Goal: Information Seeking & Learning: Learn about a topic

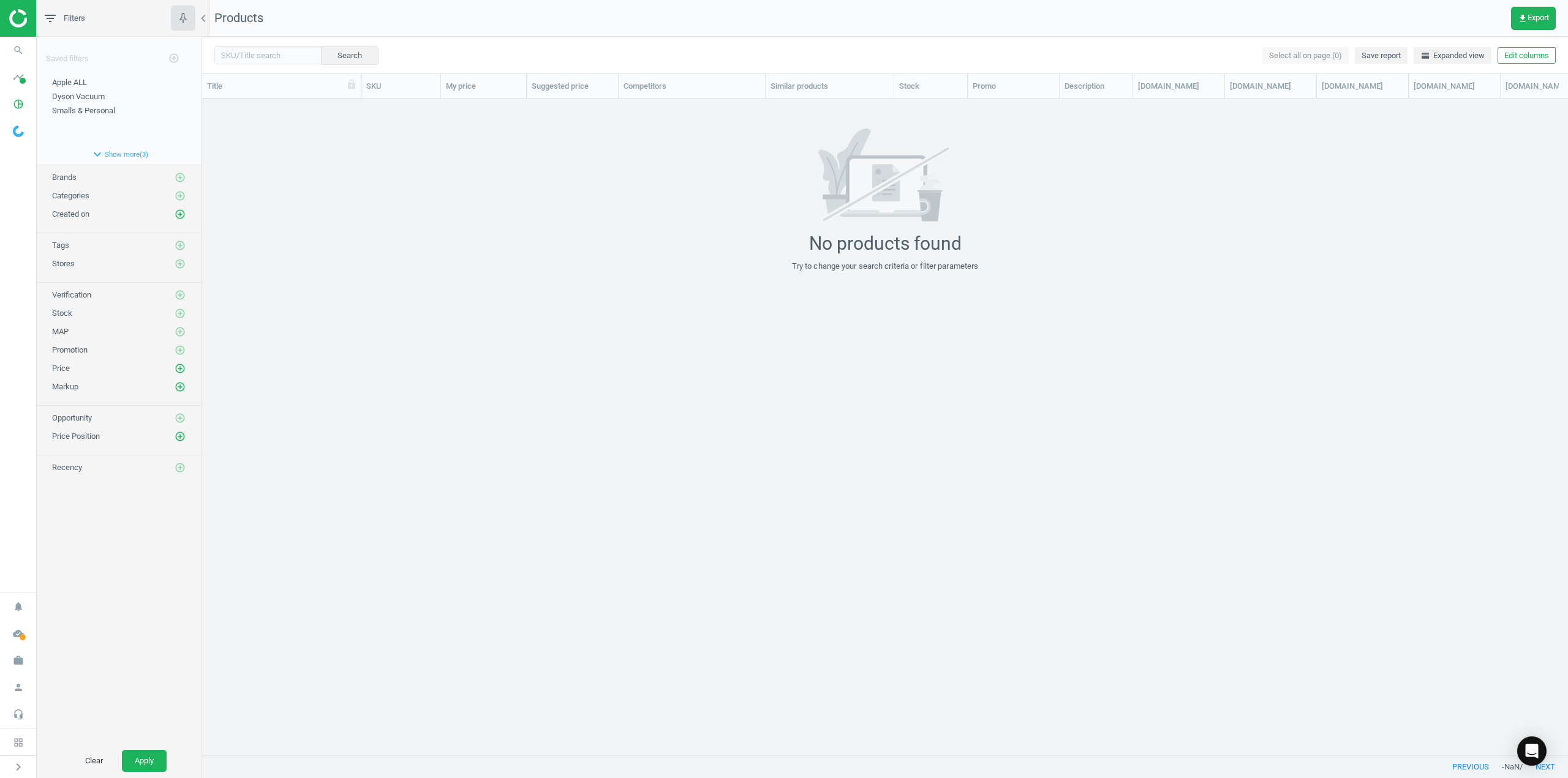
scroll to position [638, 1356]
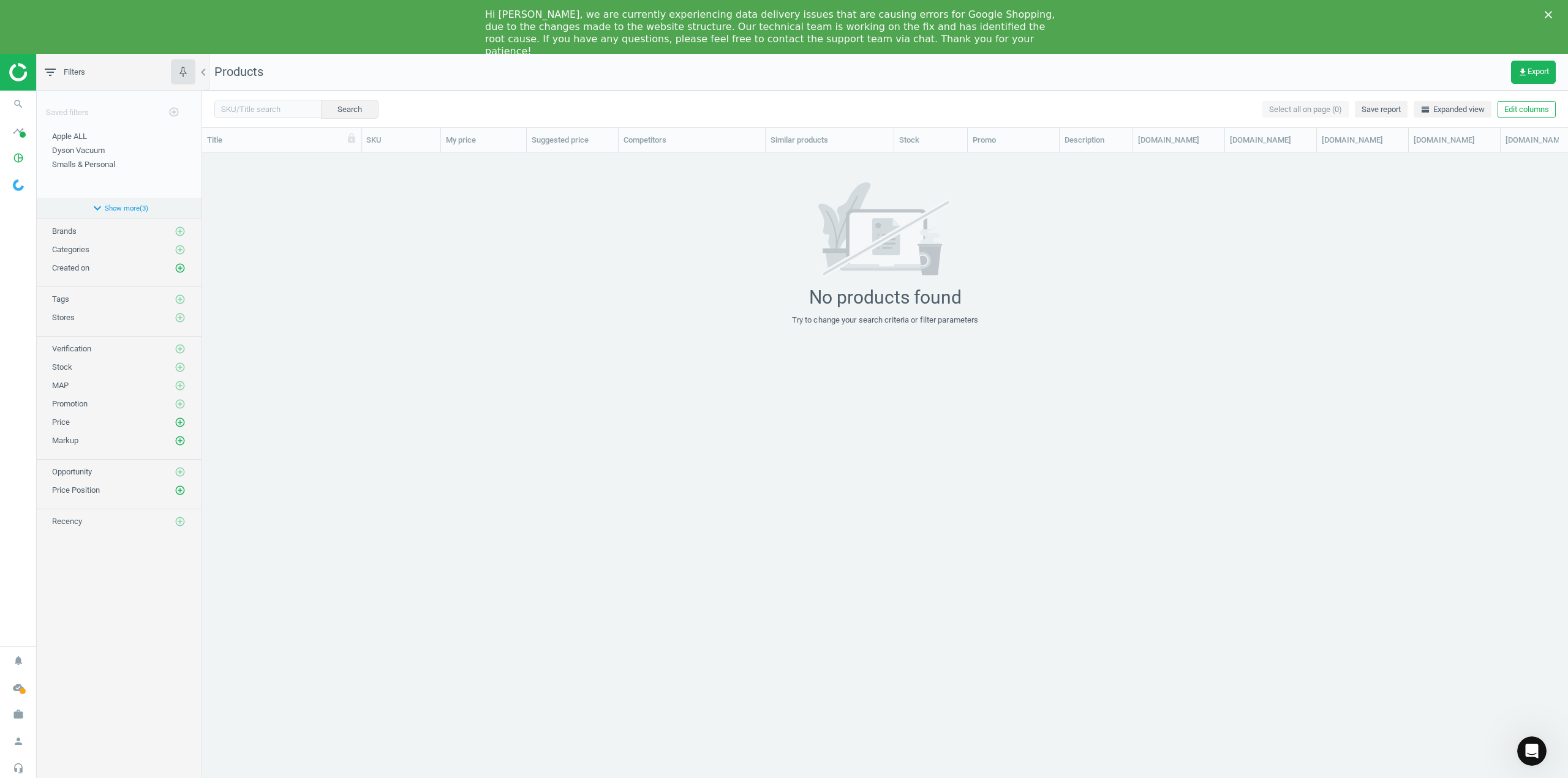
click at [109, 203] on button "expand_more Show more ( 3 )" at bounding box center [118, 208] width 164 height 21
click at [100, 248] on icon "expand_less" at bounding box center [99, 250] width 14 height 14
click at [72, 237] on div "Brands" at bounding box center [65, 231] width 25 height 11
click at [16, 99] on icon "search" at bounding box center [19, 104] width 23 height 23
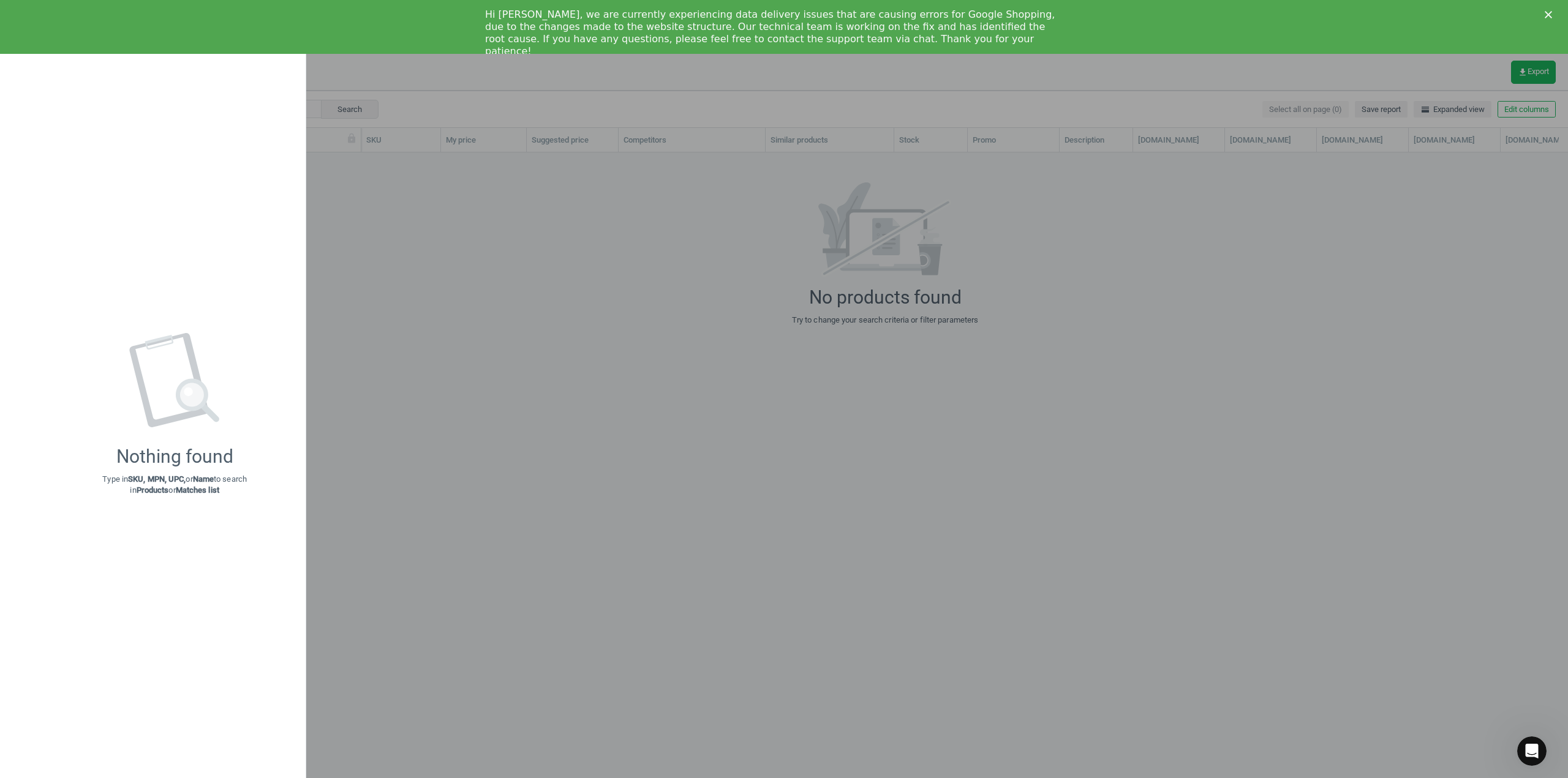
drag, startPoint x: 391, startPoint y: 316, endPoint x: 112, endPoint y: 203, distance: 301.0
click at [387, 314] on div at bounding box center [784, 389] width 1568 height 778
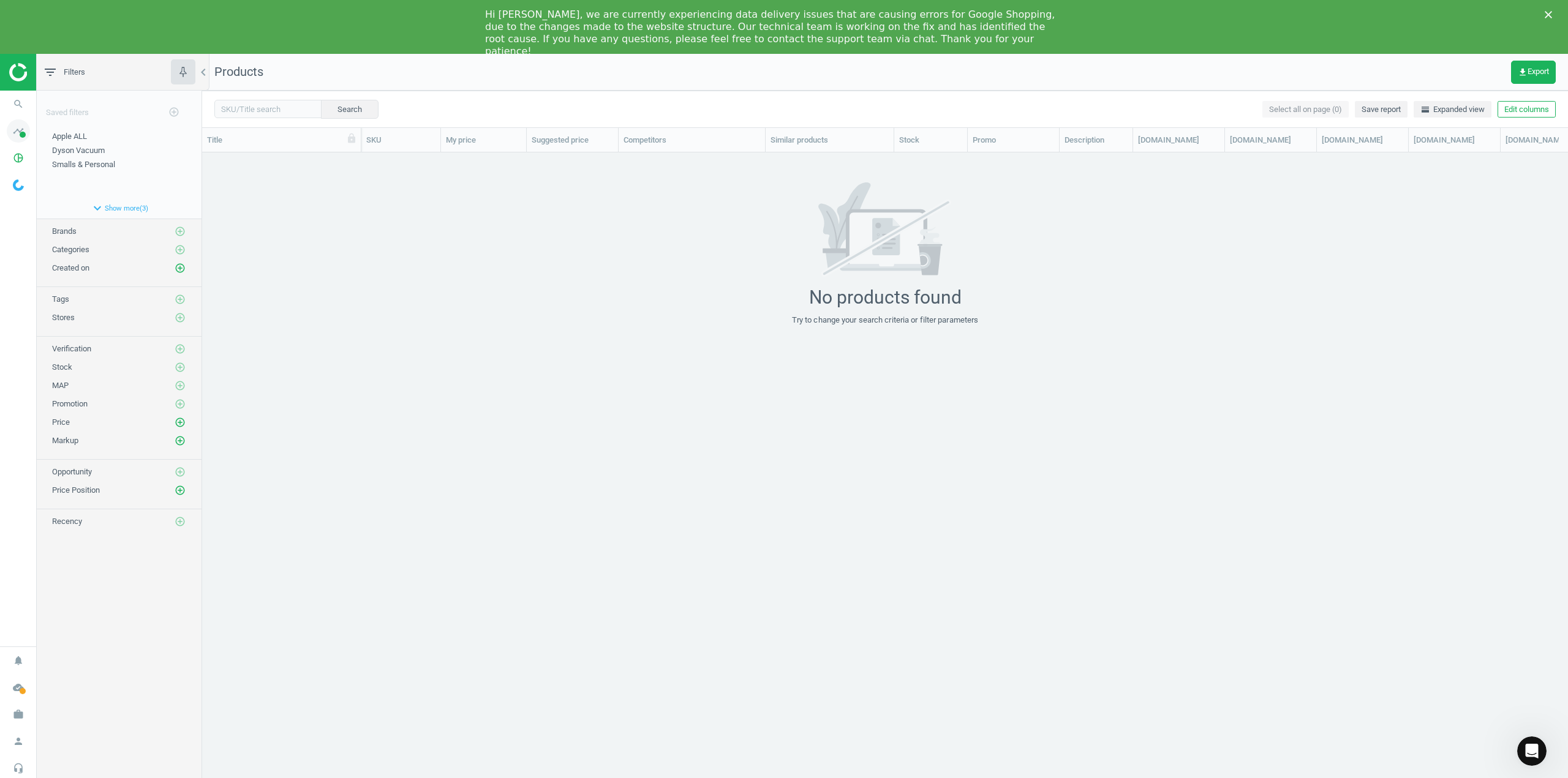
click at [14, 134] on icon "timeline" at bounding box center [19, 131] width 23 height 23
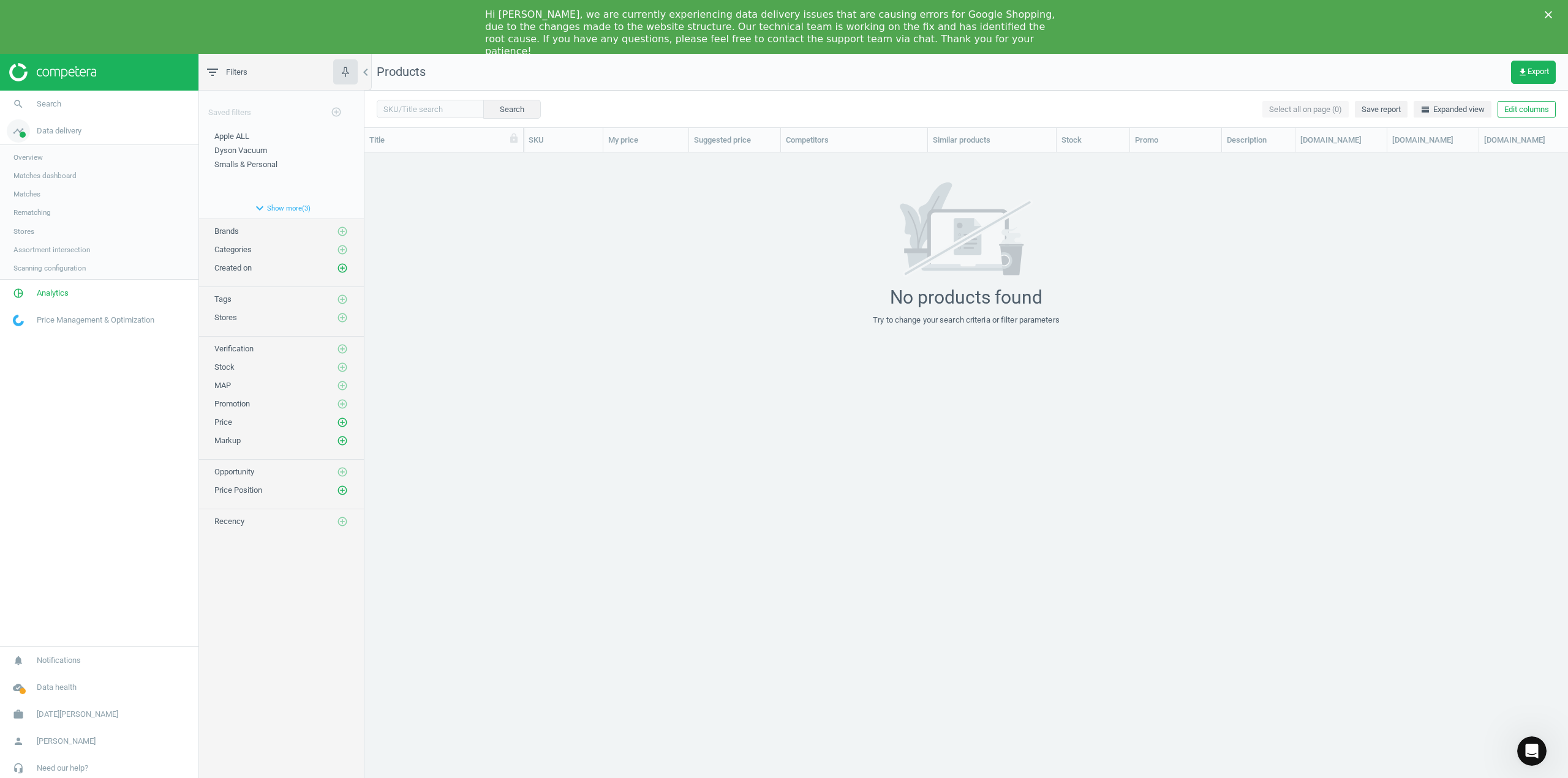
scroll to position [638, 1194]
click at [32, 160] on span "Overview" at bounding box center [28, 158] width 30 height 10
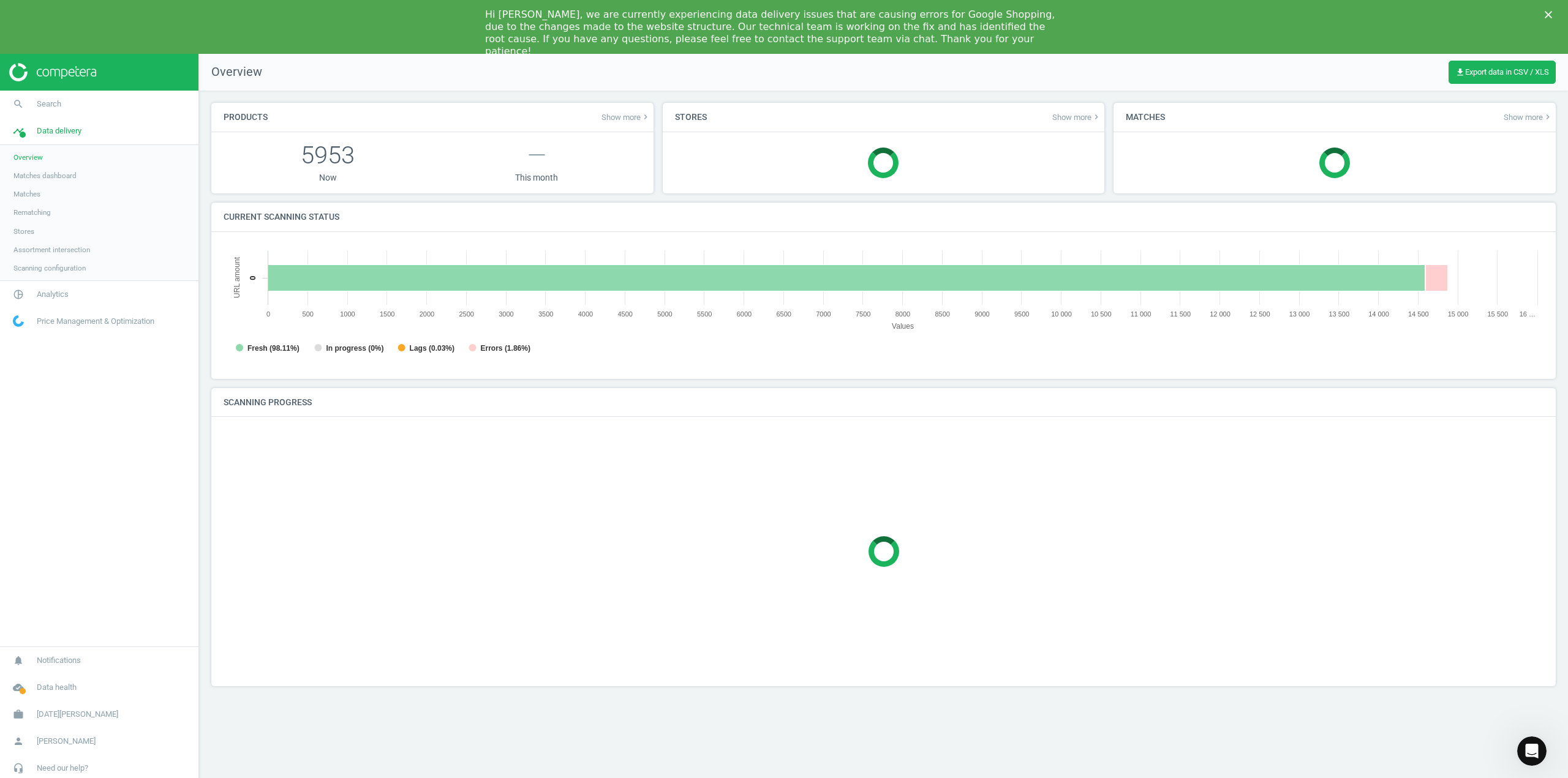
scroll to position [264, 1339]
click at [31, 196] on span "Matches" at bounding box center [27, 194] width 27 height 10
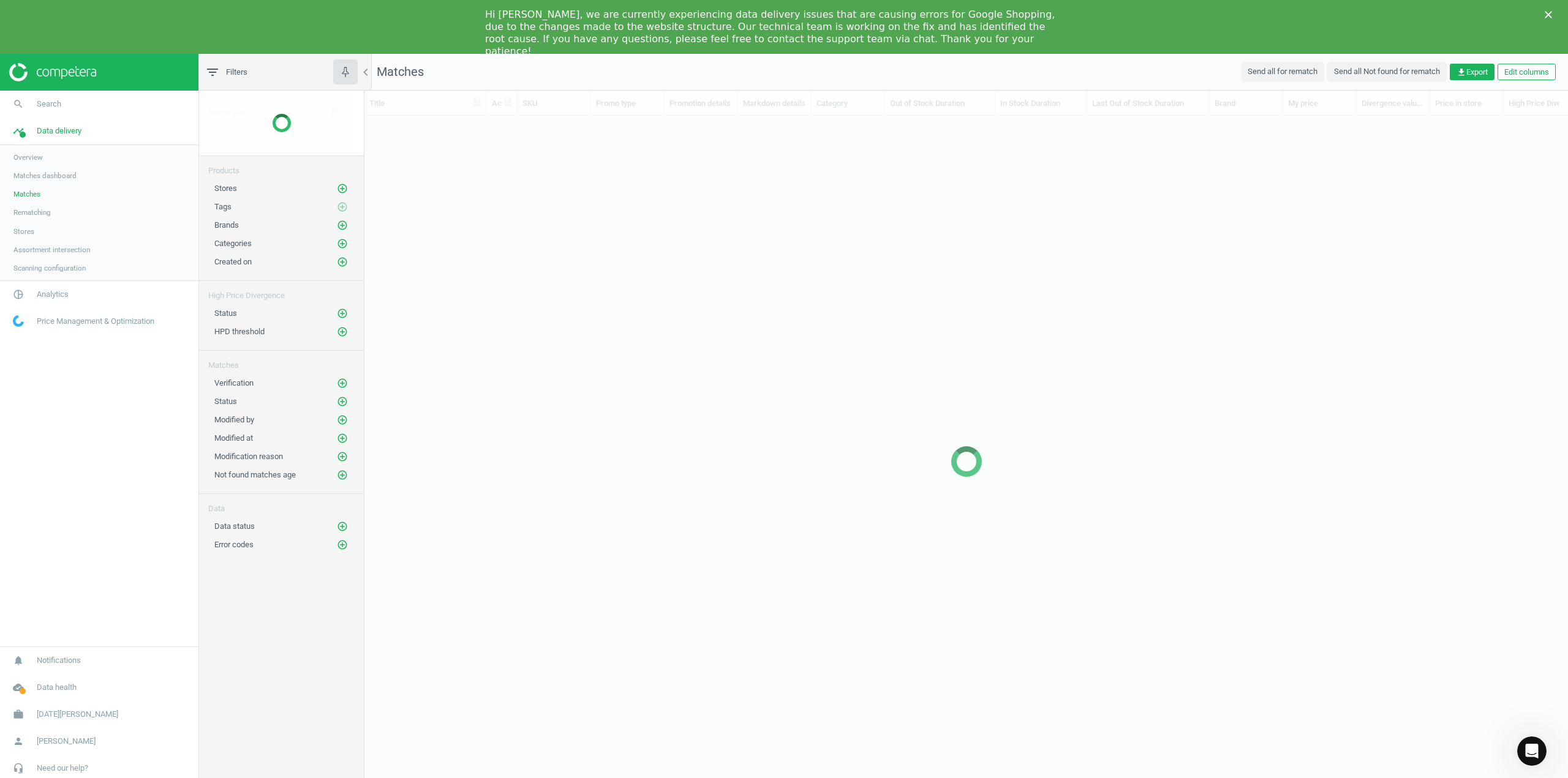
scroll to position [675, 1194]
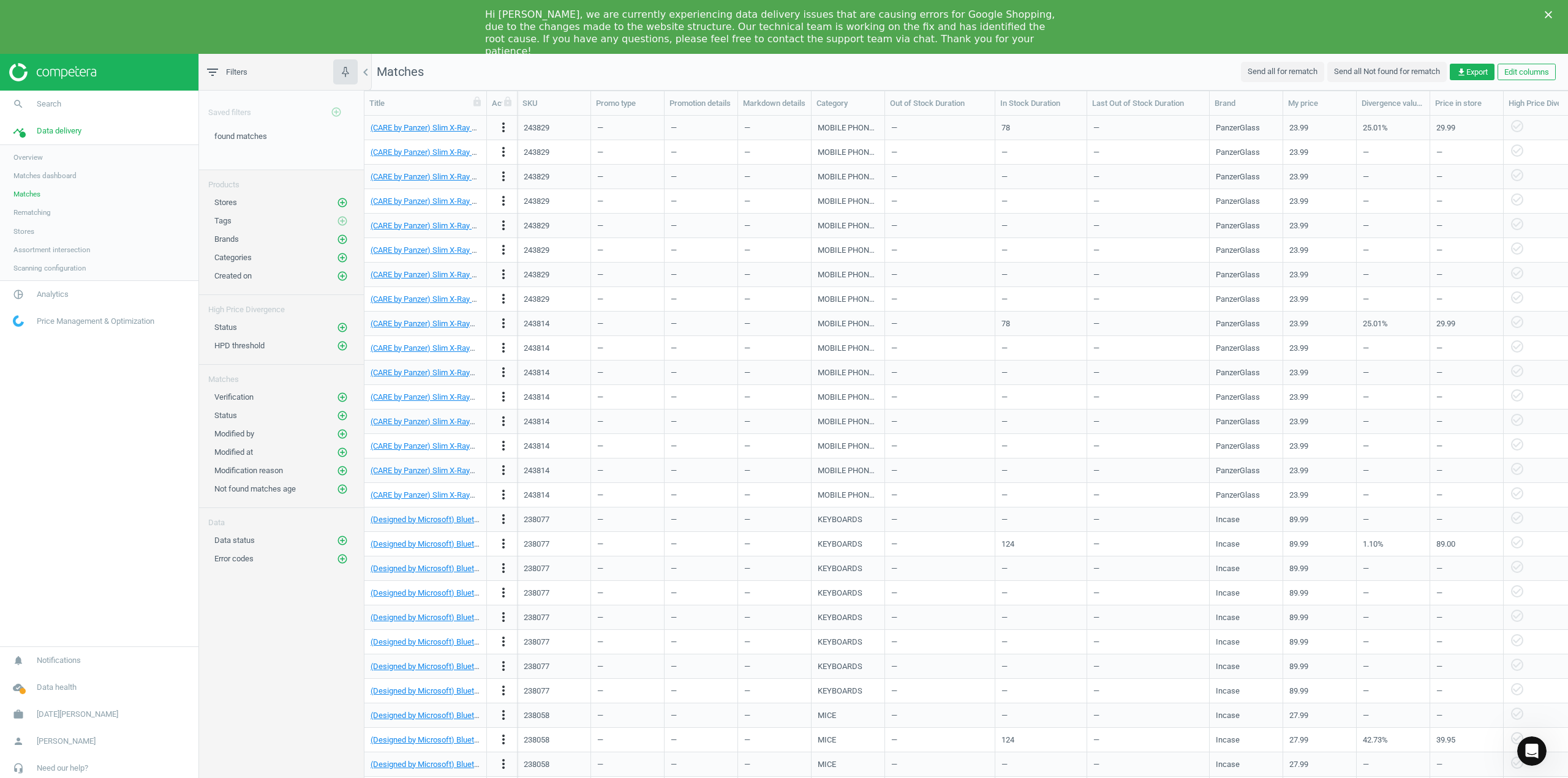
click at [45, 177] on span "Matches dashboard" at bounding box center [45, 175] width 63 height 10
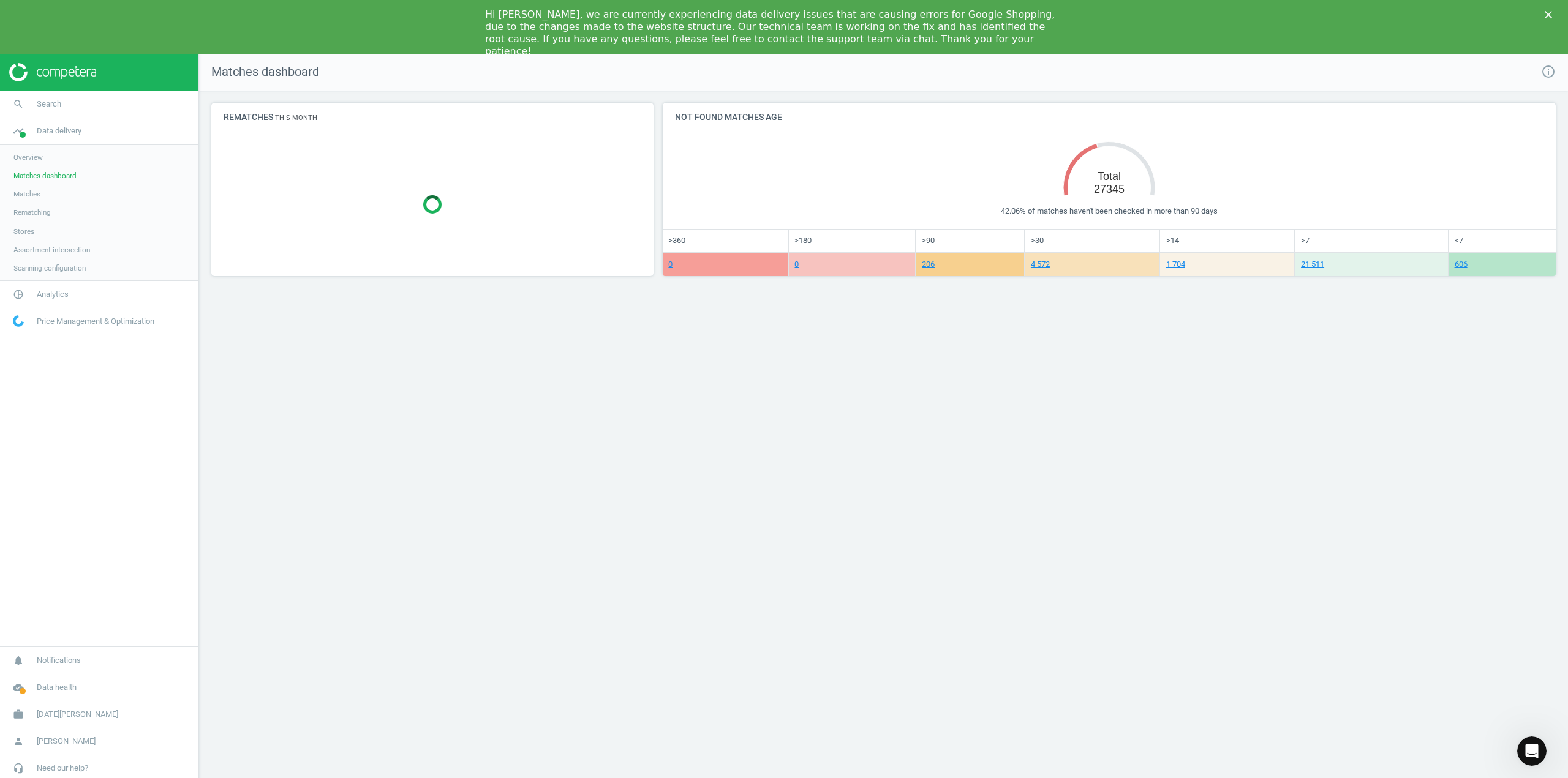
click at [33, 228] on link "Stores" at bounding box center [99, 231] width 198 height 19
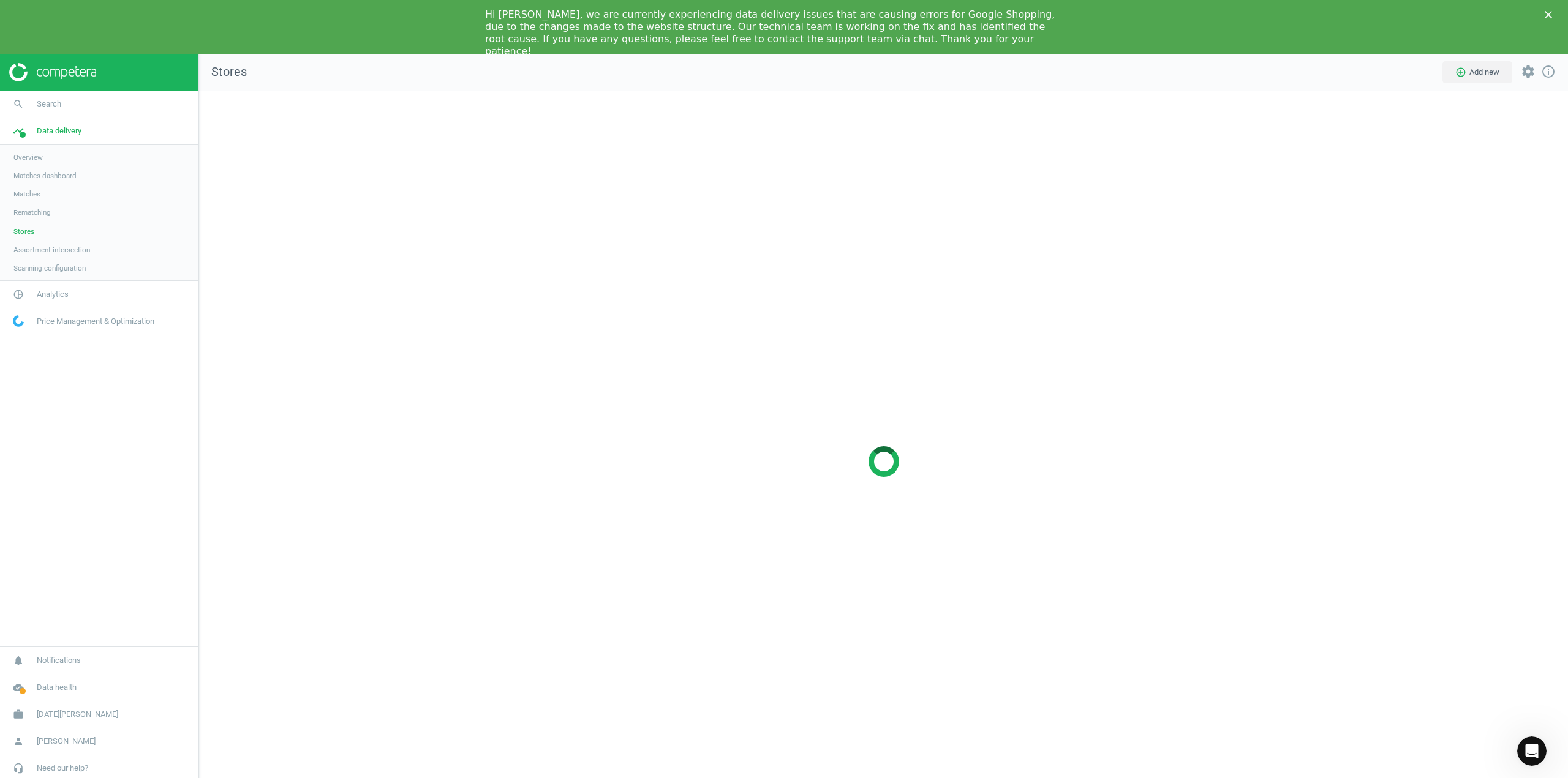
scroll to position [760, 1388]
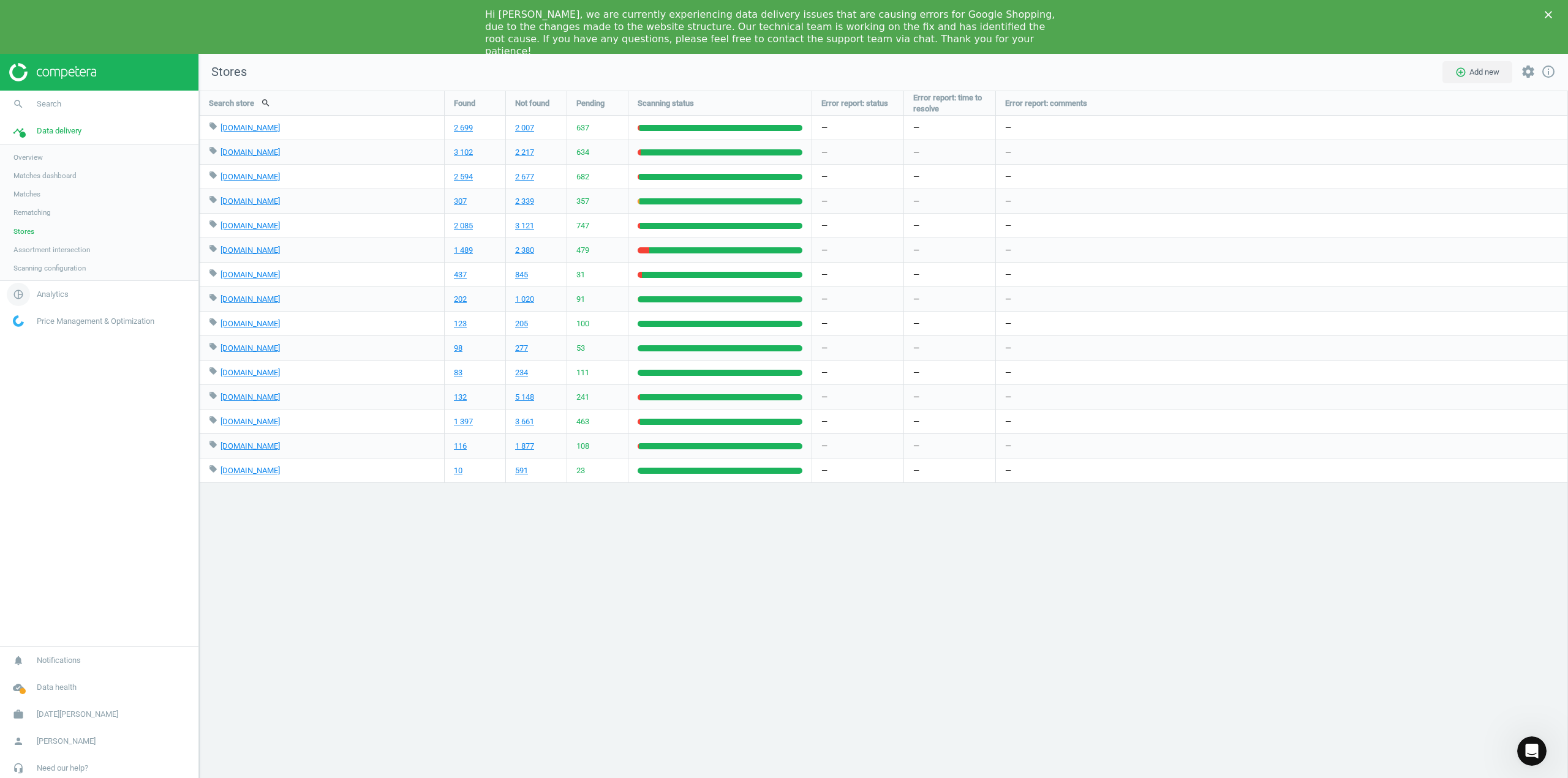
click at [72, 297] on link "pie_chart_outlined Analytics" at bounding box center [99, 294] width 198 height 27
click at [31, 202] on span "Products" at bounding box center [28, 202] width 29 height 10
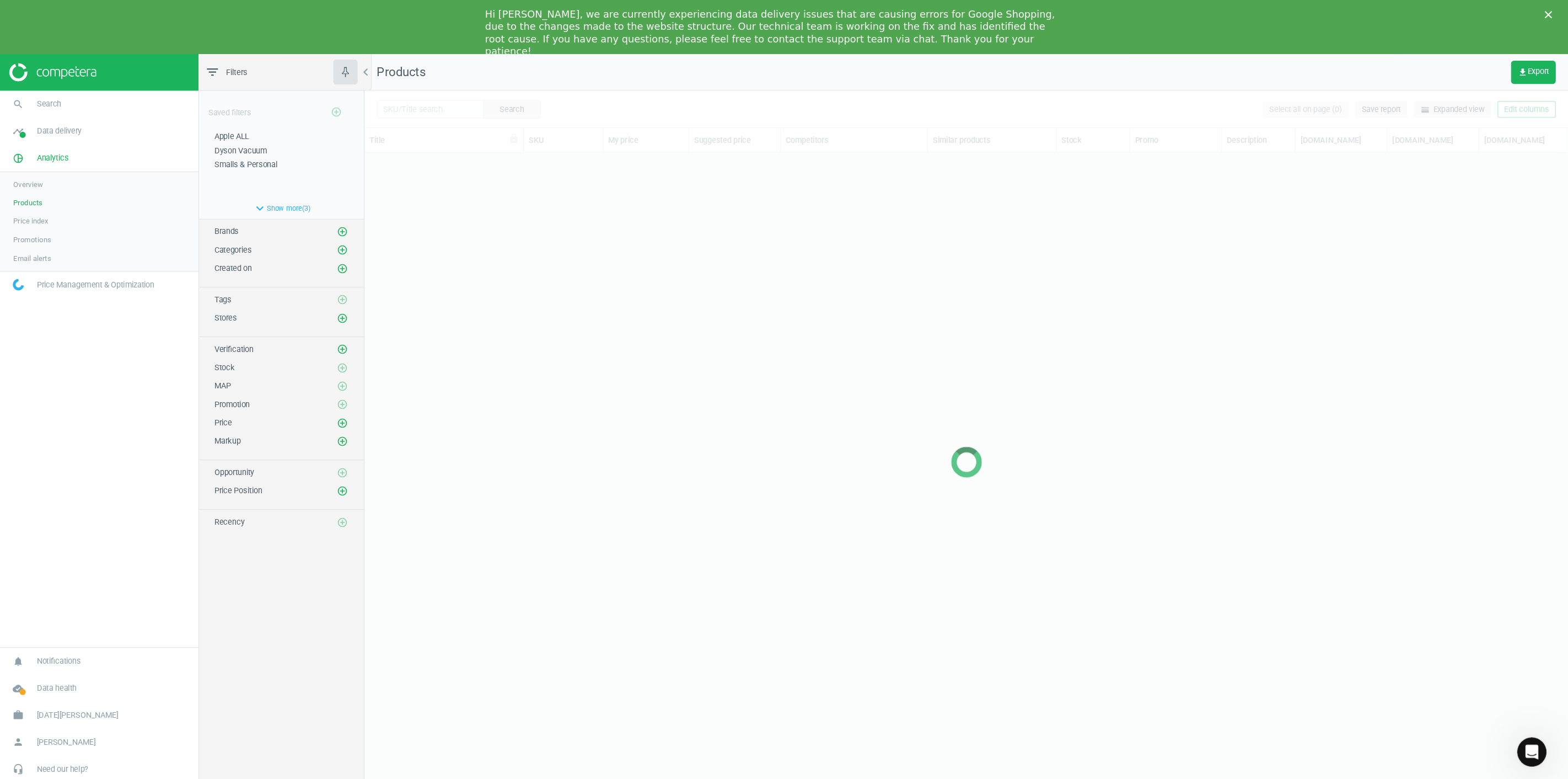
scroll to position [574, 1075]
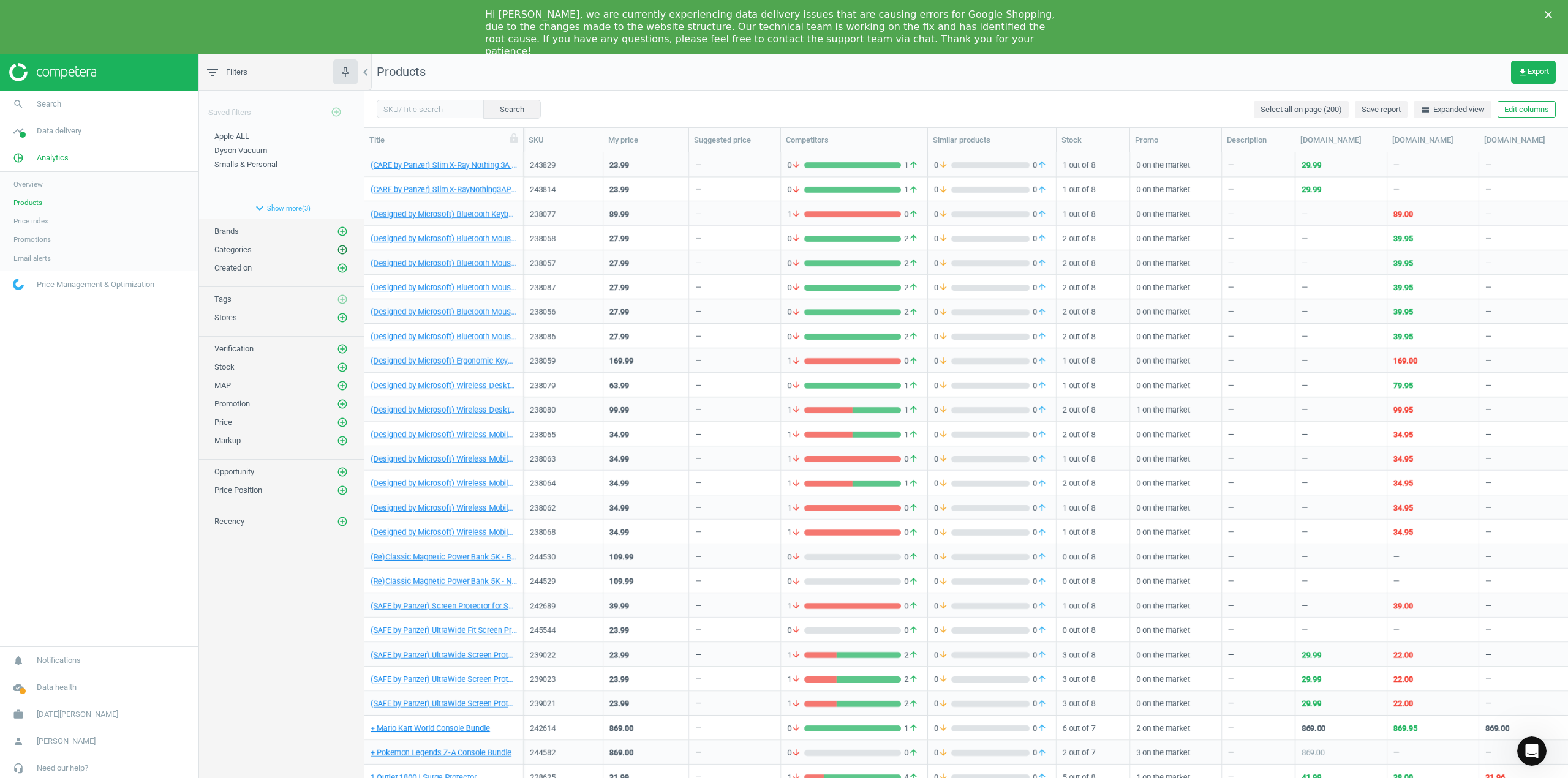
click at [341, 253] on icon "add_circle_outline" at bounding box center [343, 250] width 11 height 11
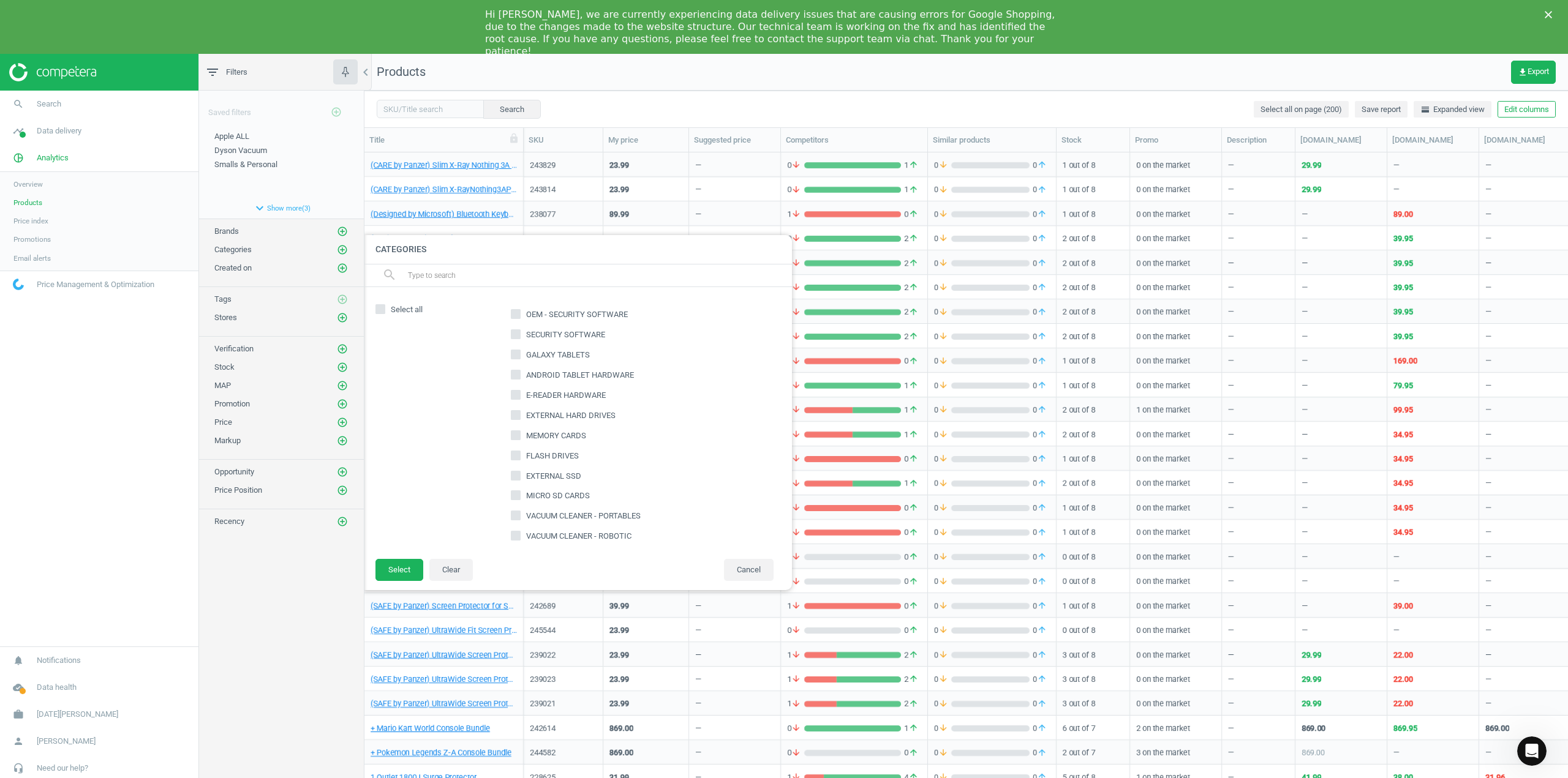
click at [405, 276] on div "search" at bounding box center [577, 276] width 429 height 23
click at [443, 279] on input "text" at bounding box center [594, 275] width 376 height 19
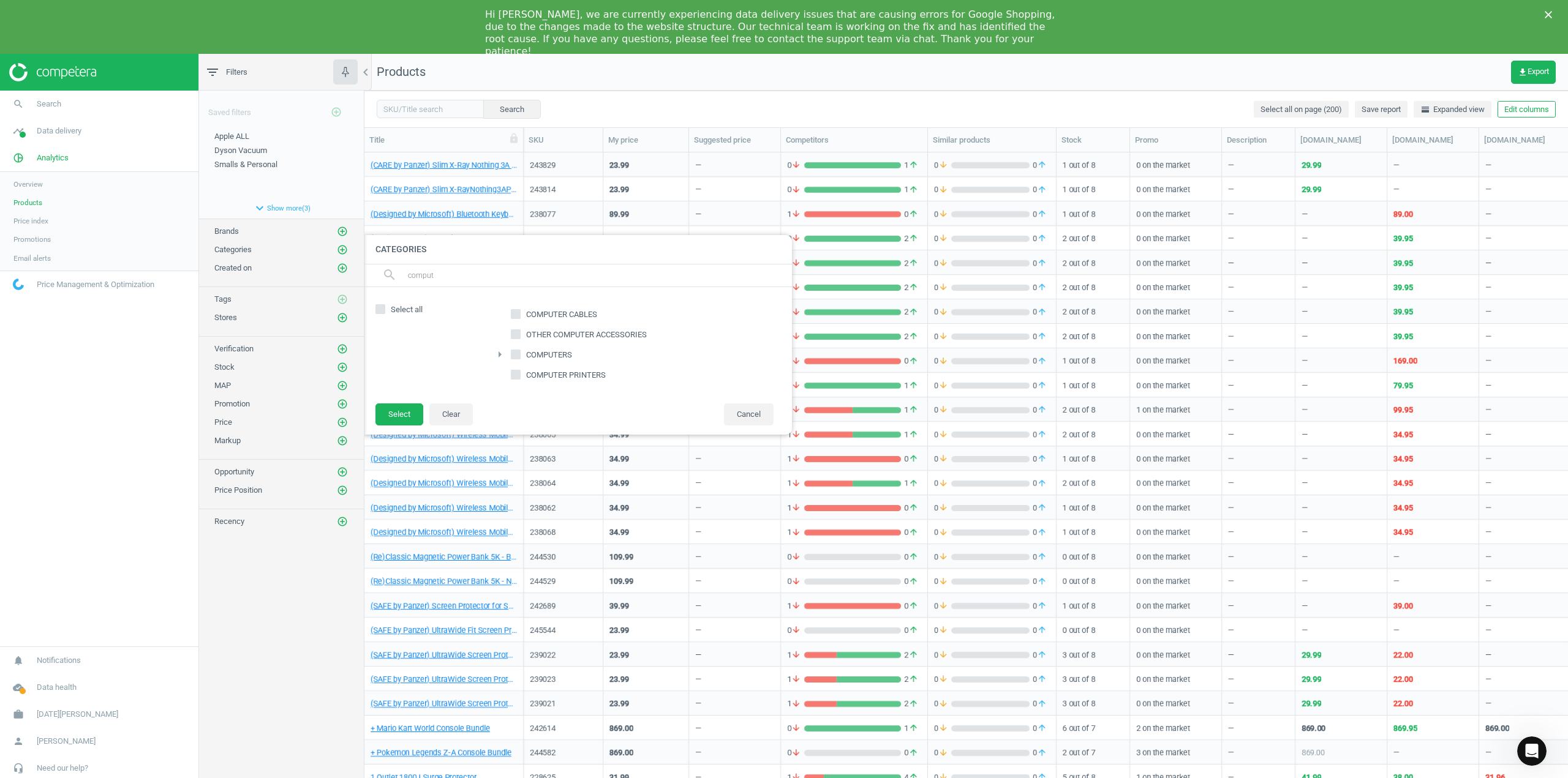
type input "comput"
click at [427, 360] on div at bounding box center [427, 361] width 104 height 86
click at [515, 356] on input "COMPUTERS" at bounding box center [516, 354] width 8 height 8
checkbox input "true"
click at [398, 413] on button "Select" at bounding box center [399, 415] width 47 height 22
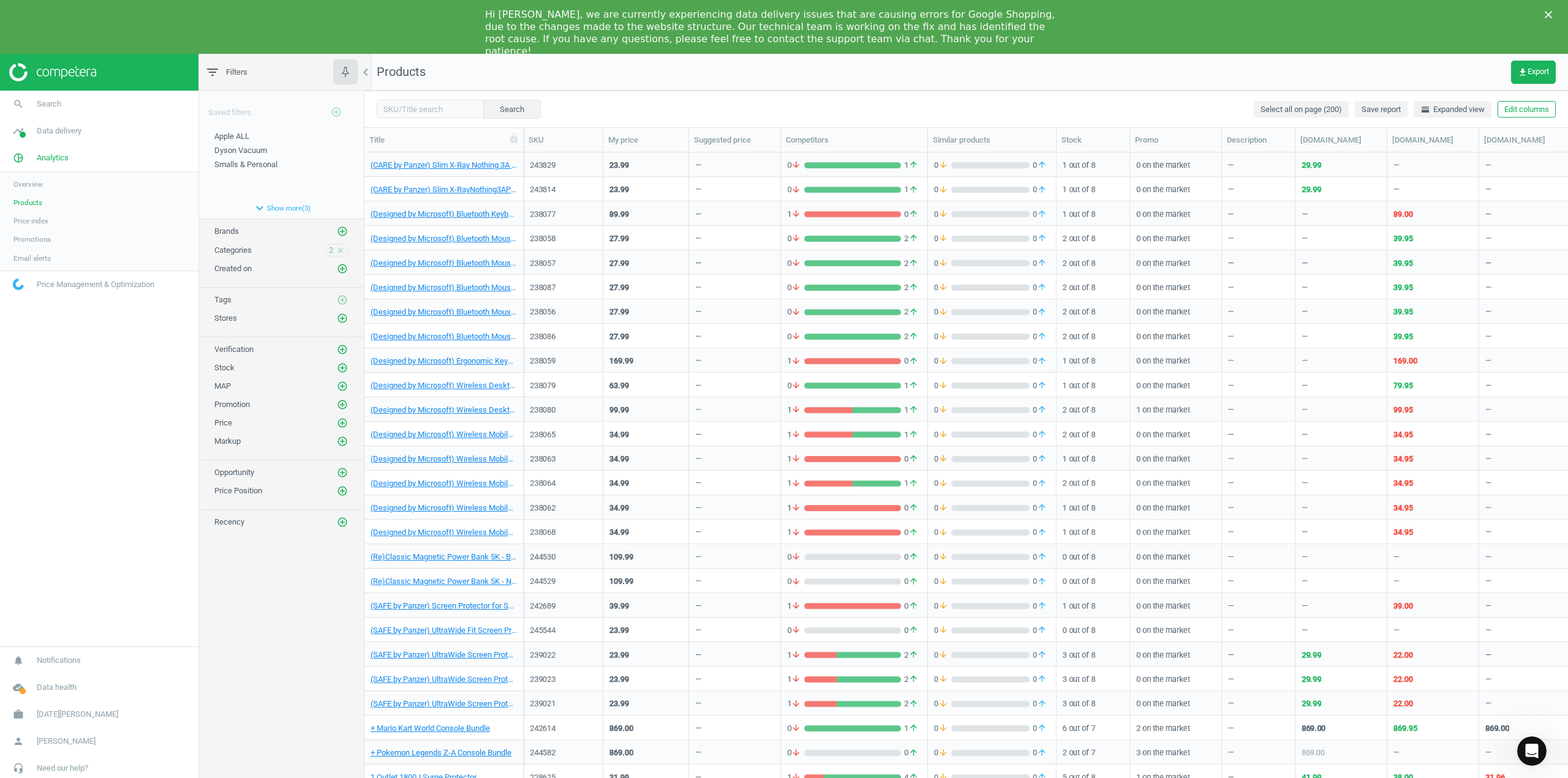
click at [215, 74] on icon "filter_list" at bounding box center [212, 72] width 14 height 14
click at [490, 116] on button "Search" at bounding box center [512, 109] width 58 height 19
drag, startPoint x: 440, startPoint y: 111, endPoint x: 403, endPoint y: 179, distance: 77.4
click at [440, 111] on input "text" at bounding box center [430, 109] width 107 height 19
click at [277, 206] on button "expand_more Show more ( 3 )" at bounding box center [281, 208] width 164 height 21
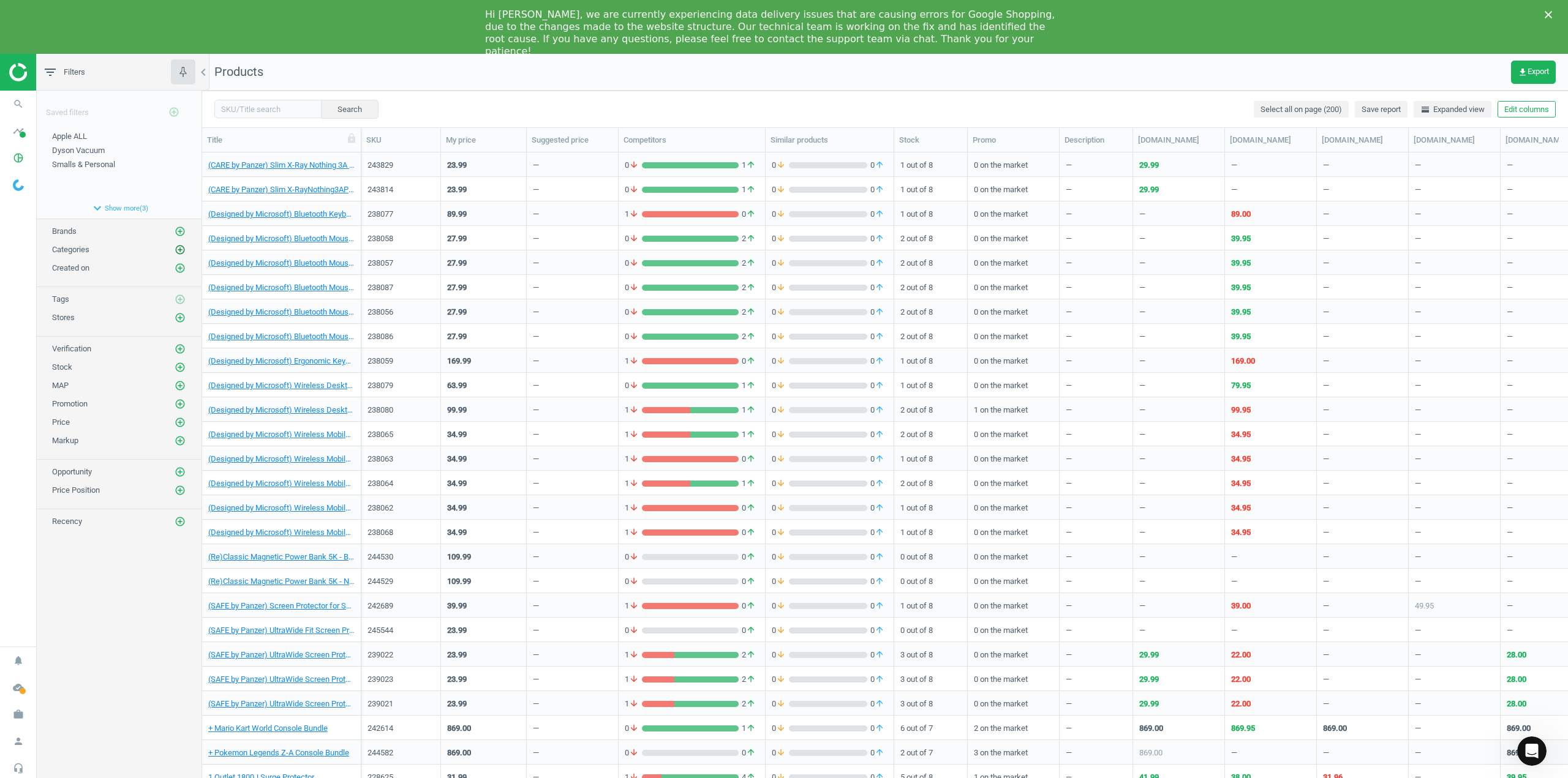
click at [179, 250] on icon "add_circle_outline" at bounding box center [180, 250] width 11 height 11
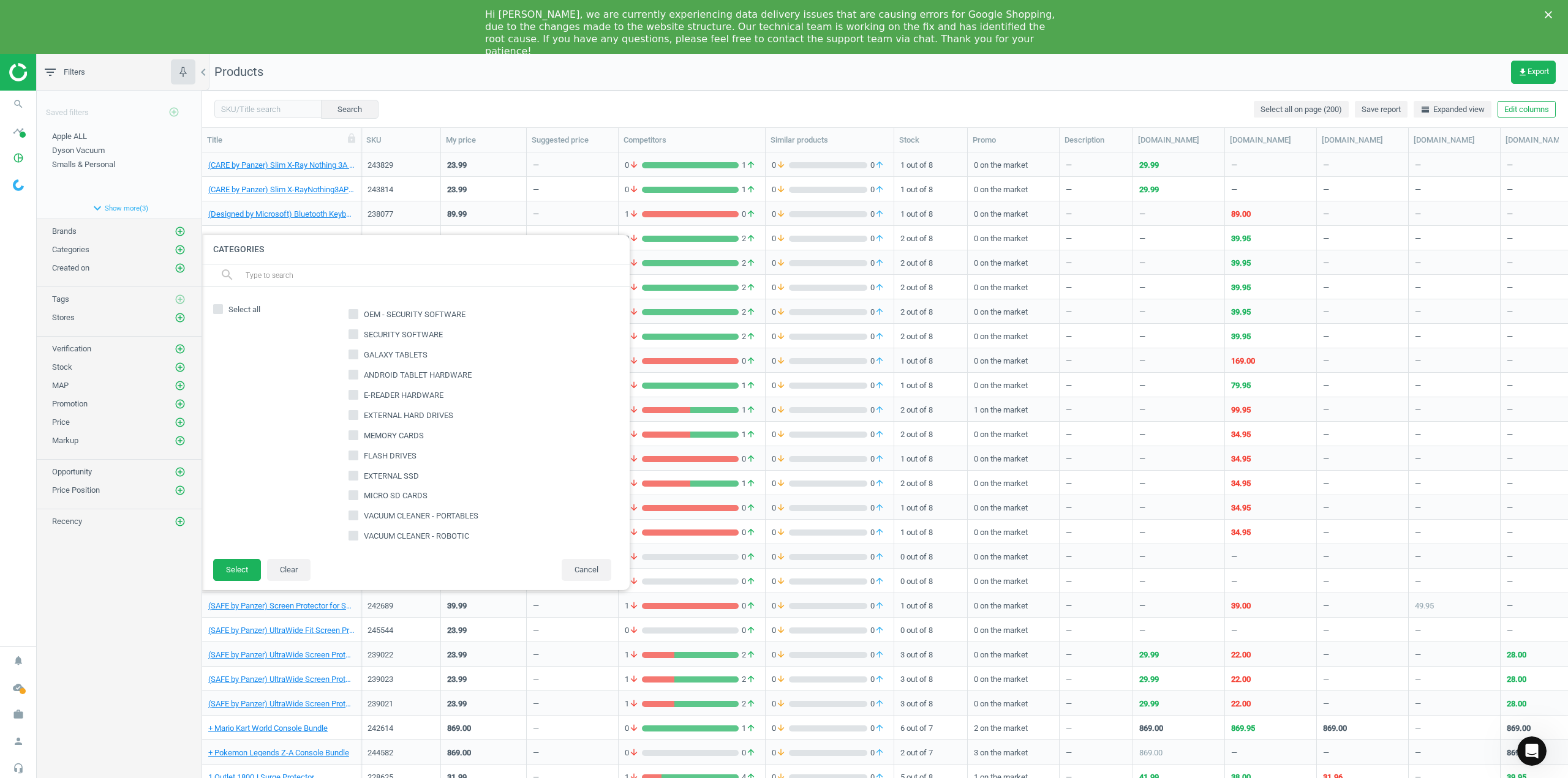
click at [284, 280] on input "text" at bounding box center [432, 275] width 376 height 19
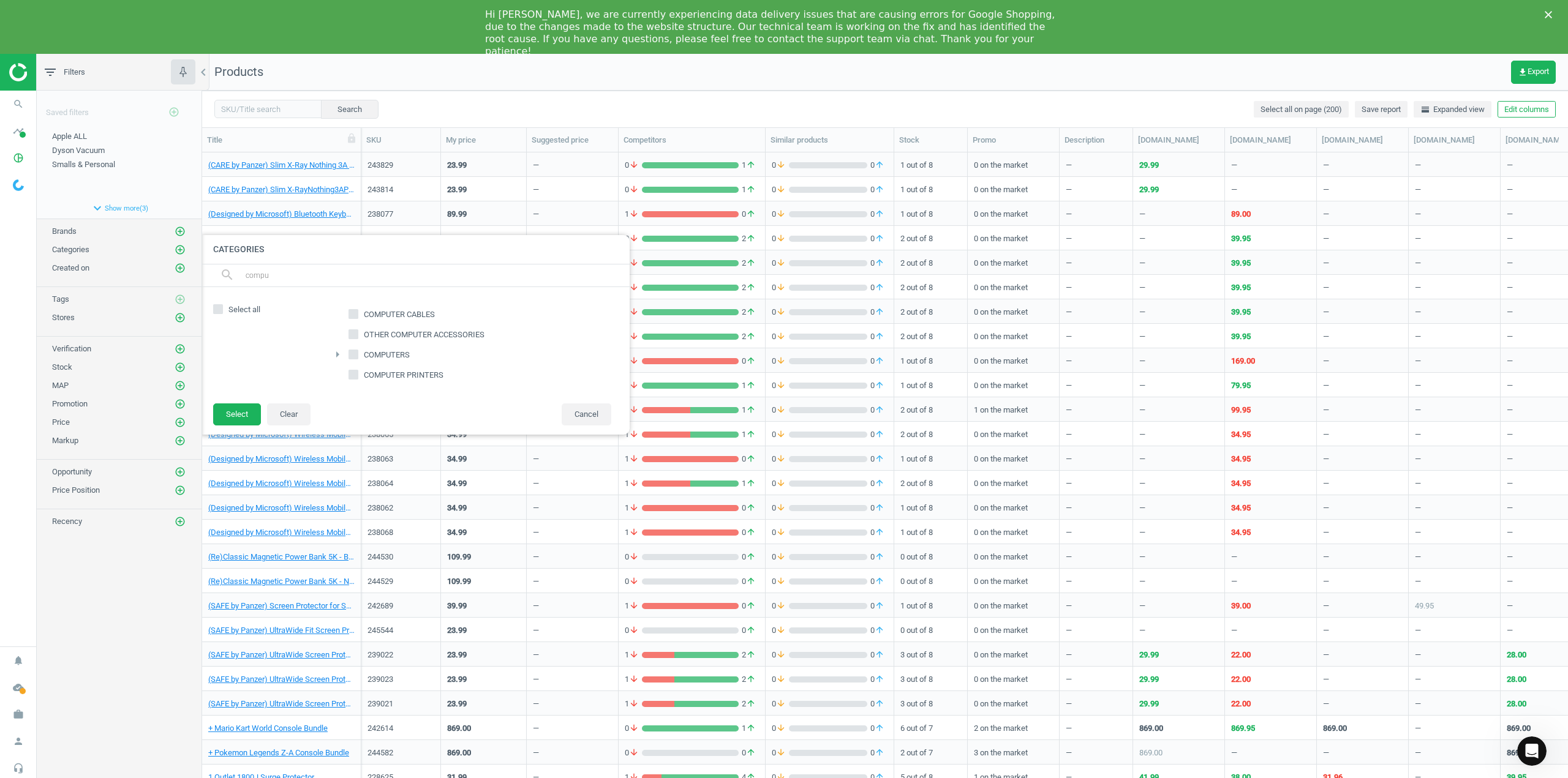
type input "compu"
click at [385, 363] on label "COMPUTERS" at bounding box center [380, 355] width 64 height 17
click at [358, 358] on input "COMPUTERS" at bounding box center [354, 354] width 8 height 8
checkbox input "true"
click at [245, 414] on button "Select" at bounding box center [237, 415] width 47 height 22
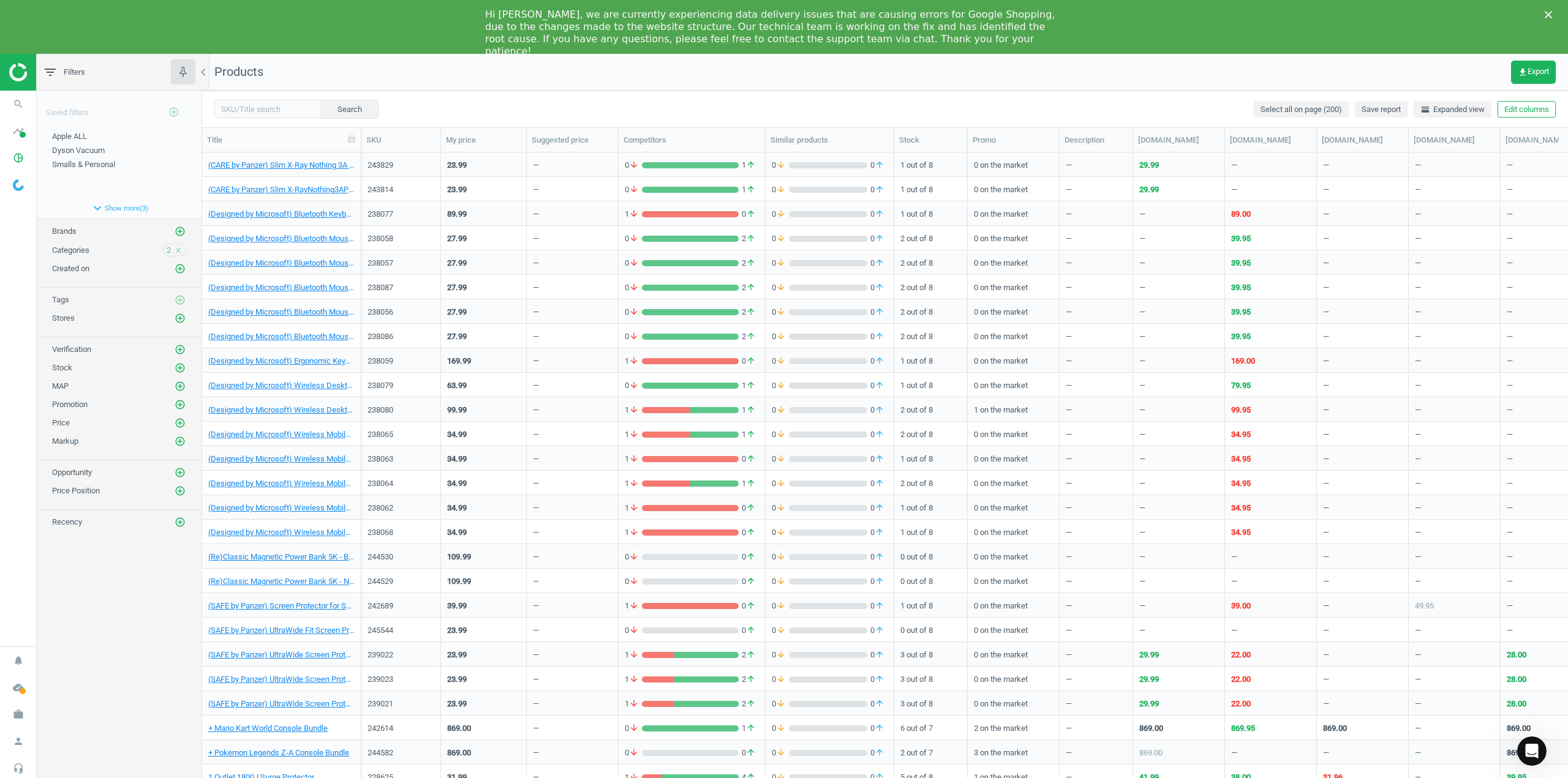
click at [85, 251] on span "Categories" at bounding box center [71, 250] width 37 height 9
click at [168, 248] on span "2" at bounding box center [169, 250] width 4 height 11
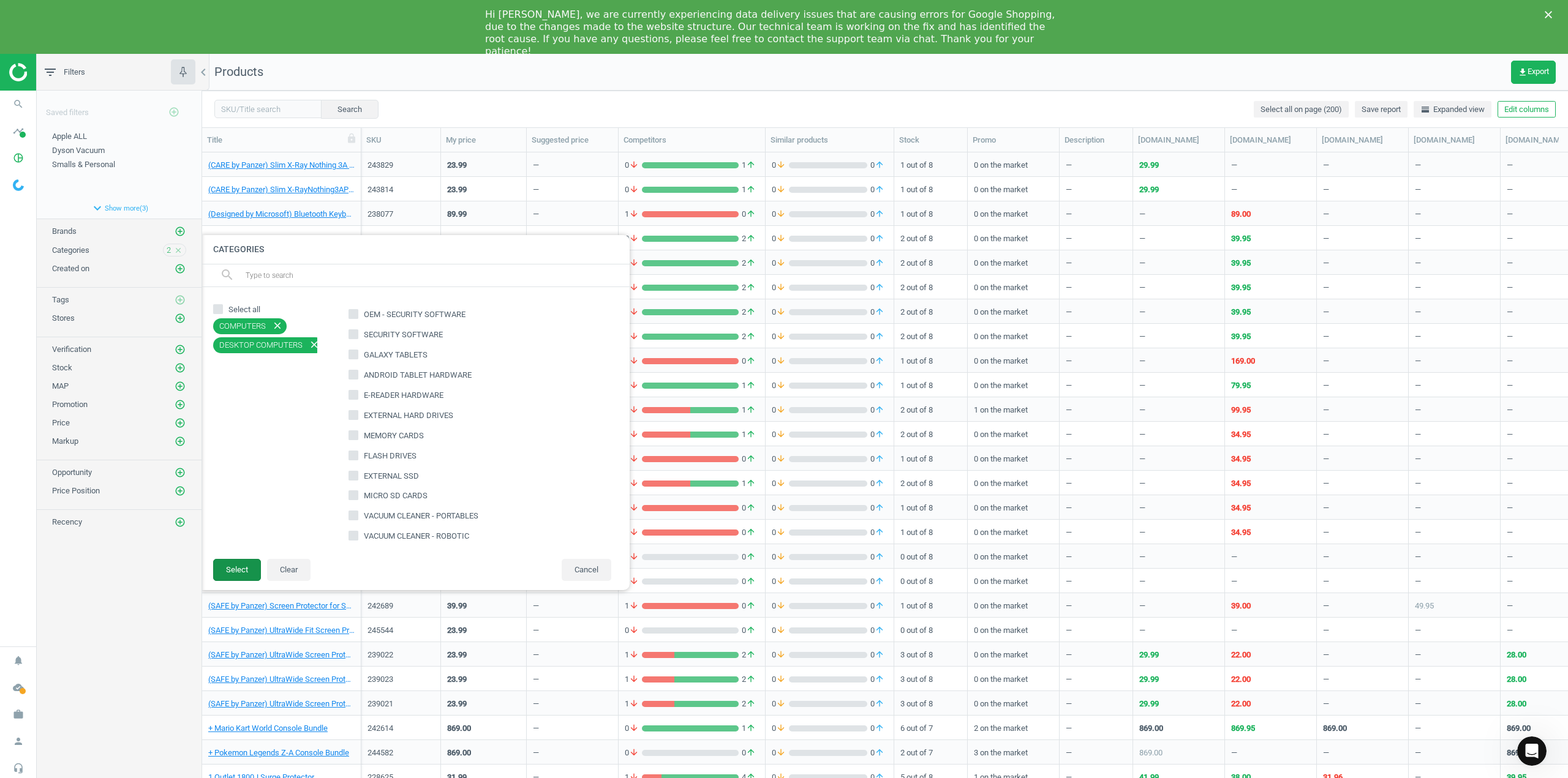
click at [251, 572] on button "Select" at bounding box center [237, 570] width 47 height 22
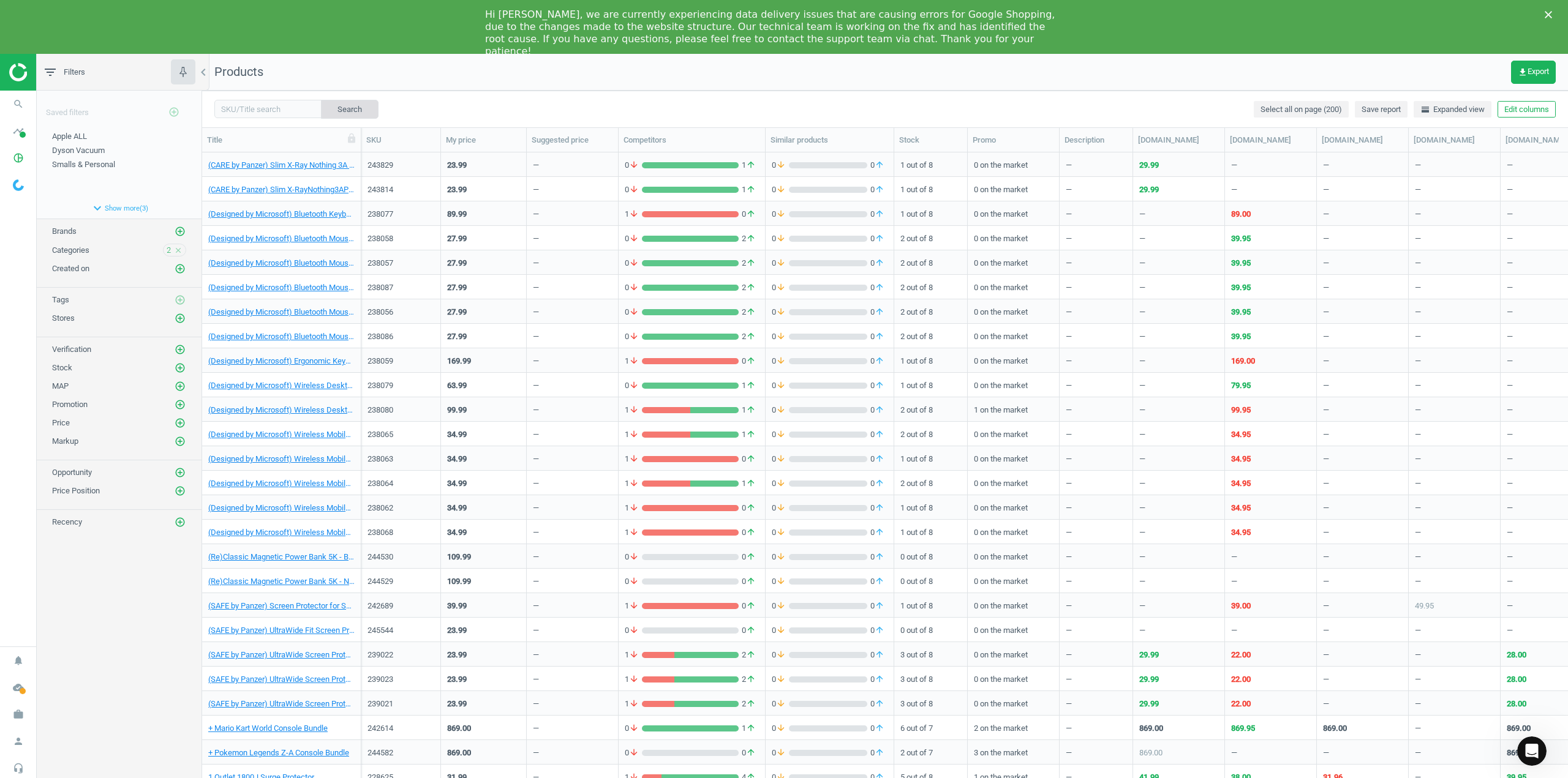
click at [337, 110] on button "Search" at bounding box center [350, 109] width 58 height 19
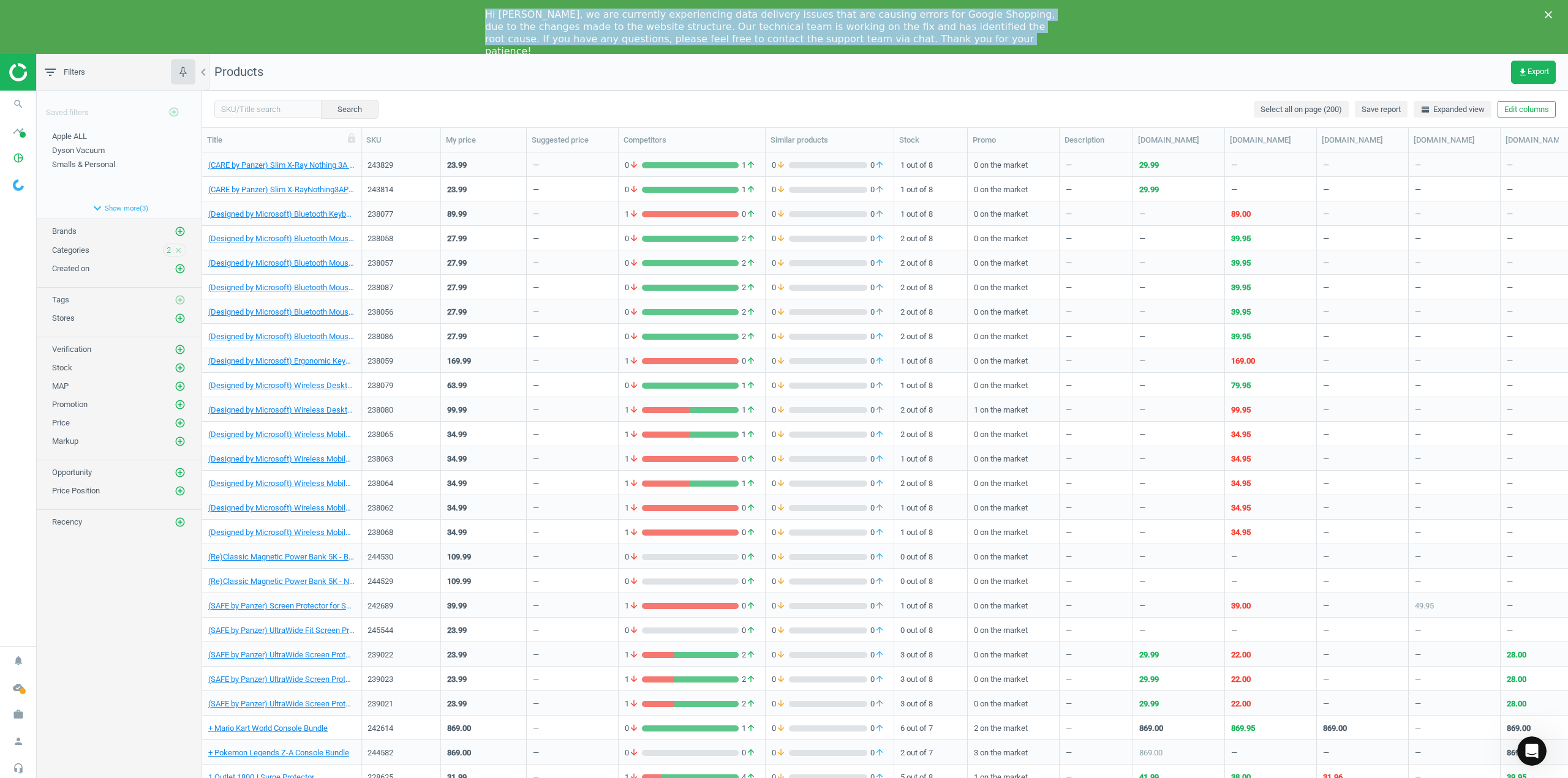
drag, startPoint x: 799, startPoint y: 37, endPoint x: 486, endPoint y: 14, distance: 313.8
click at [486, 14] on div "Hi Ryan, we are currently experiencing data delivery issues that are causing er…" at bounding box center [774, 32] width 578 height 49
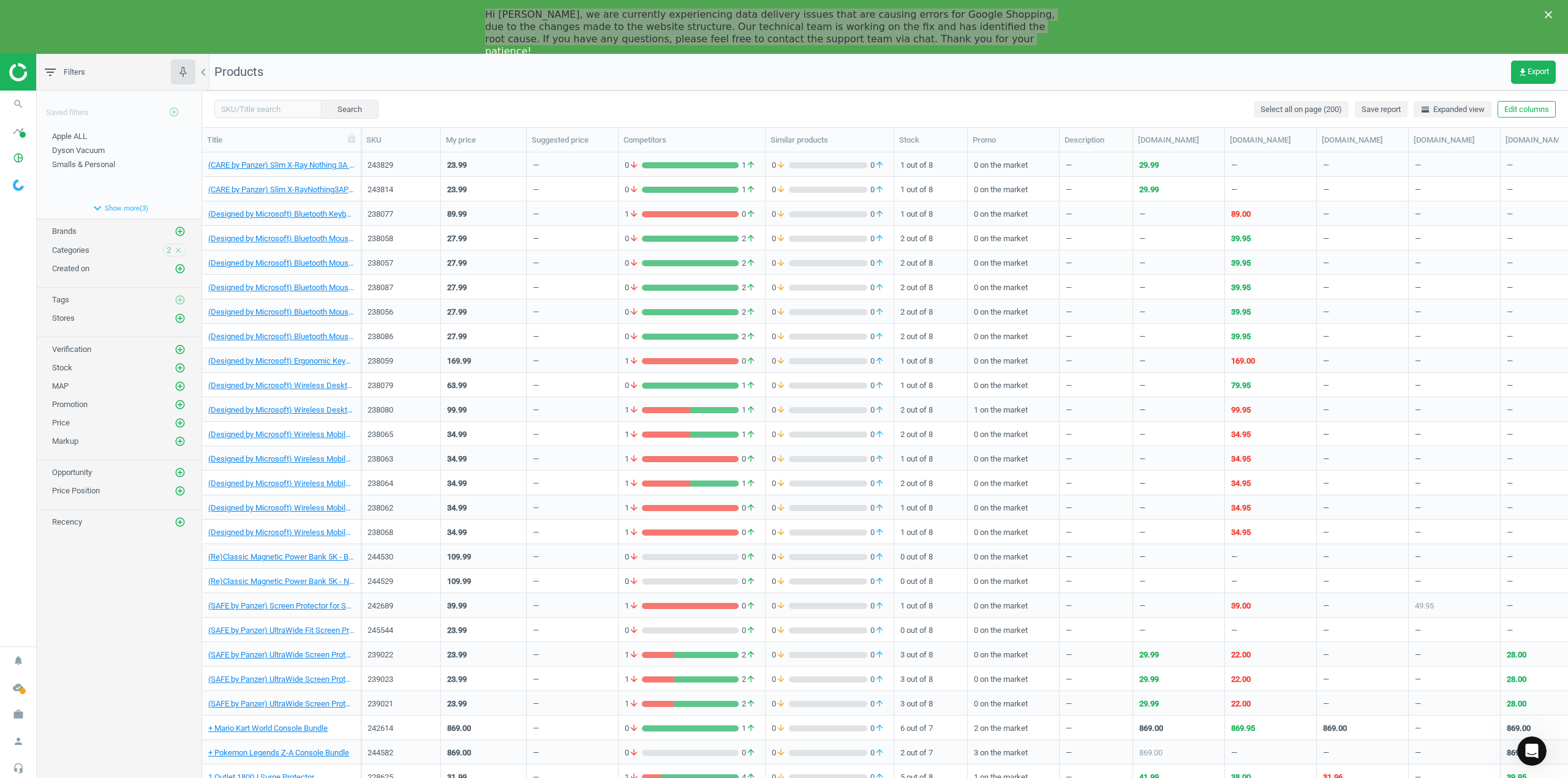
click at [155, 642] on div "Saved filters add_circle_outline Apple ALL edit delete Dyson Vacuum edit delete…" at bounding box center [118, 444] width 164 height 707
click at [80, 673] on div "Saved filters add_circle_outline Apple ALL edit delete Dyson Vacuum edit delete…" at bounding box center [118, 444] width 164 height 707
click at [179, 515] on div "Recency add_circle_outline" at bounding box center [118, 519] width 164 height 19
click at [181, 521] on icon "add_circle_outline" at bounding box center [180, 522] width 11 height 11
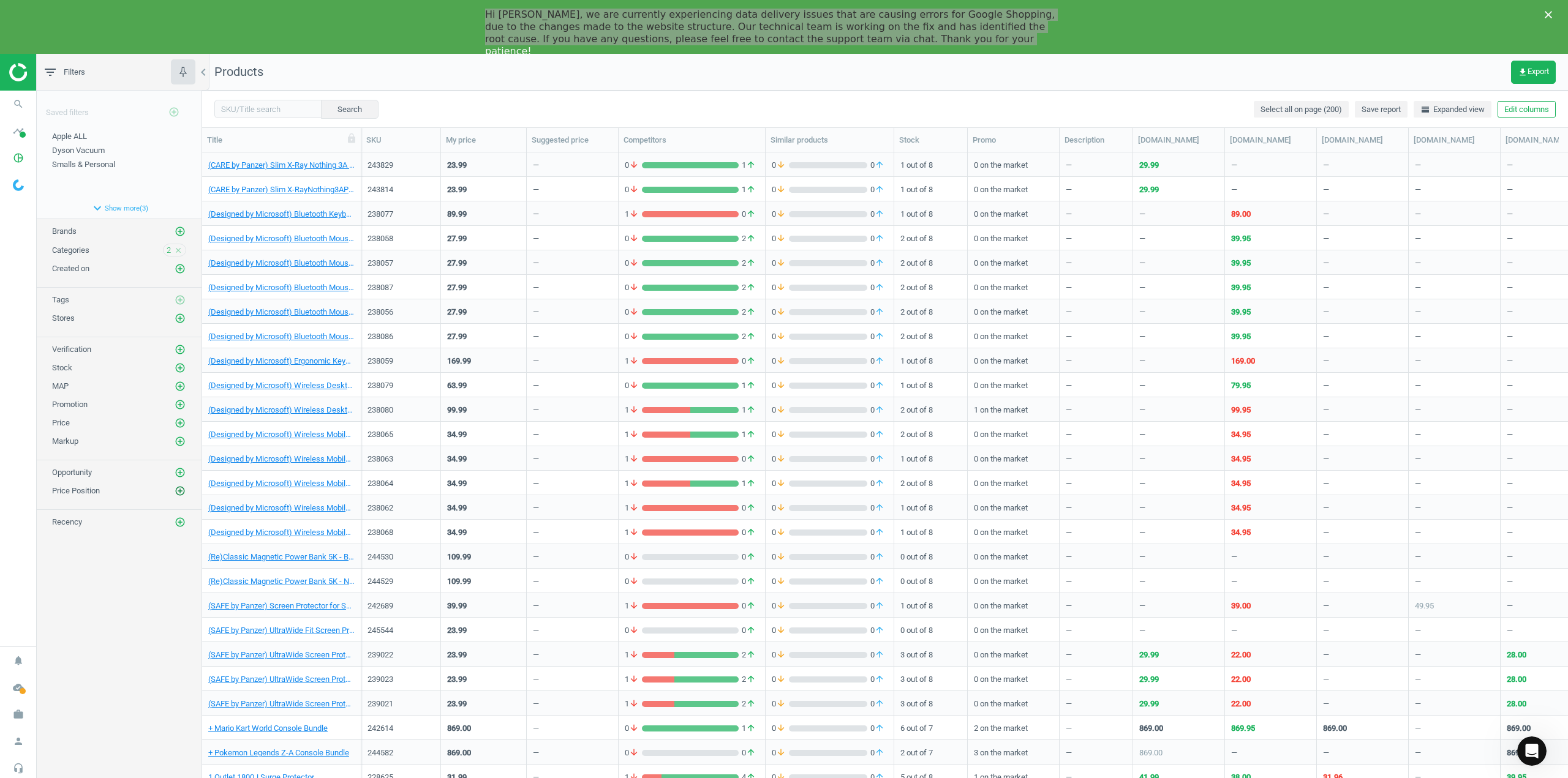
click at [177, 495] on icon "add_circle_outline" at bounding box center [180, 491] width 11 height 11
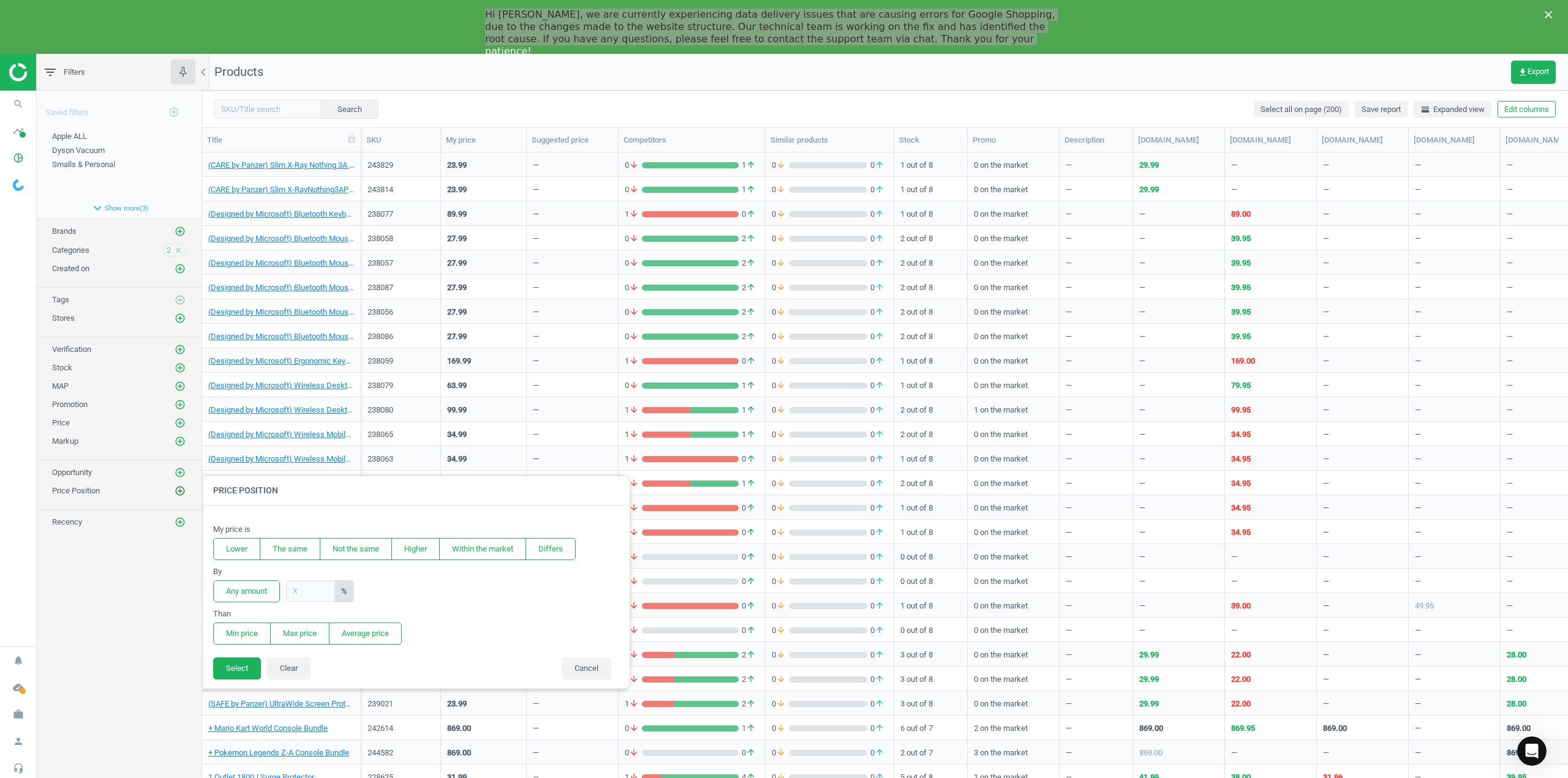
click at [180, 489] on icon "add_circle_outline" at bounding box center [180, 491] width 11 height 11
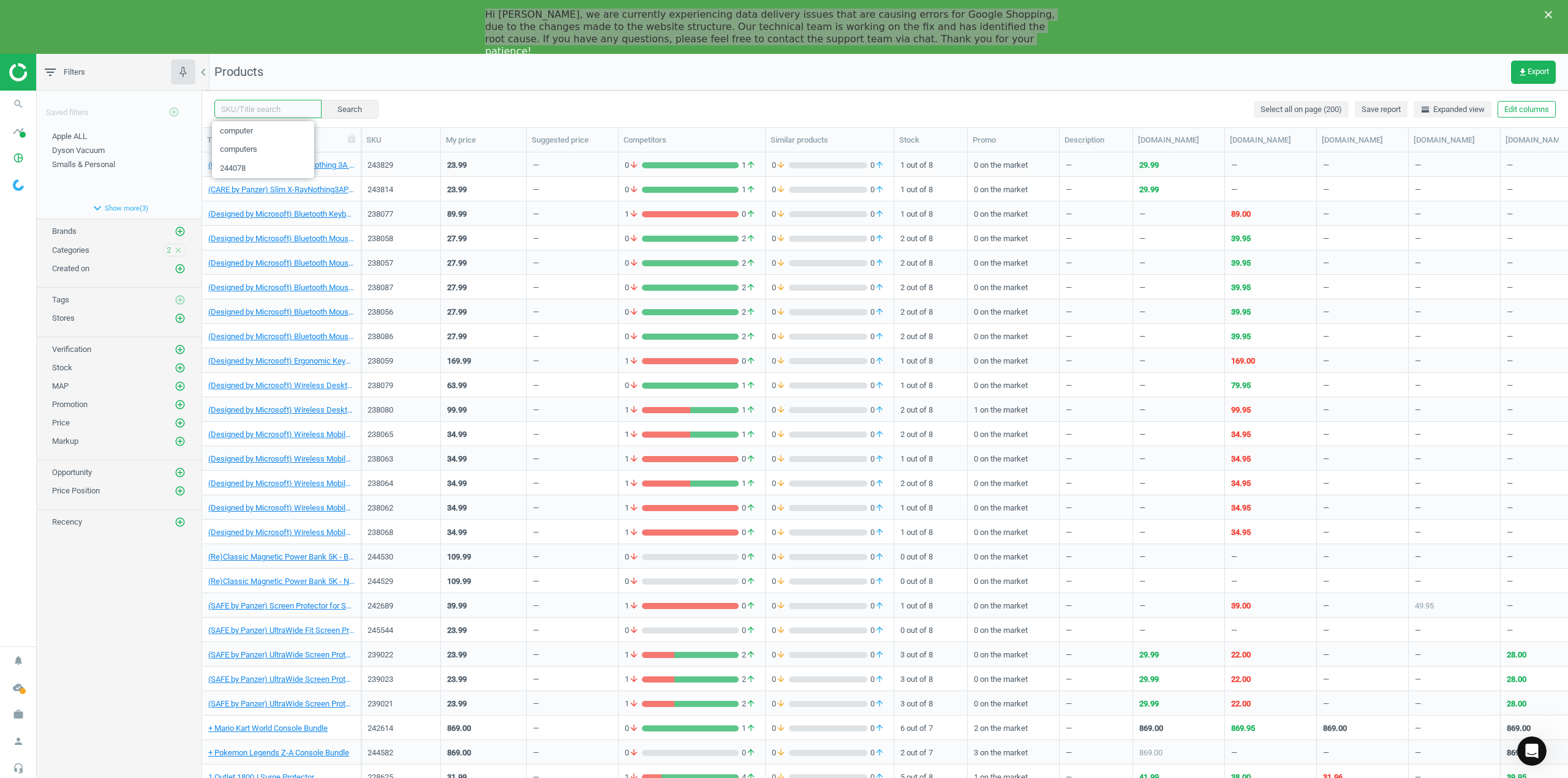
click at [268, 109] on input "text" at bounding box center [268, 109] width 107 height 19
click at [407, 79] on nav "Products get_app Export" at bounding box center [885, 72] width 1366 height 36
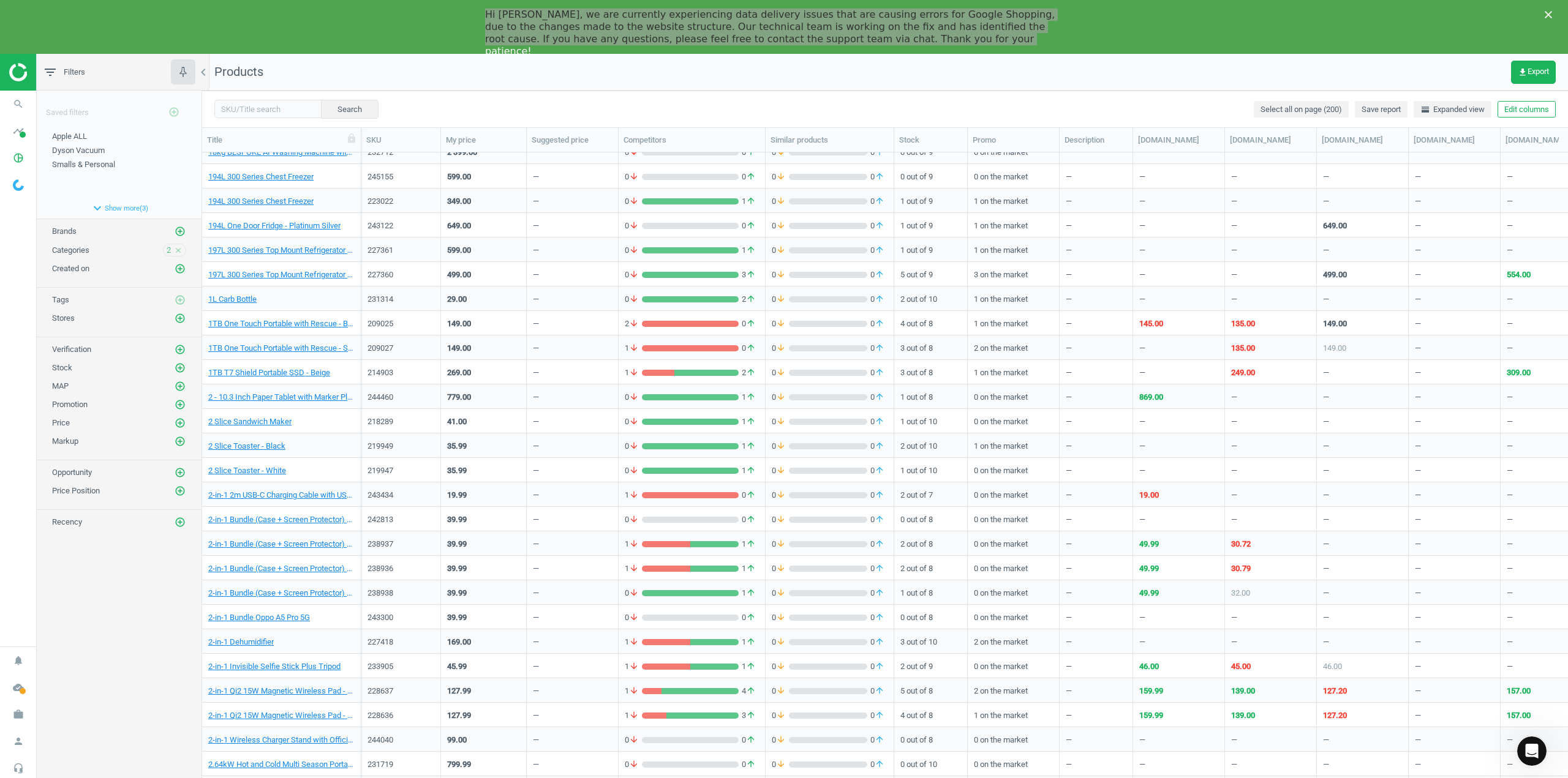
scroll to position [3612, 0]
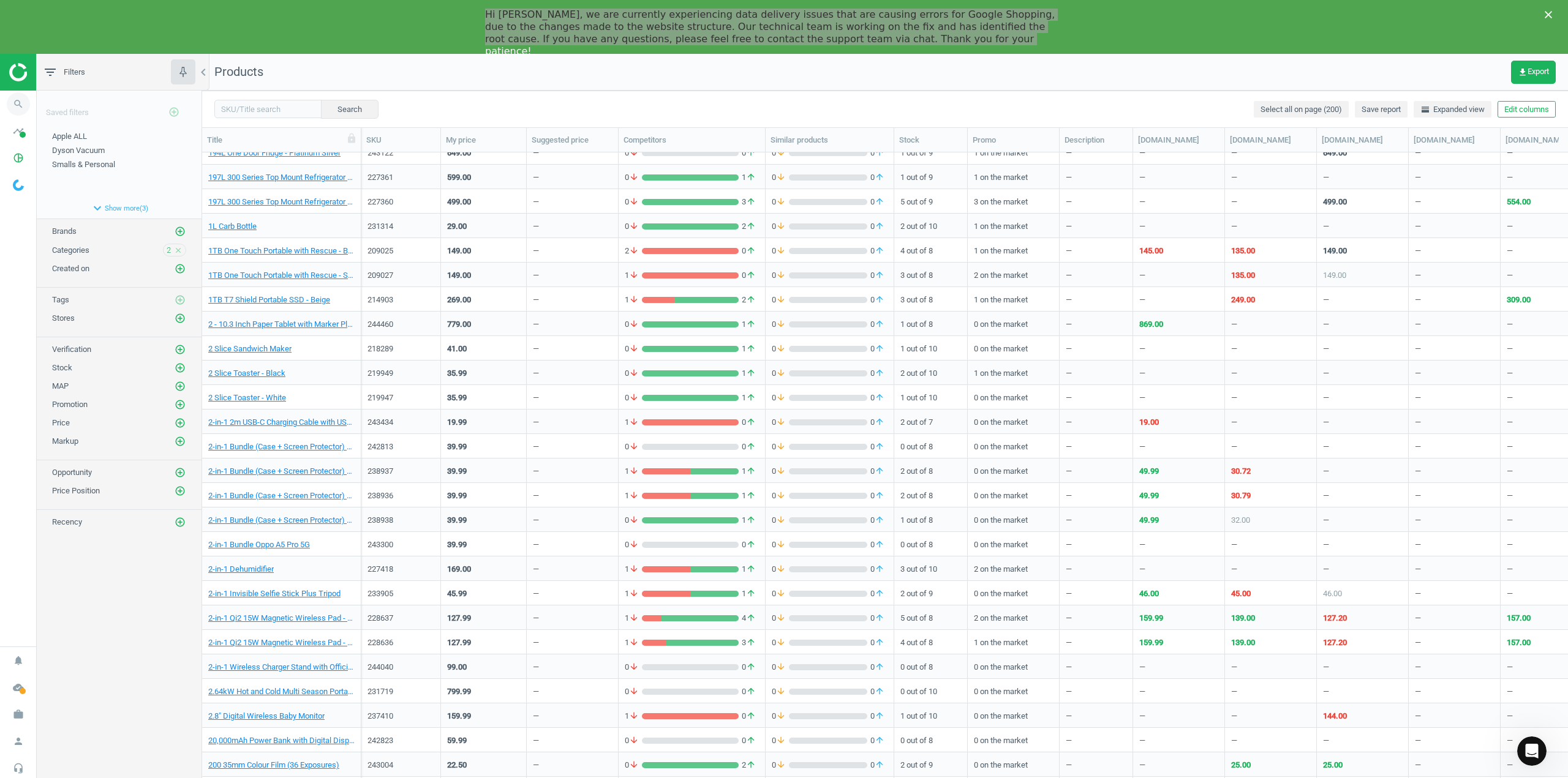
click at [16, 109] on icon "search" at bounding box center [19, 104] width 23 height 23
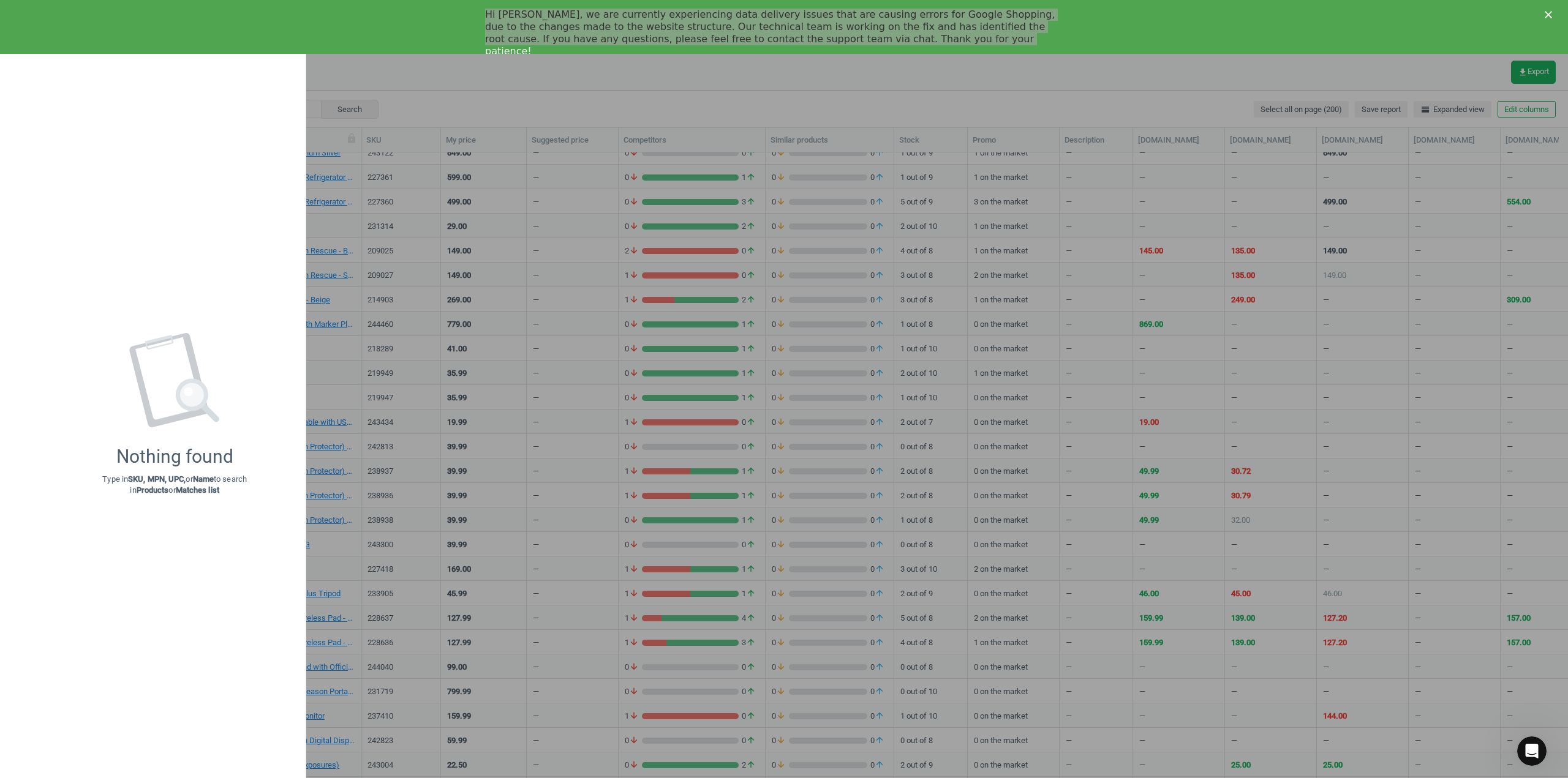
click at [354, 54] on div at bounding box center [784, 389] width 1568 height 778
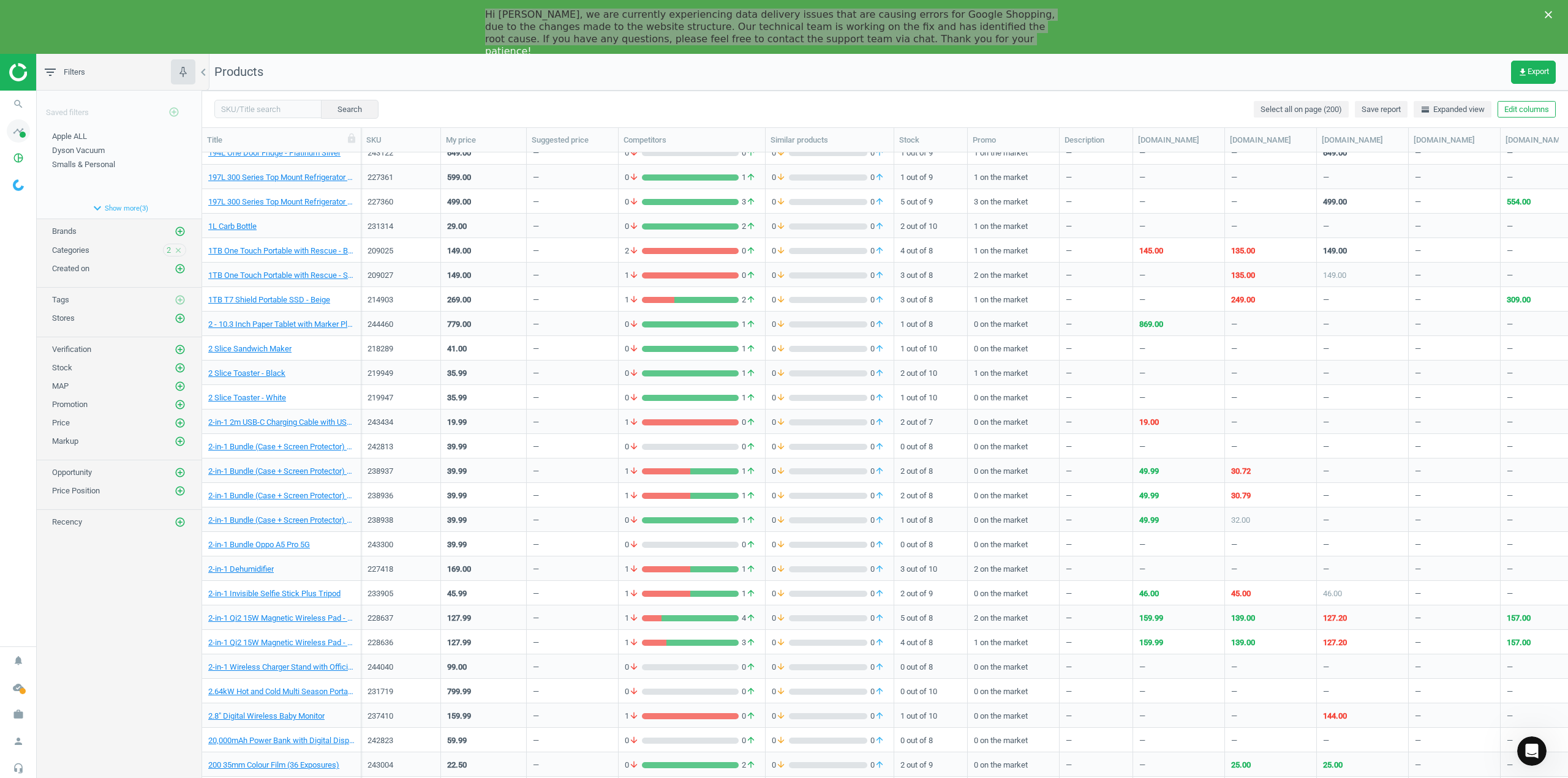
click at [24, 129] on icon "timeline" at bounding box center [19, 131] width 23 height 23
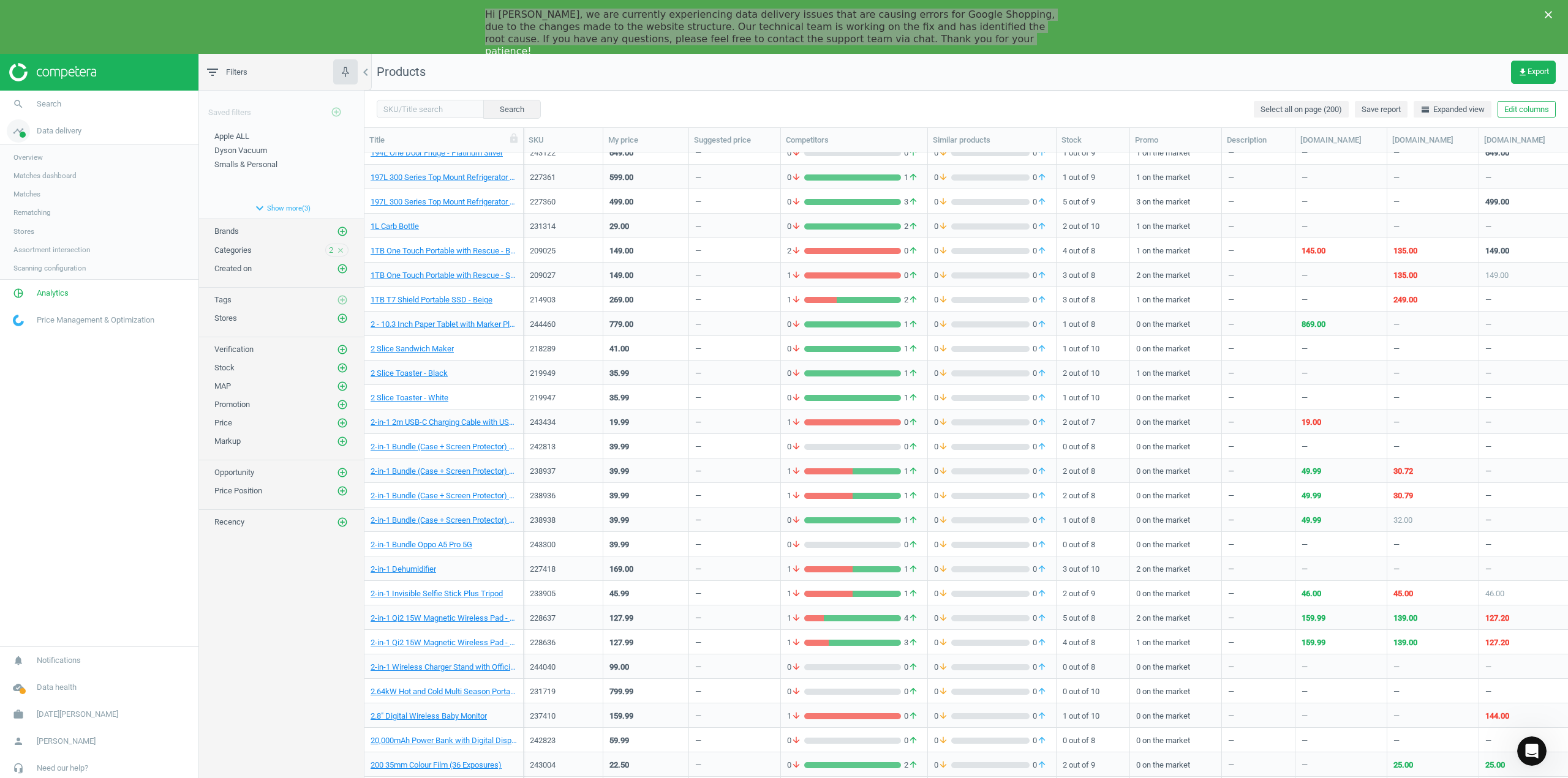
scroll to position [638, 1194]
click at [42, 158] on span "Overview" at bounding box center [28, 158] width 30 height 10
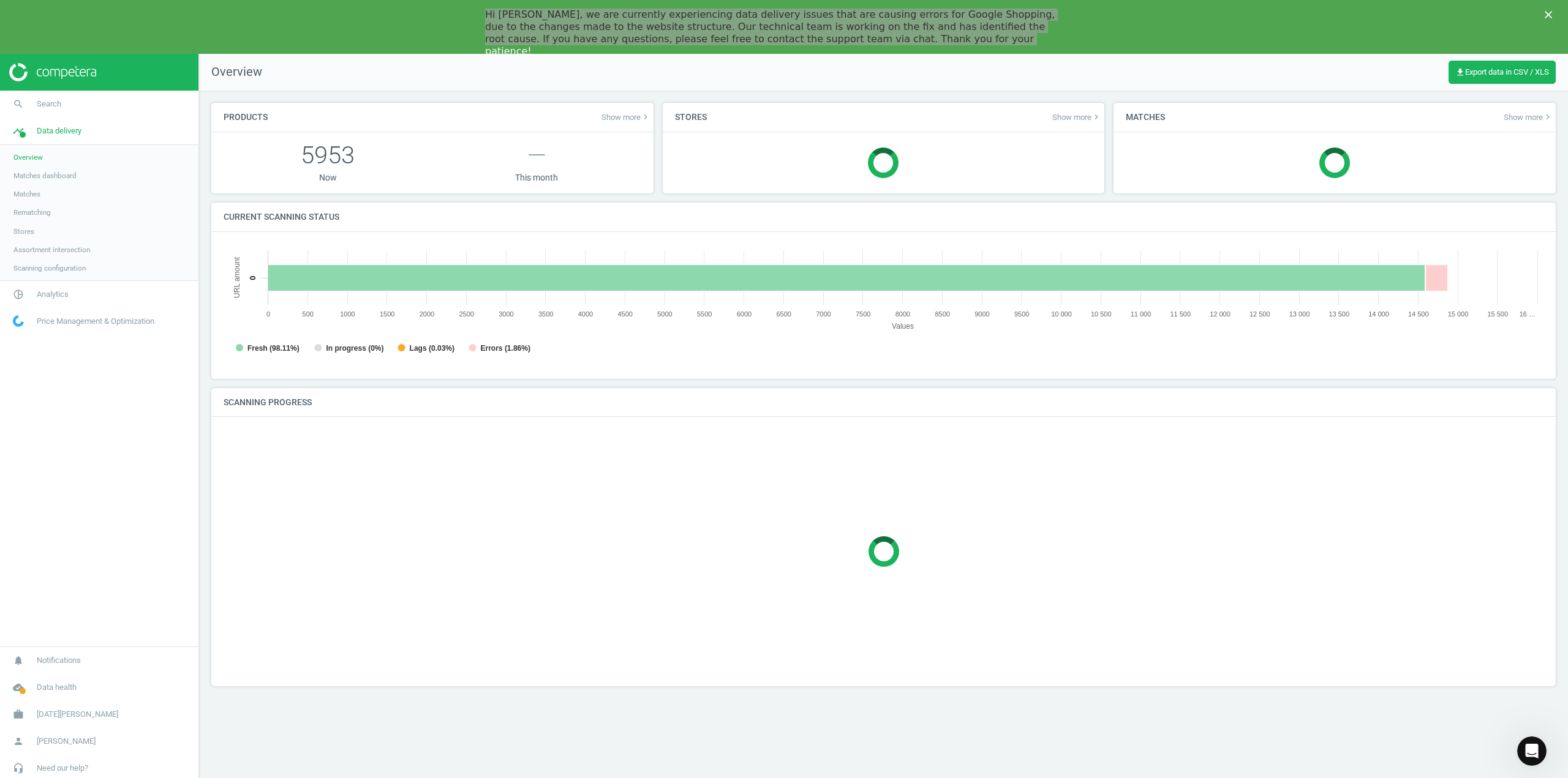
scroll to position [264, 1339]
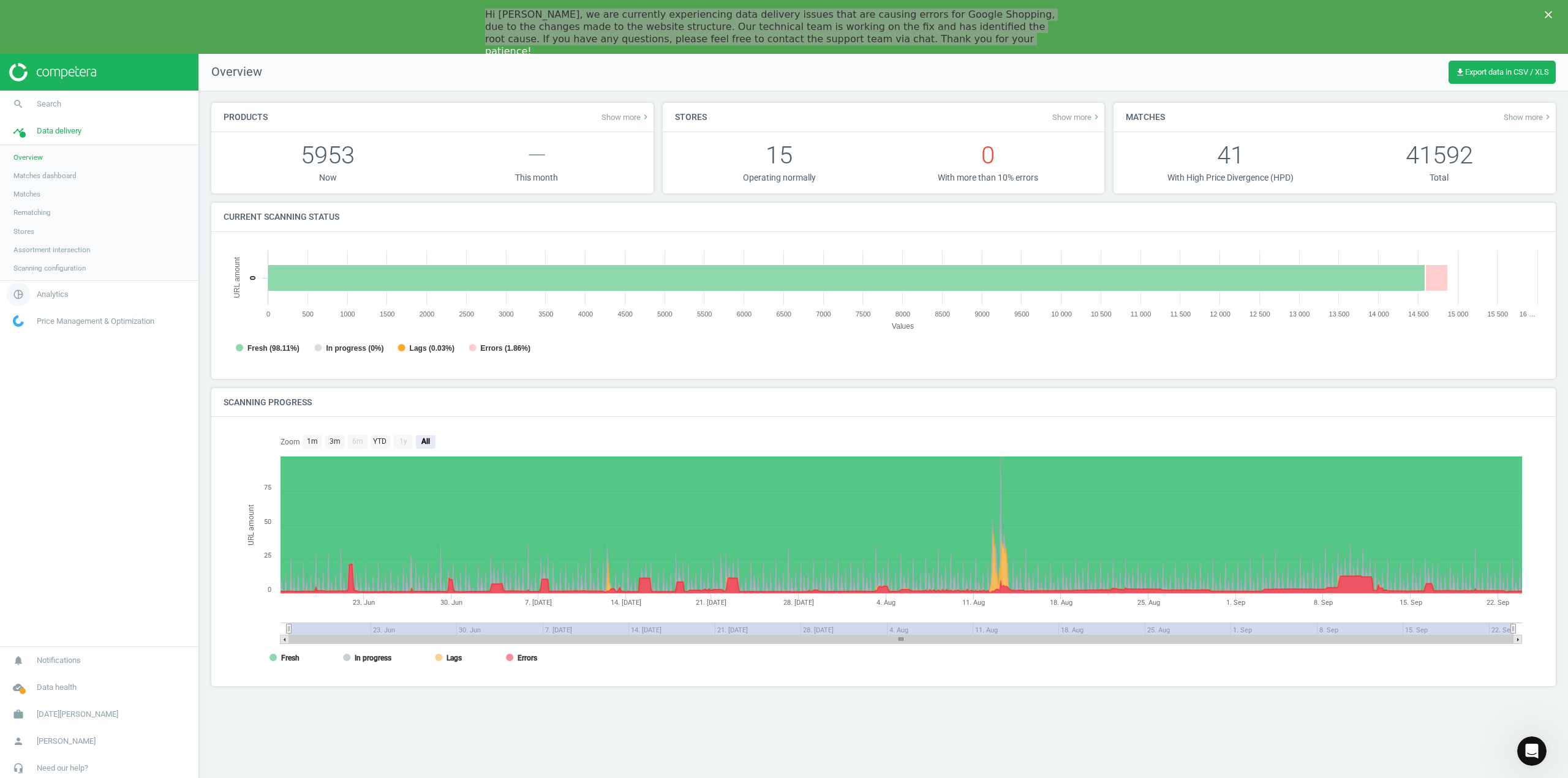
click at [47, 297] on span "Analytics" at bounding box center [52, 294] width 32 height 11
click at [38, 225] on span "Price index" at bounding box center [31, 221] width 35 height 10
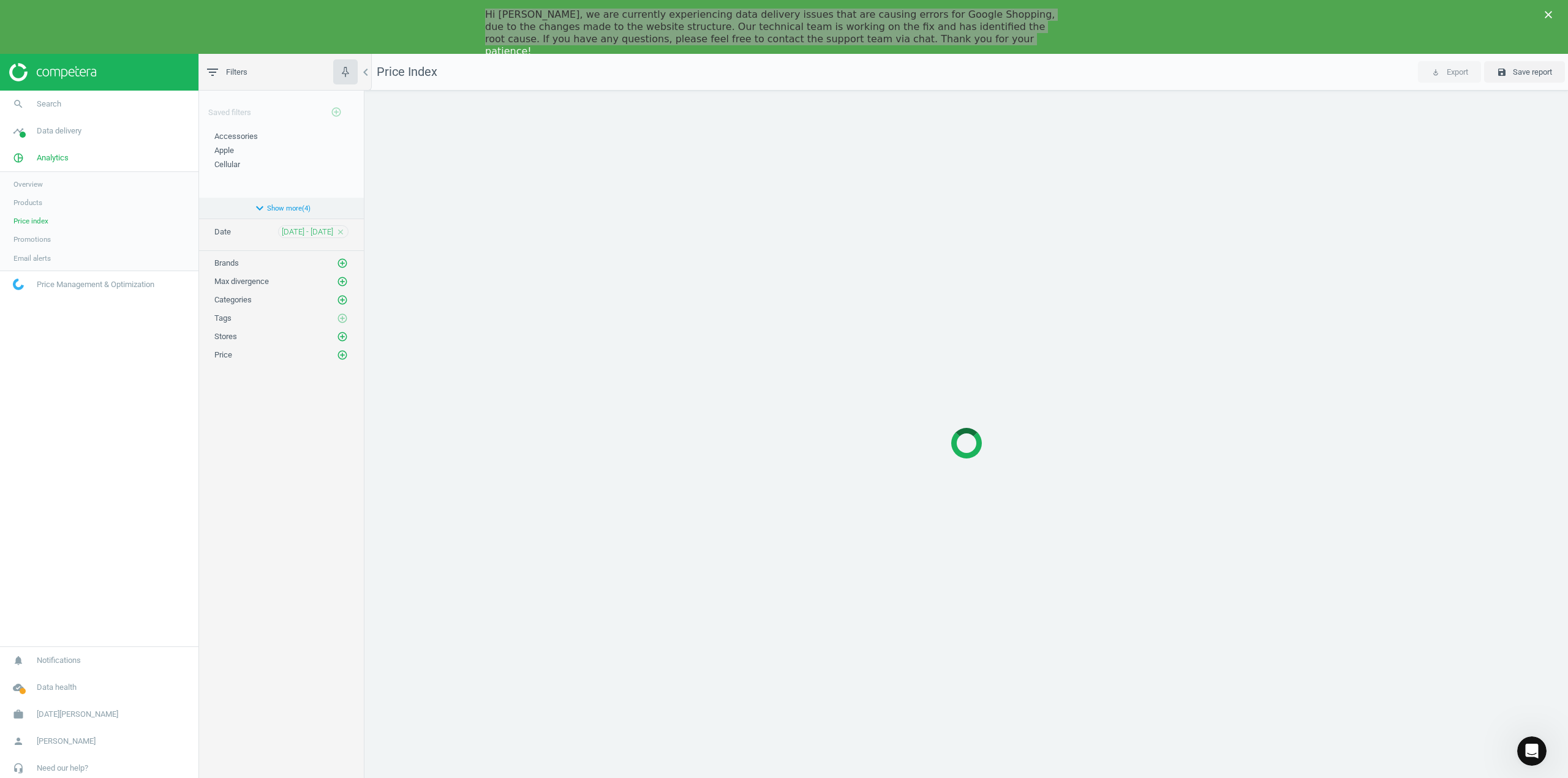
click at [242, 200] on button "expand_more Show more ( 4 )" at bounding box center [281, 208] width 164 height 21
click at [244, 207] on span "Computers" at bounding box center [233, 202] width 38 height 9
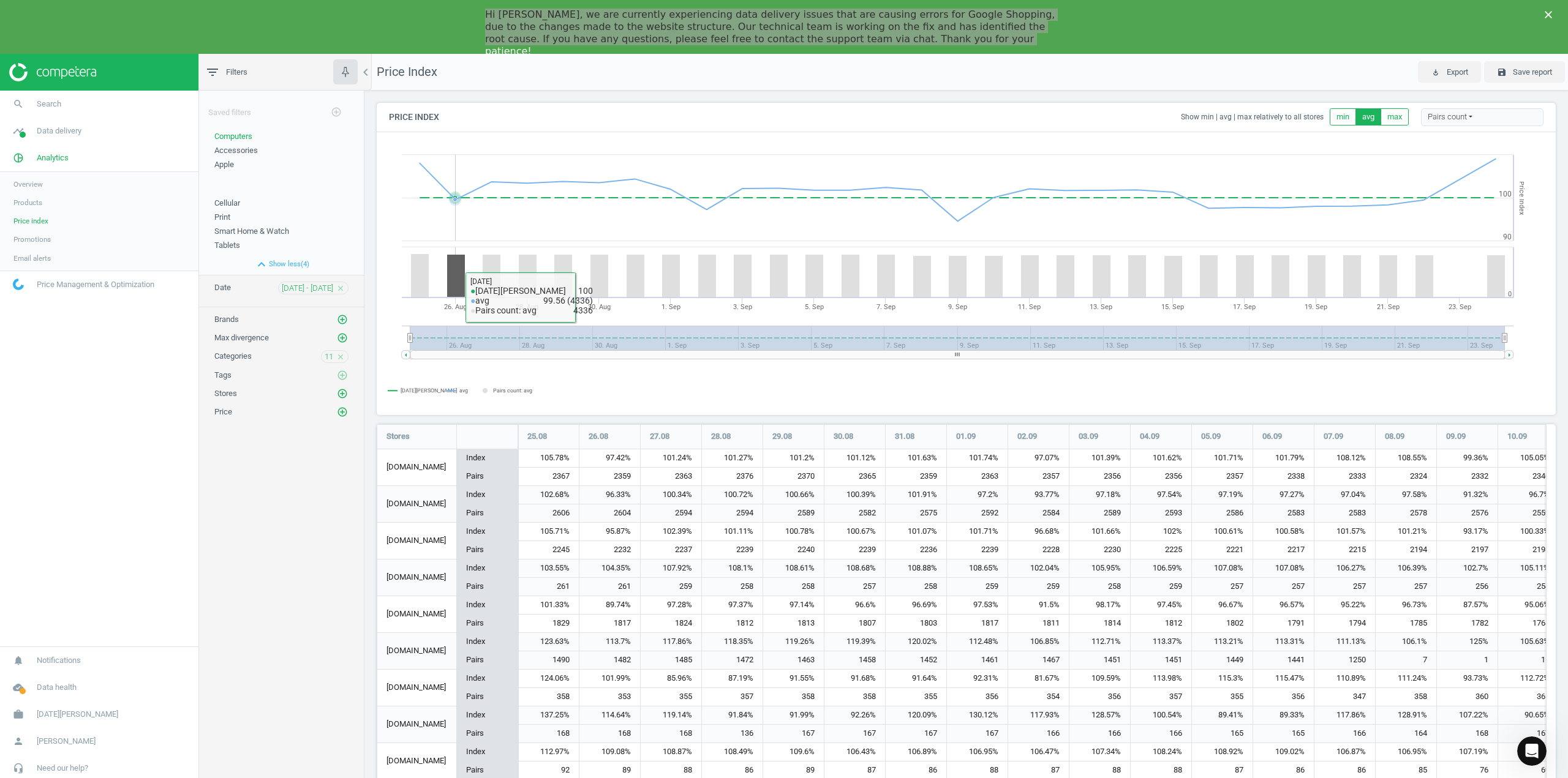
scroll to position [303, 1198]
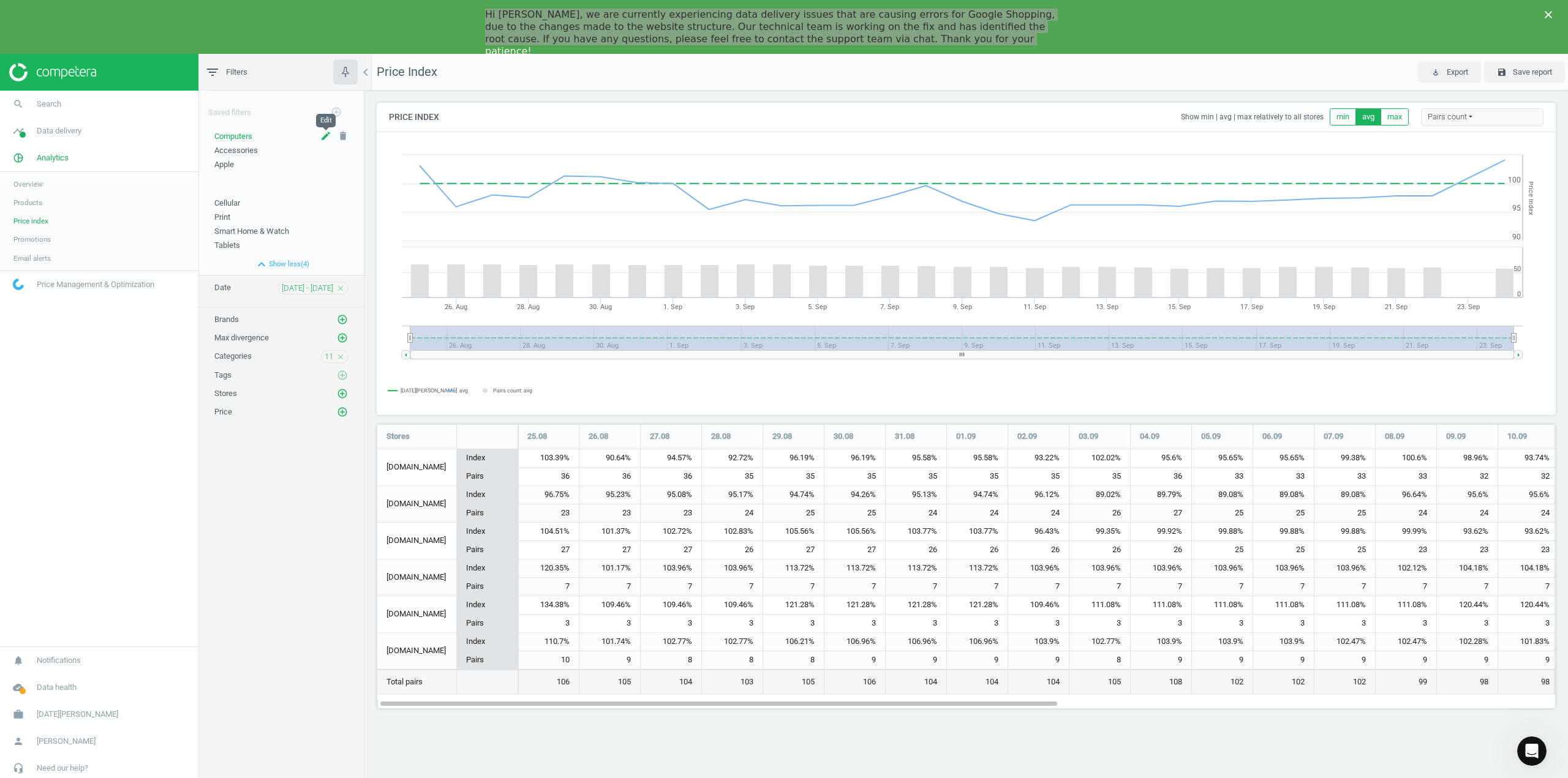
click at [321, 138] on icon "edit" at bounding box center [325, 136] width 11 height 11
click at [323, 159] on icon "check" at bounding box center [324, 162] width 10 height 10
click at [28, 201] on span "Products" at bounding box center [28, 202] width 29 height 10
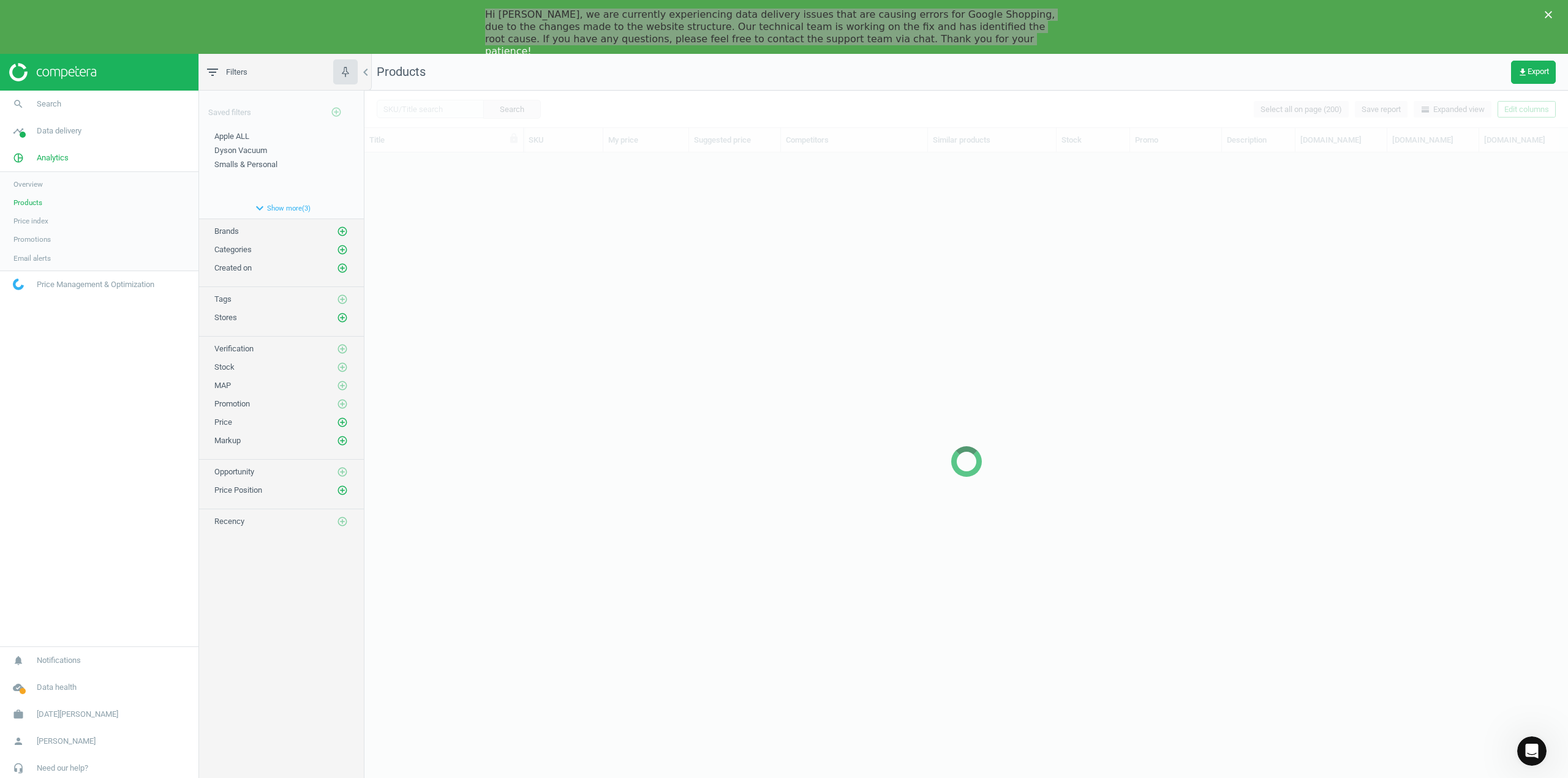
scroll to position [638, 1194]
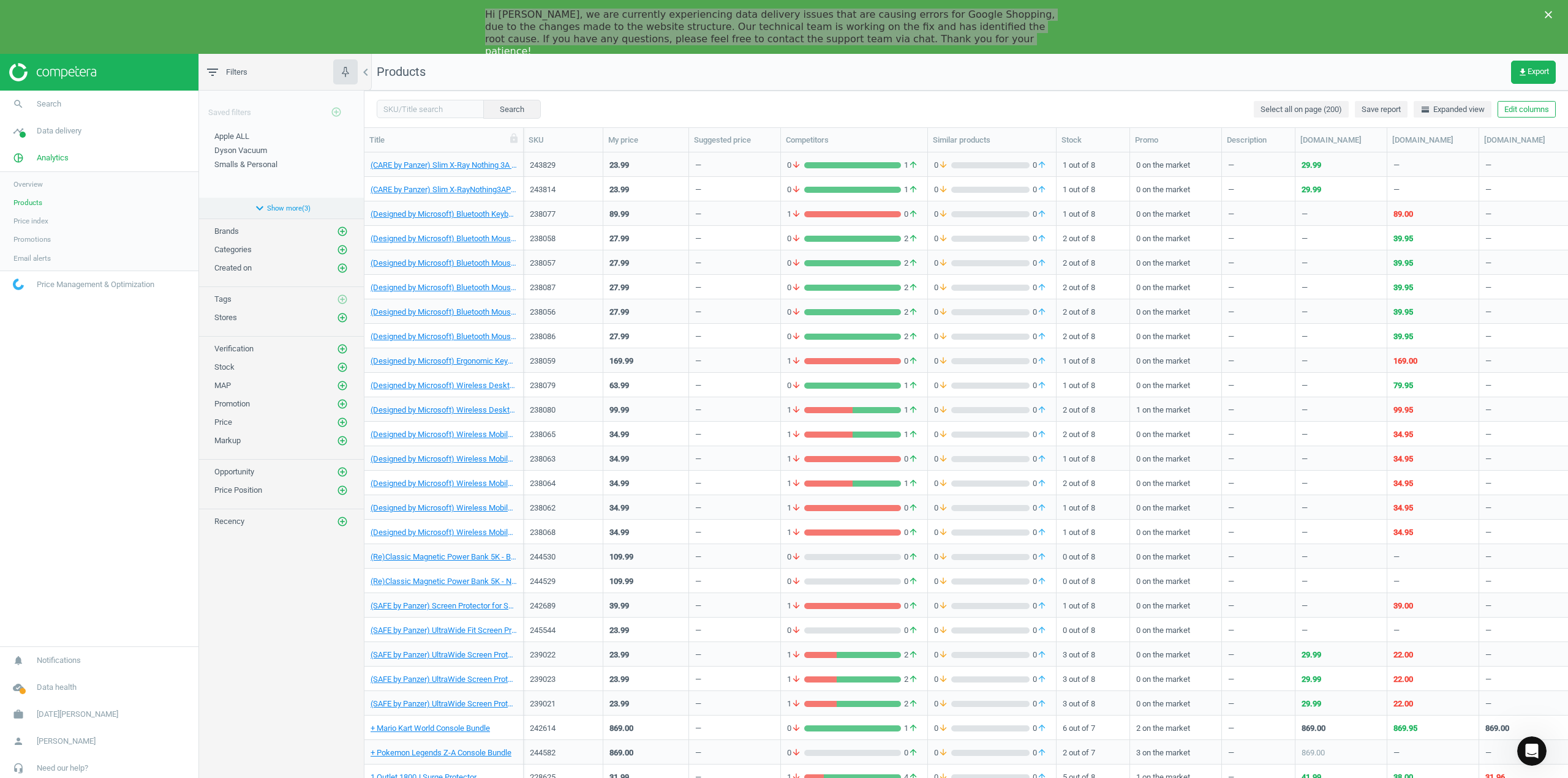
click at [297, 207] on button "expand_more Show more ( 3 )" at bounding box center [281, 208] width 164 height 21
click at [341, 270] on icon "add_circle_outline" at bounding box center [343, 274] width 11 height 11
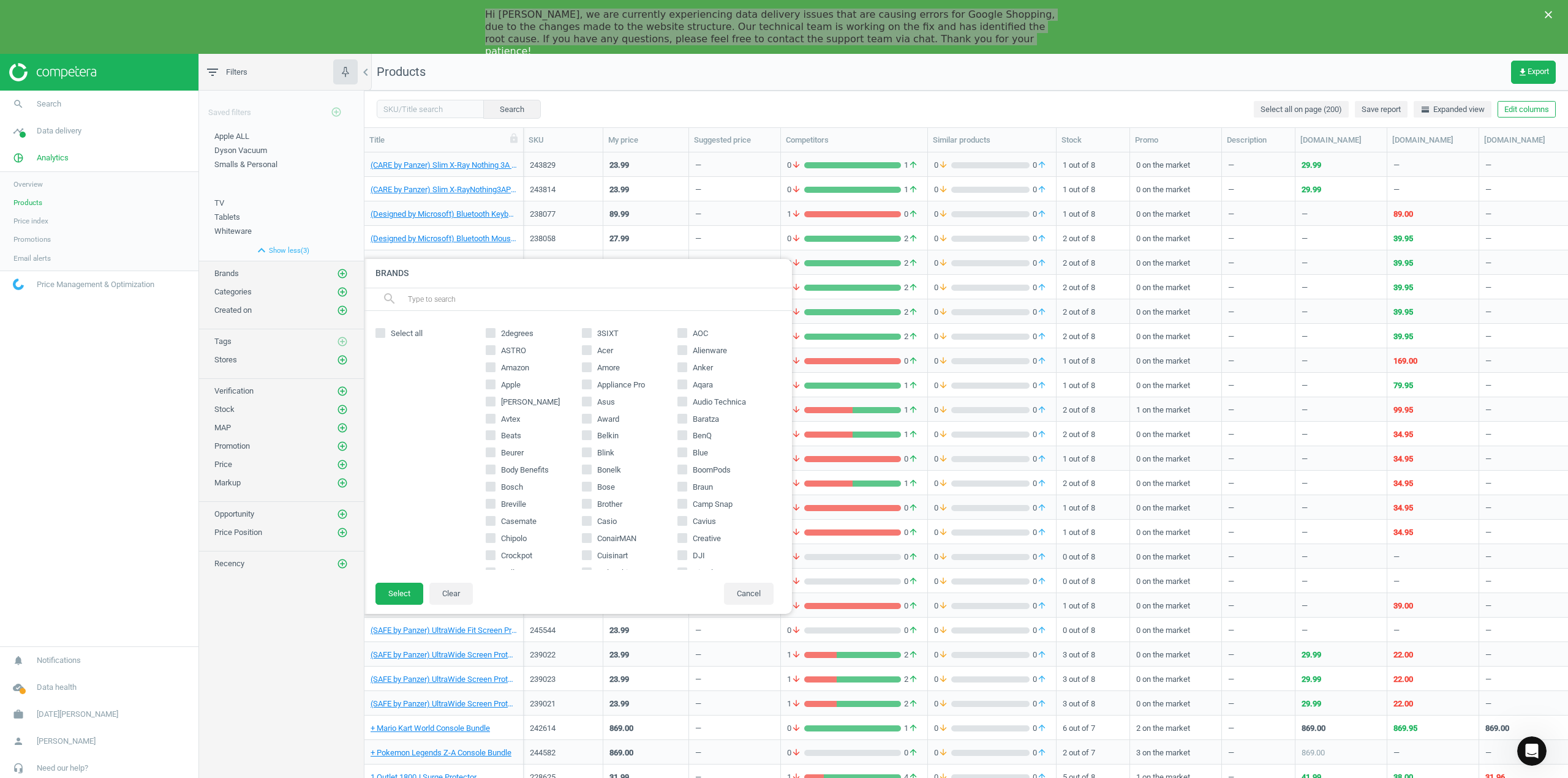
click at [489, 304] on input "text" at bounding box center [594, 299] width 376 height 19
click at [678, 354] on input "Alienware" at bounding box center [683, 350] width 8 height 8
checkbox input "true"
click at [403, 593] on button "Select" at bounding box center [399, 594] width 47 height 22
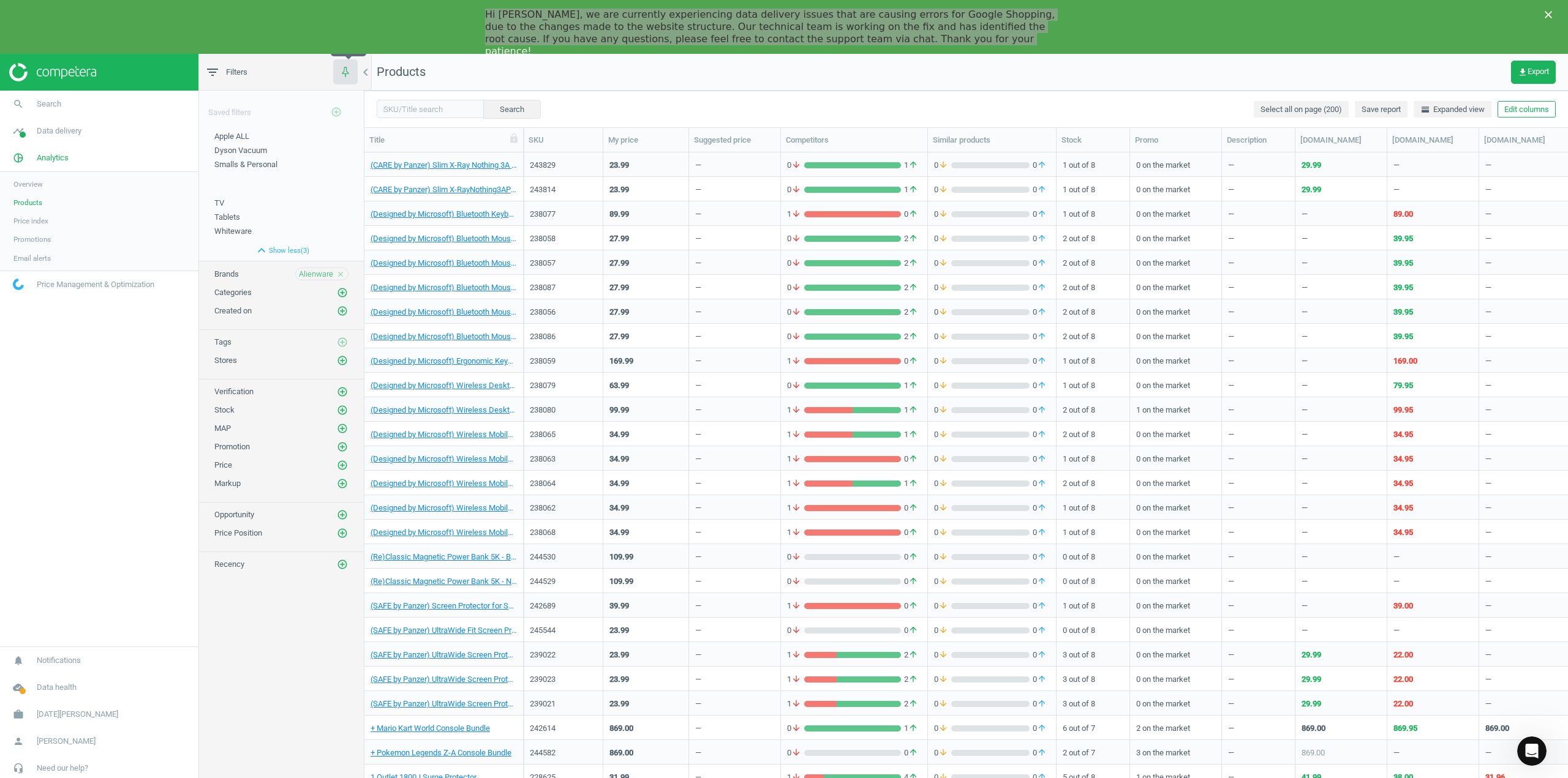
click at [352, 62] on button "button" at bounding box center [345, 72] width 25 height 25
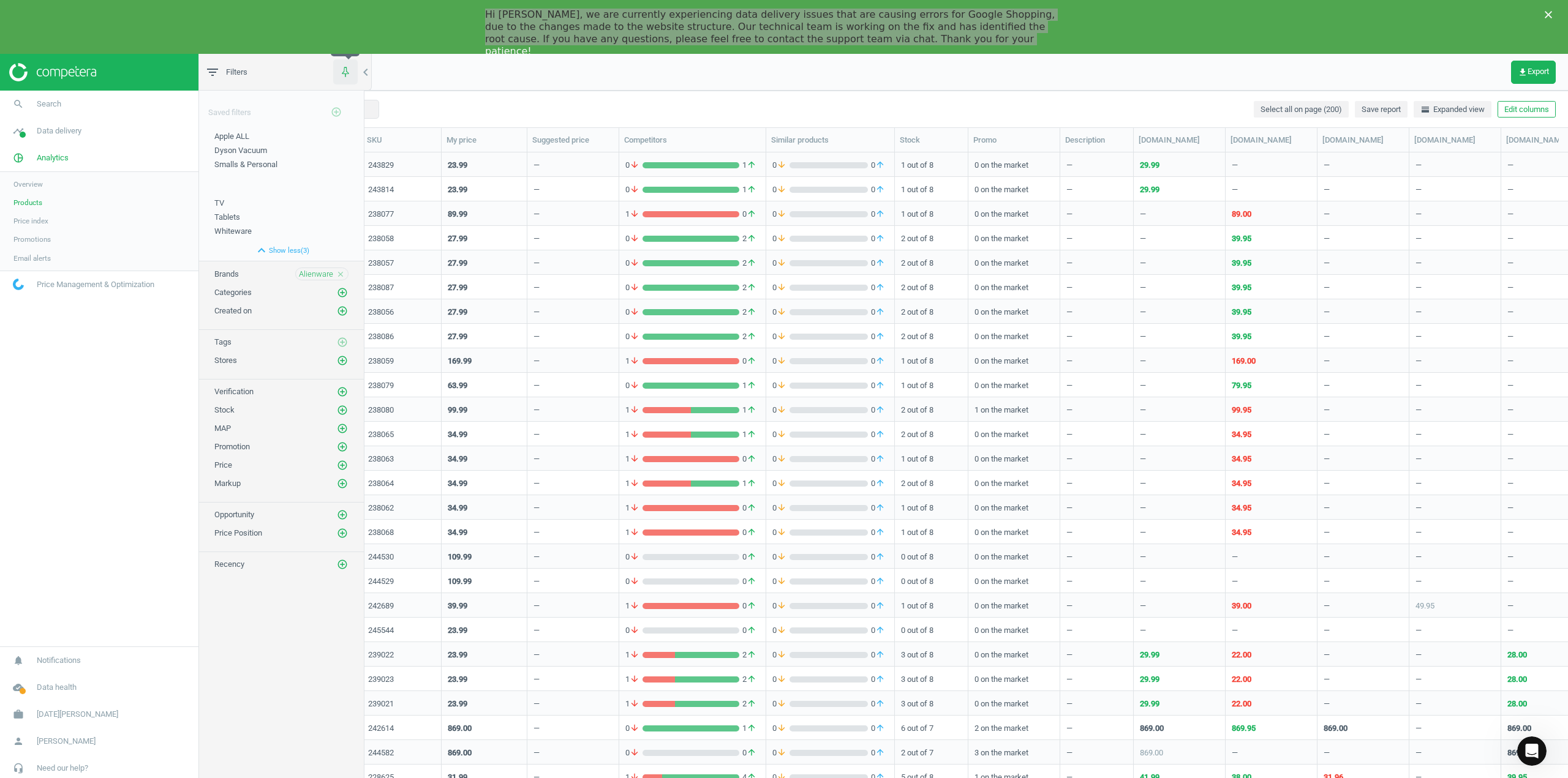
scroll to position [10, 10]
click at [350, 64] on button "button" at bounding box center [345, 72] width 25 height 25
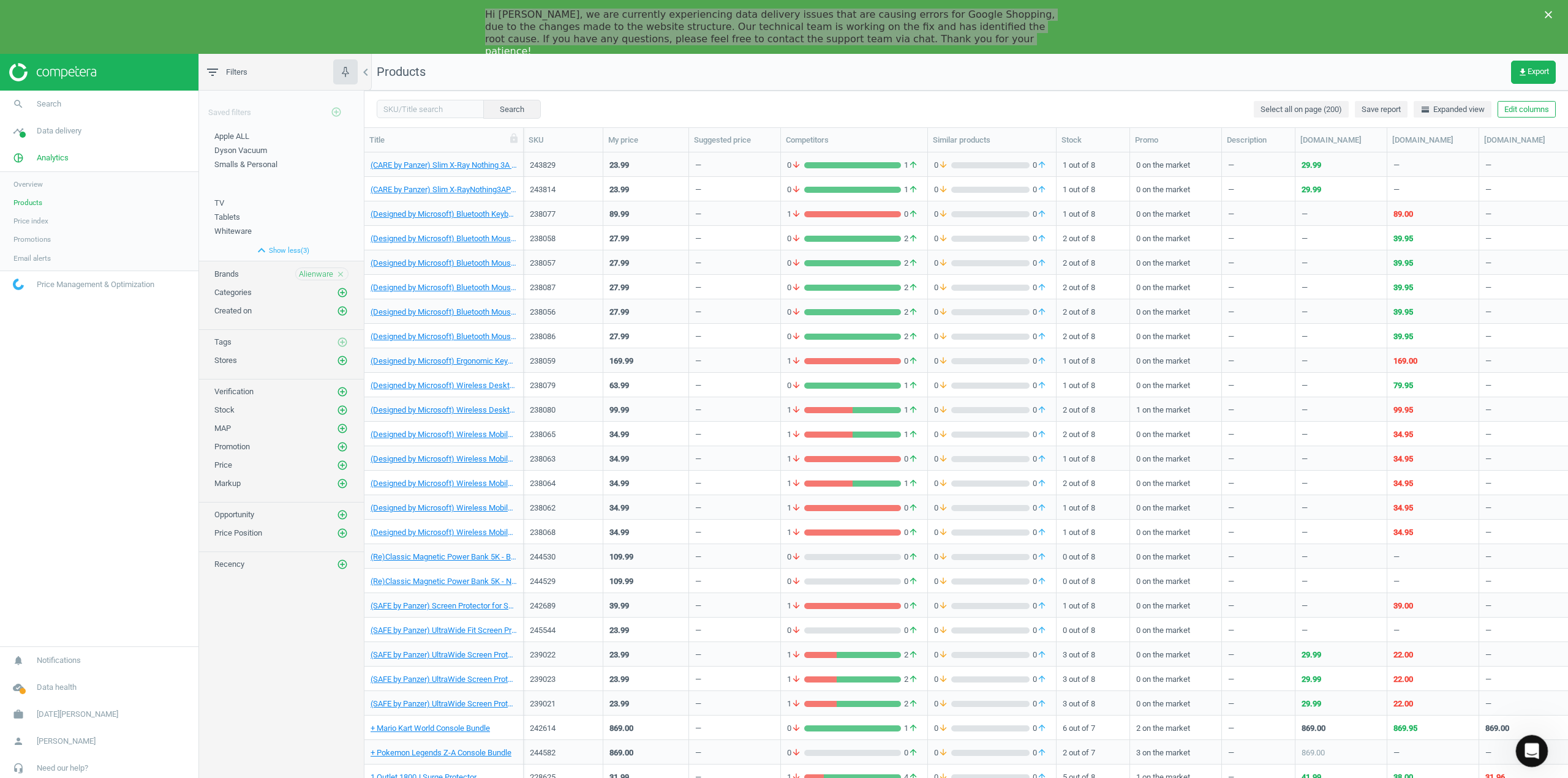
click at [1536, 744] on div "Open Intercom Messenger" at bounding box center [1529, 749] width 41 height 41
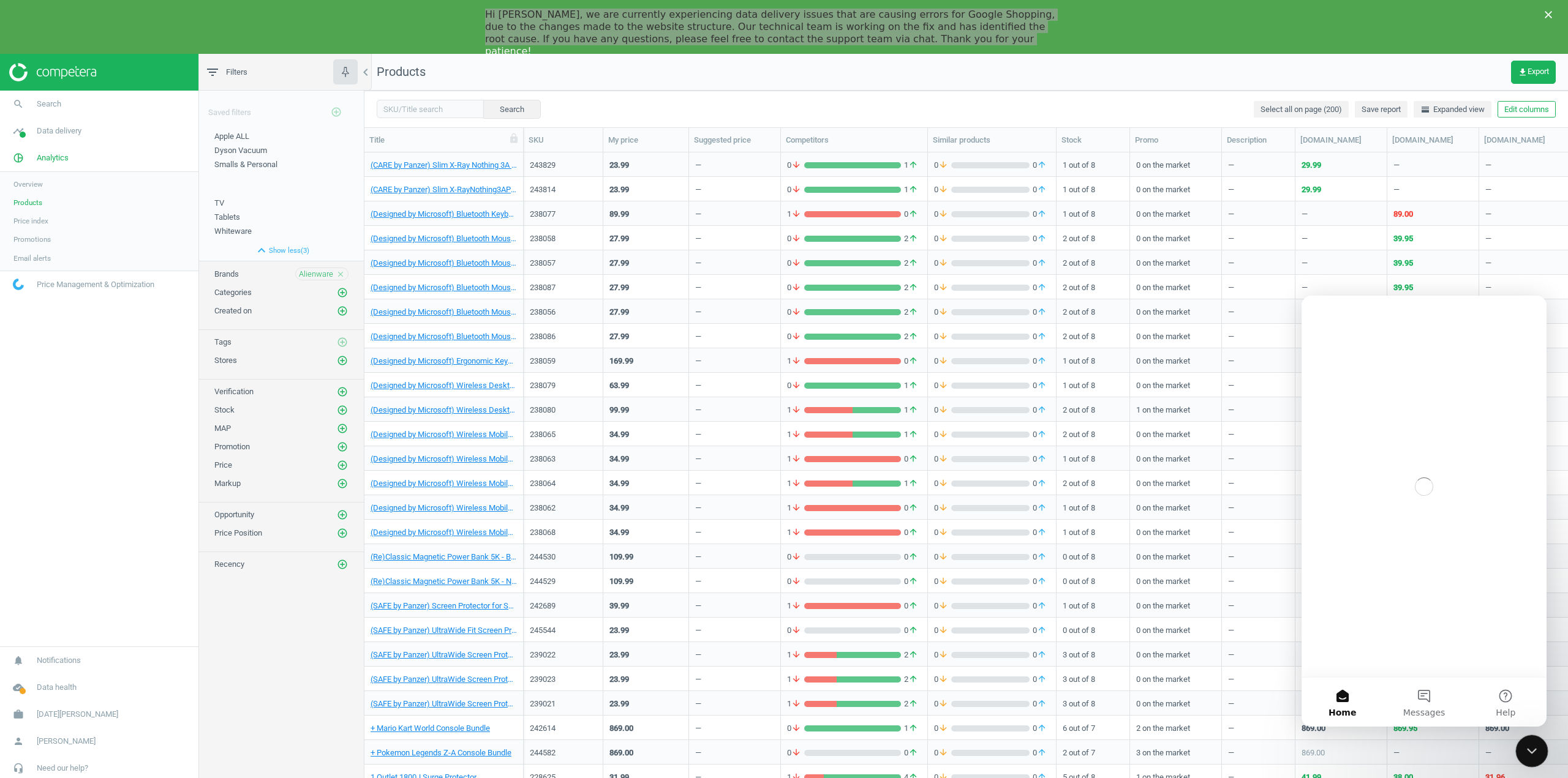
scroll to position [0, 0]
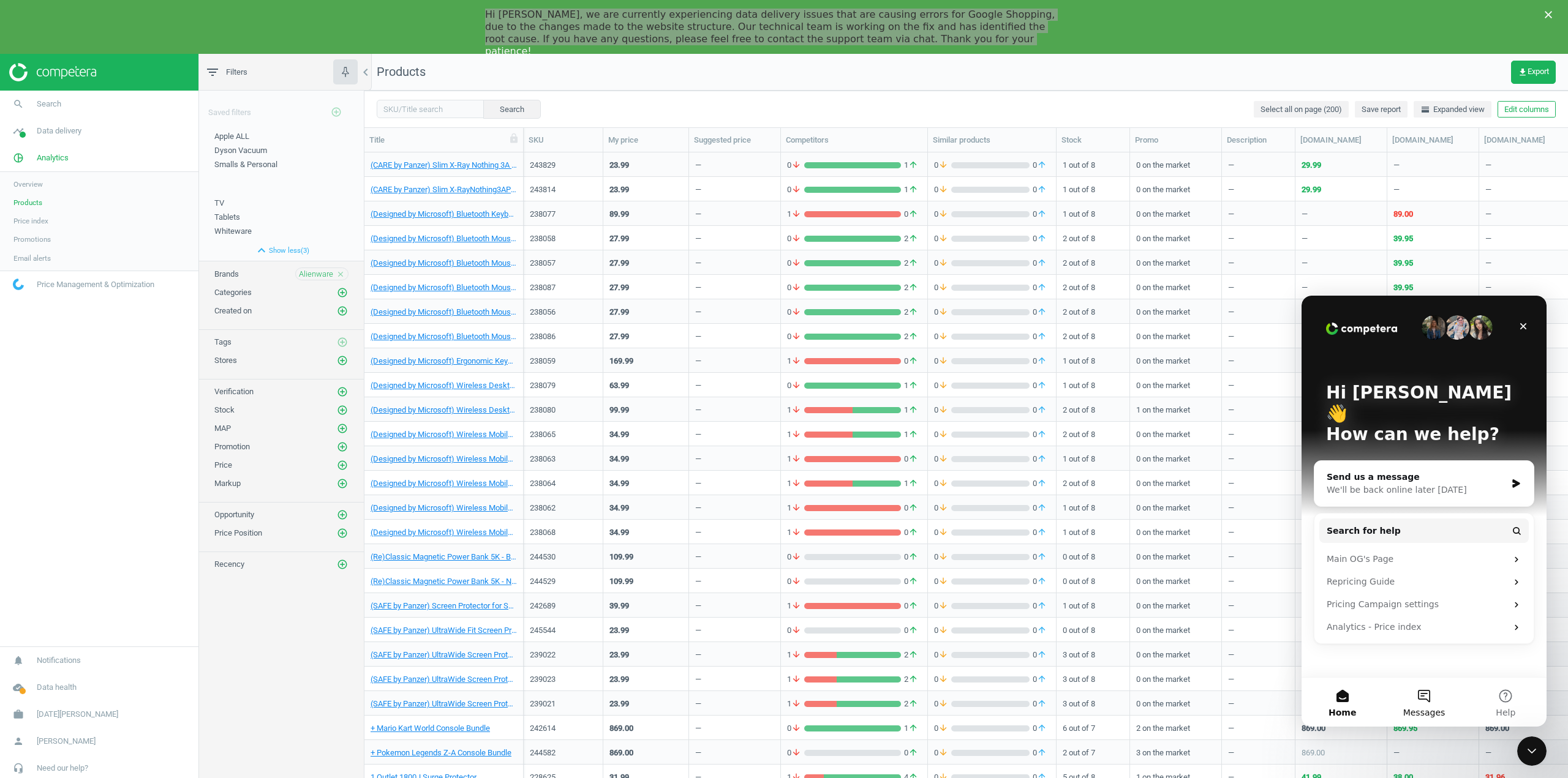
click at [1432, 710] on span "Messages" at bounding box center [1424, 713] width 42 height 8
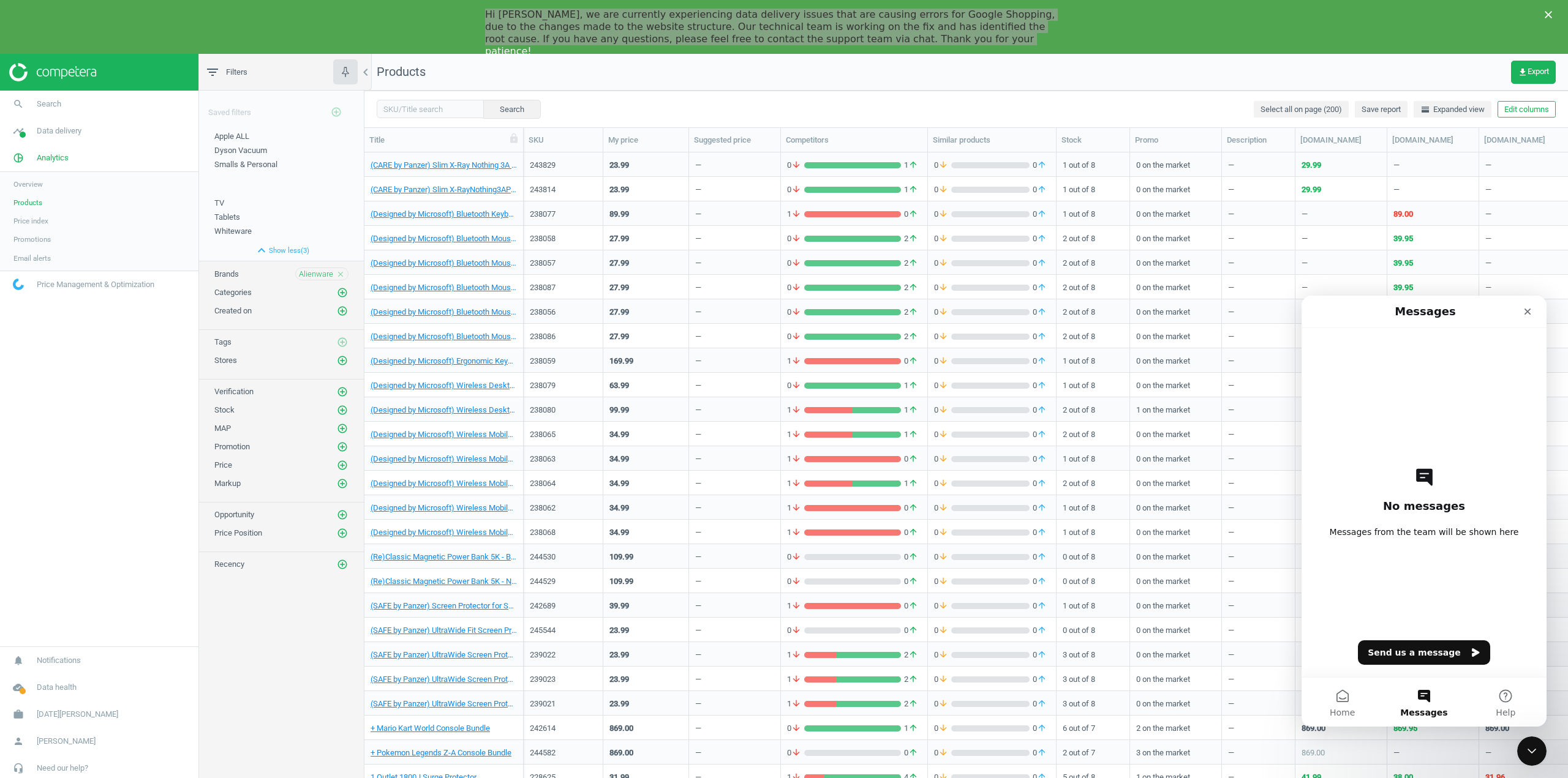
click at [1397, 541] on div "No messages Messages from the team will be shown here Send us a message" at bounding box center [1424, 502] width 202 height 349
click at [1500, 700] on button "Help" at bounding box center [1505, 702] width 81 height 49
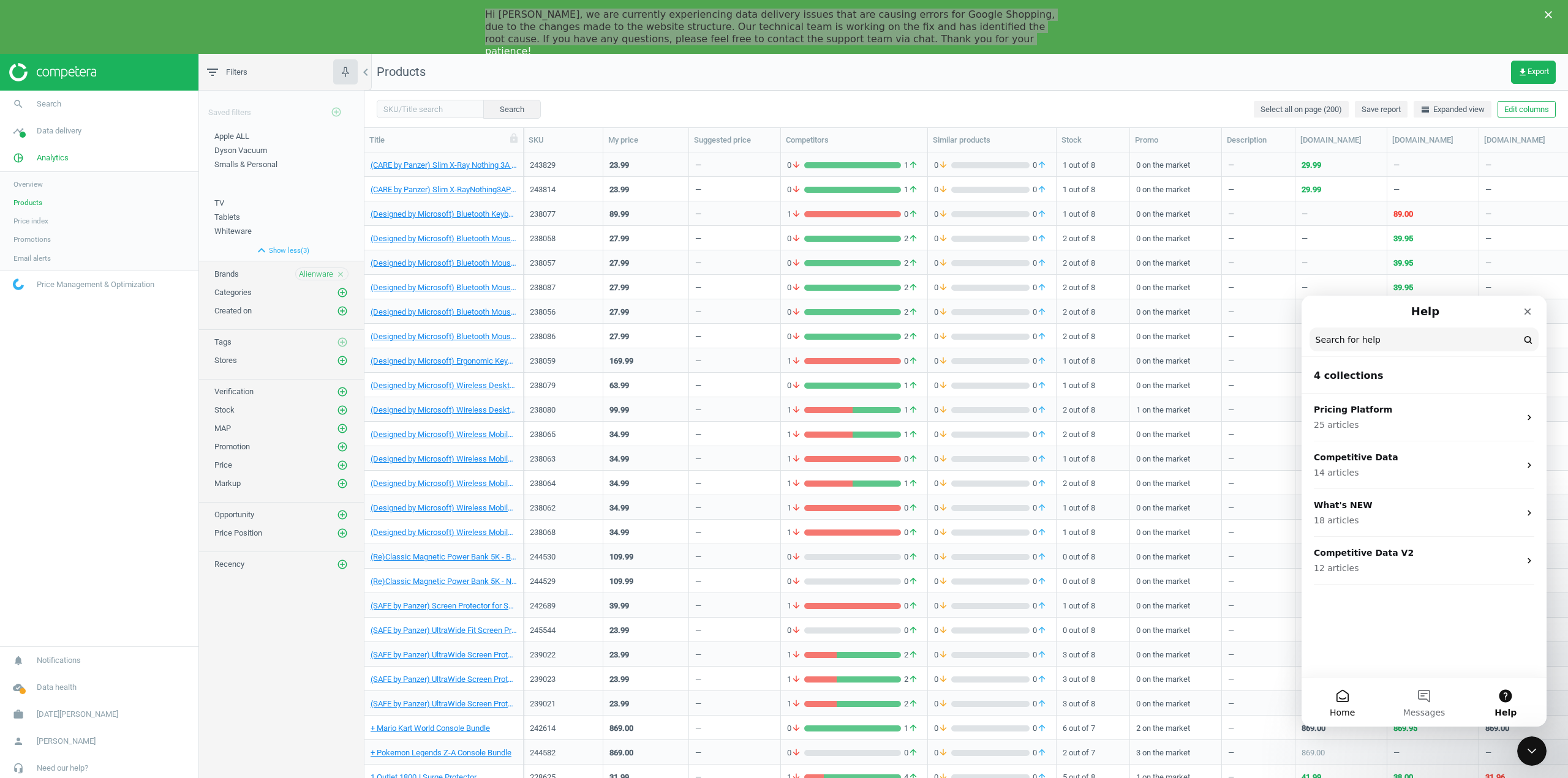
click at [1343, 698] on button "Home" at bounding box center [1342, 702] width 81 height 49
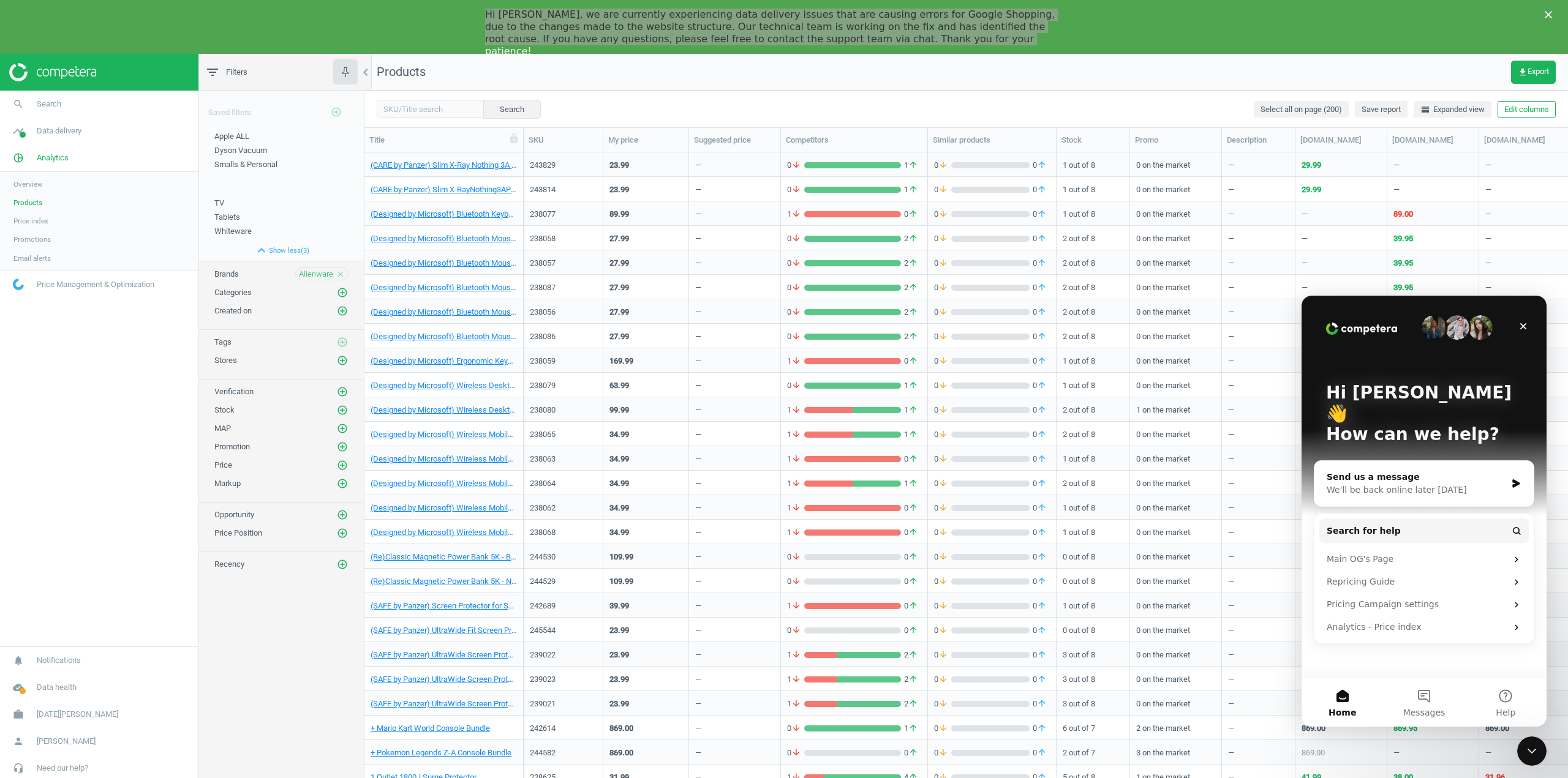
click at [310, 646] on div "Saved filters add_circle_outline Apple ALL edit delete Dyson Vacuum edit delete…" at bounding box center [281, 444] width 164 height 707
click at [340, 464] on icon "add_circle_outline" at bounding box center [343, 465] width 11 height 11
click at [341, 449] on icon "add_circle_outline" at bounding box center [343, 447] width 11 height 11
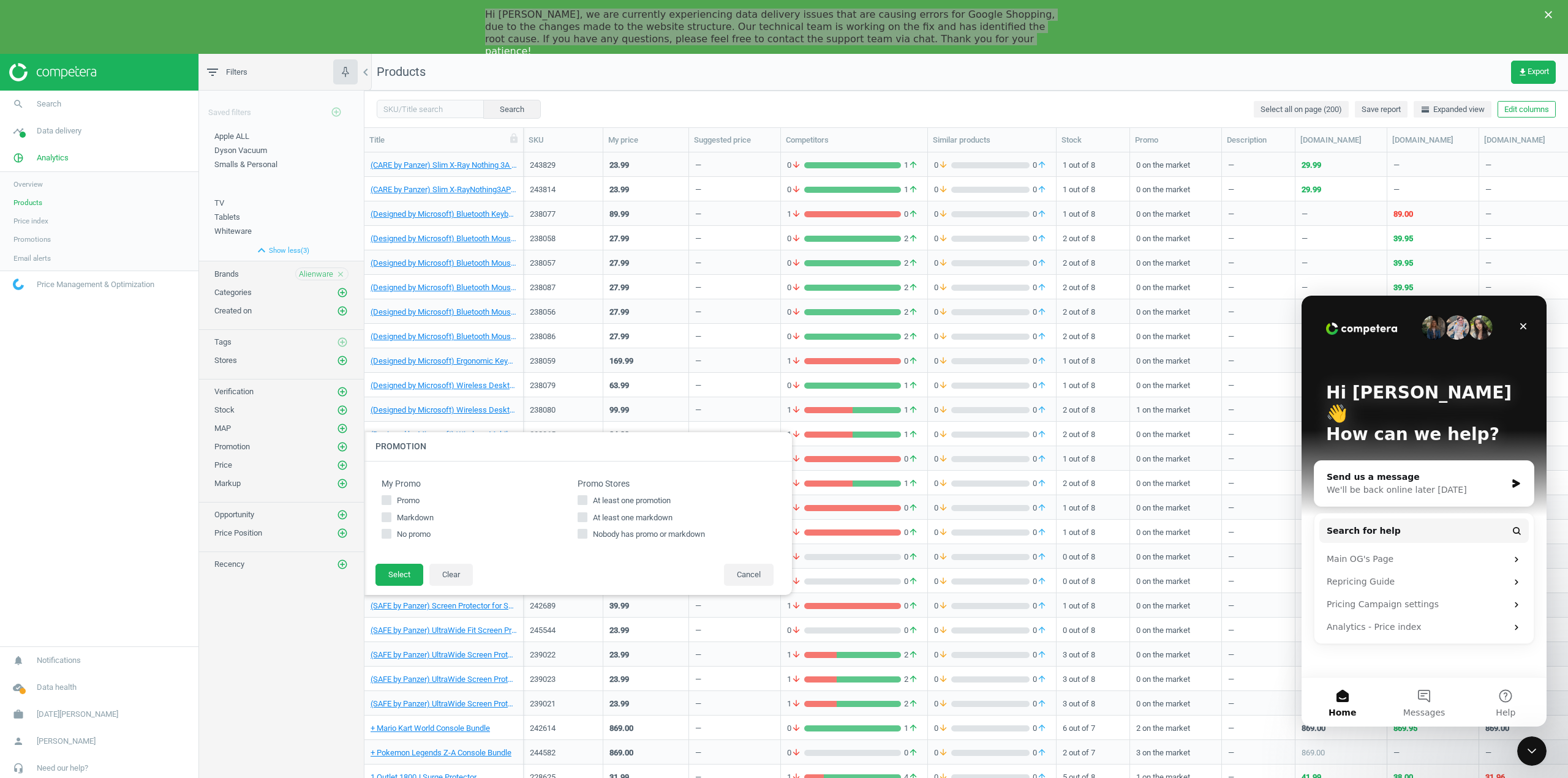
click at [336, 592] on div "Saved filters add_circle_outline Apple ALL edit delete Dyson Vacuum edit delete…" at bounding box center [281, 444] width 164 height 707
click at [341, 274] on icon "close" at bounding box center [341, 274] width 8 height 8
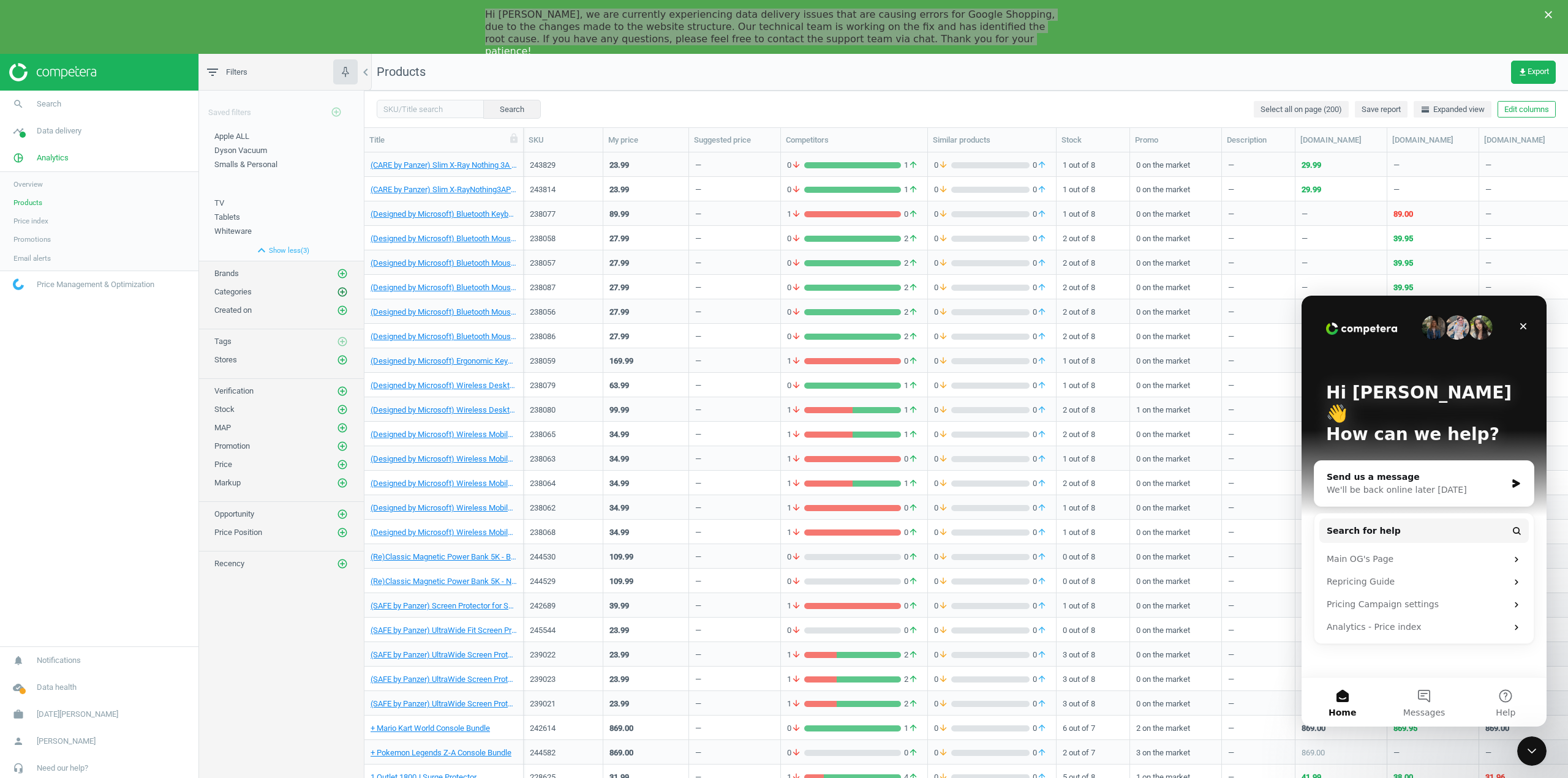
click at [341, 291] on icon "add_circle_outline" at bounding box center [343, 292] width 11 height 11
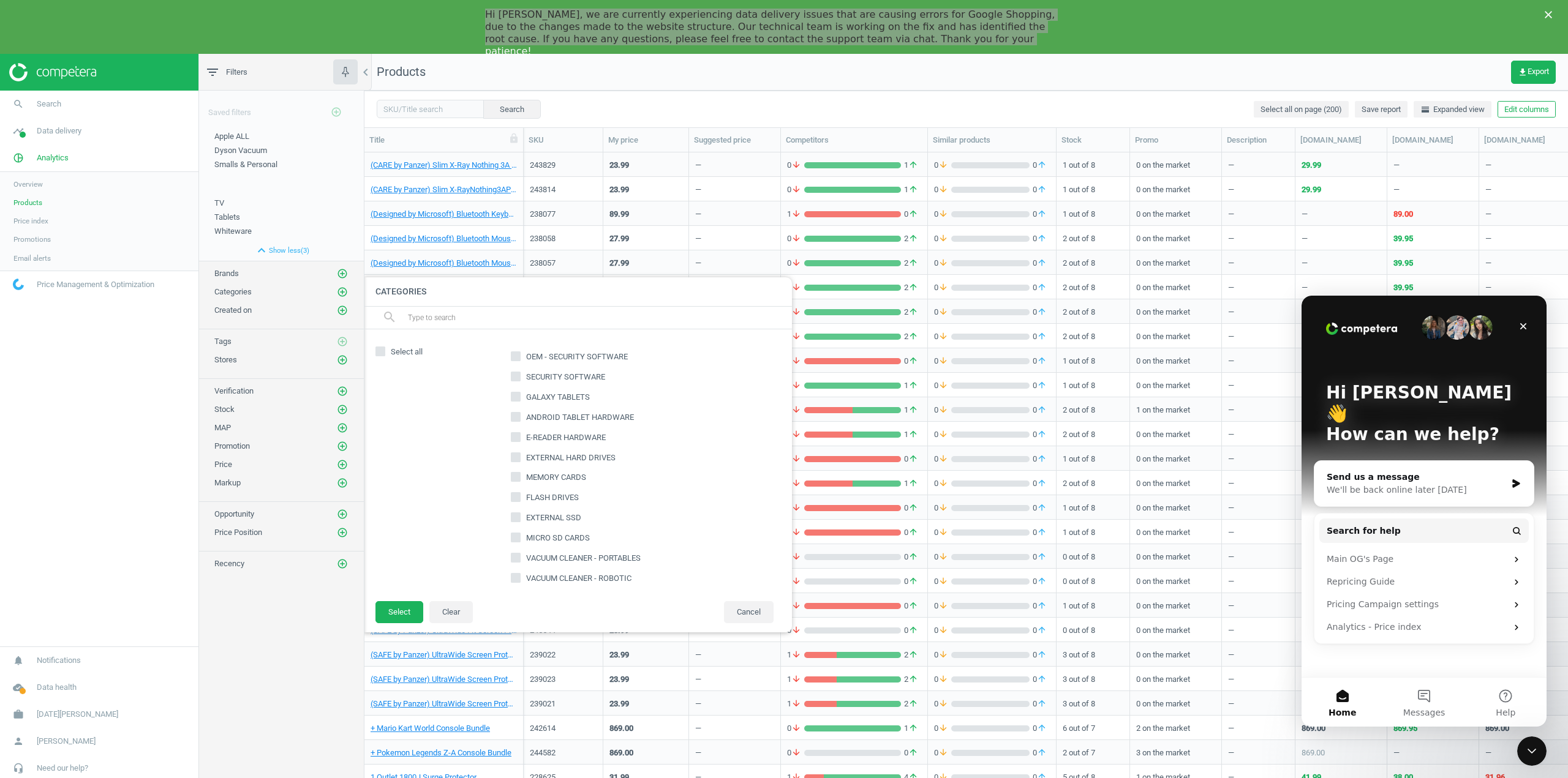
click at [433, 310] on input "text" at bounding box center [594, 318] width 376 height 19
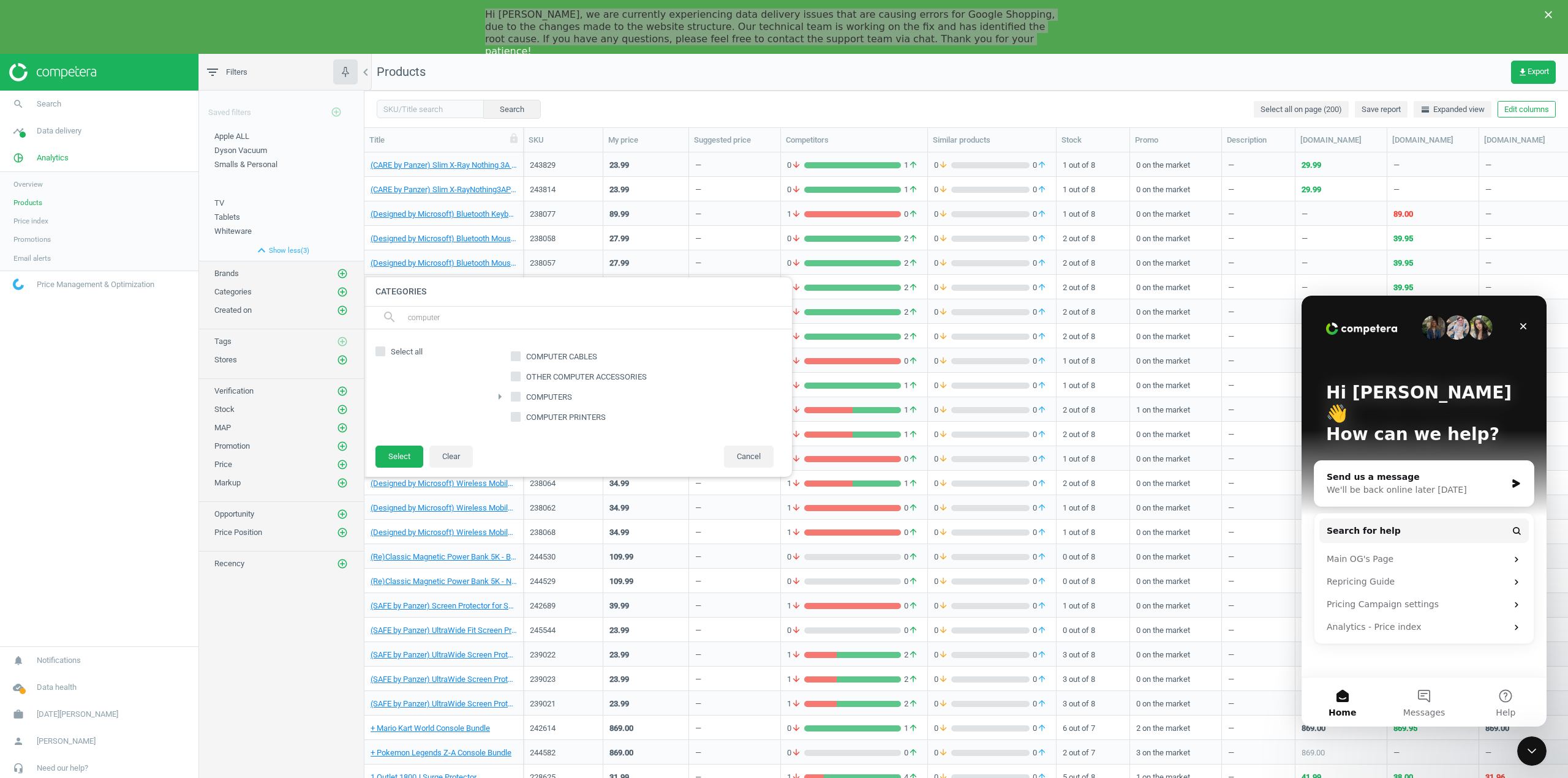
type input "computer"
click at [530, 393] on span "COMPUTERS" at bounding box center [549, 398] width 51 height 11
click at [520, 393] on input "COMPUTERS" at bounding box center [516, 397] width 8 height 8
checkbox input "true"
click at [397, 455] on button "Select" at bounding box center [399, 457] width 47 height 22
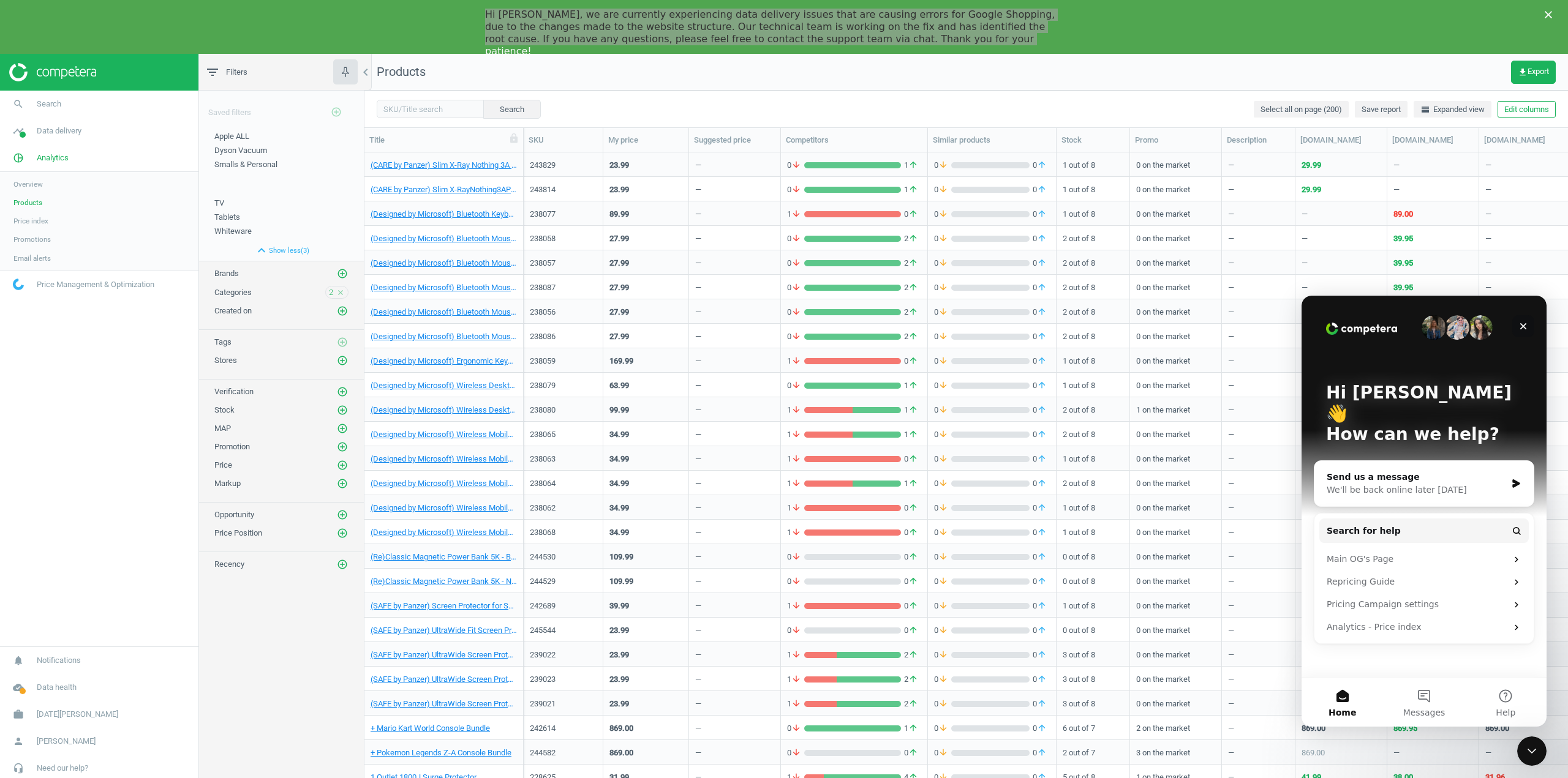
click at [1529, 325] on div "Close" at bounding box center [1523, 326] width 22 height 22
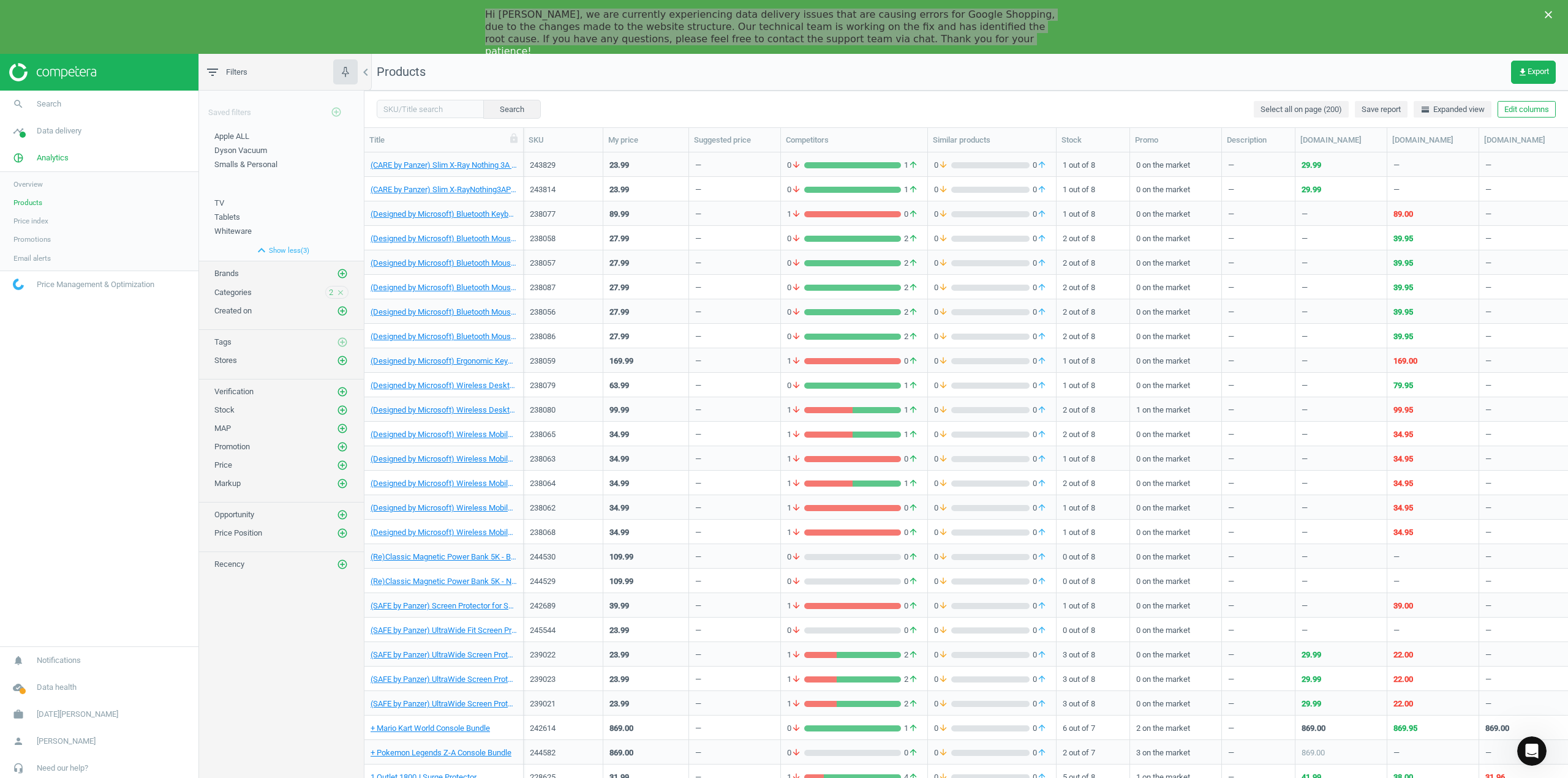
click at [876, 81] on nav "Products get_app Export" at bounding box center [966, 72] width 1203 height 36
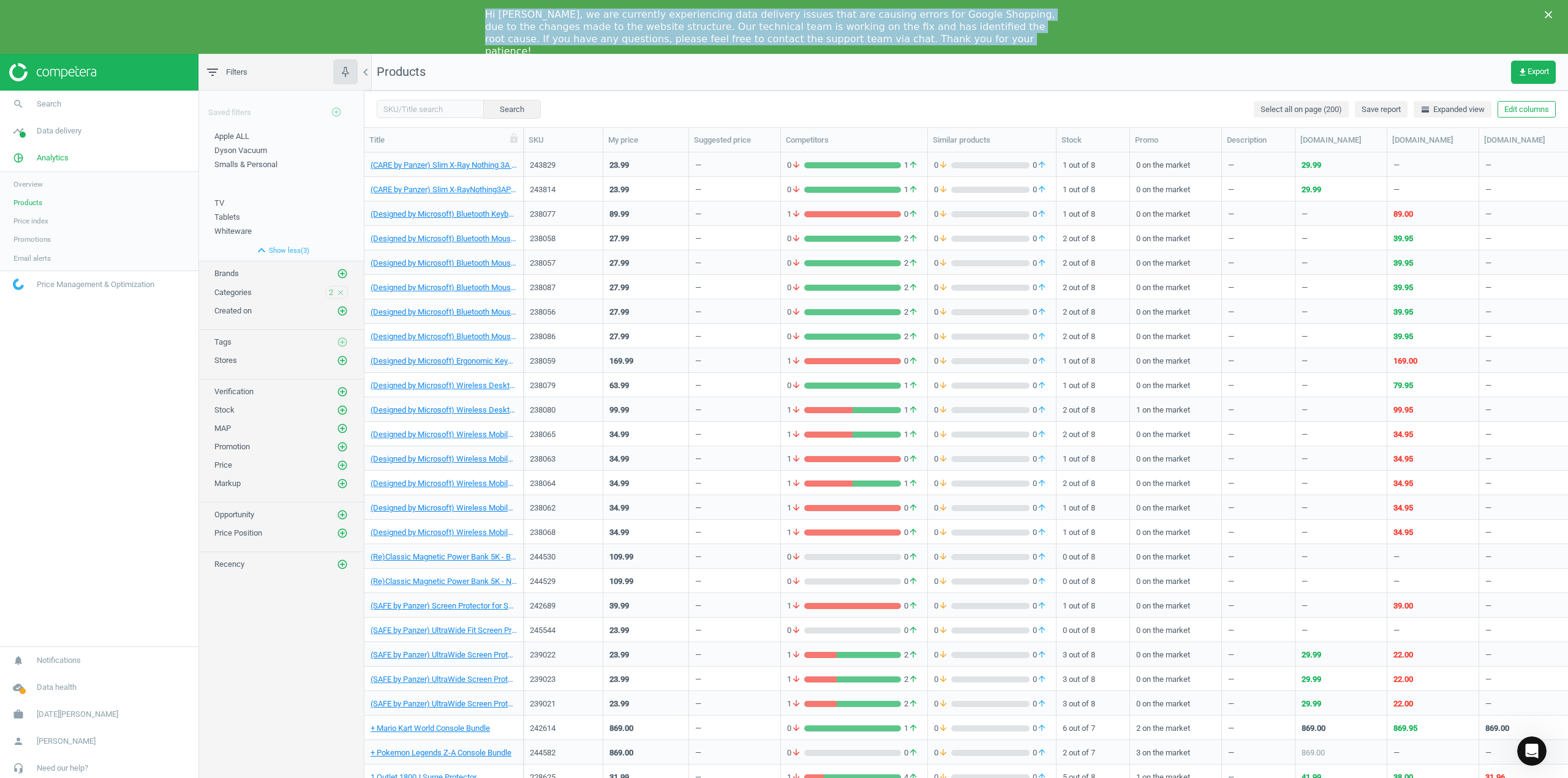
click at [814, 42] on div "Hi Ryan, we are currently experiencing data delivery issues that are causing er…" at bounding box center [774, 32] width 578 height 49
click at [811, 23] on div "Hi Ryan, we are currently experiencing data delivery issues that are causing er…" at bounding box center [774, 32] width 578 height 49
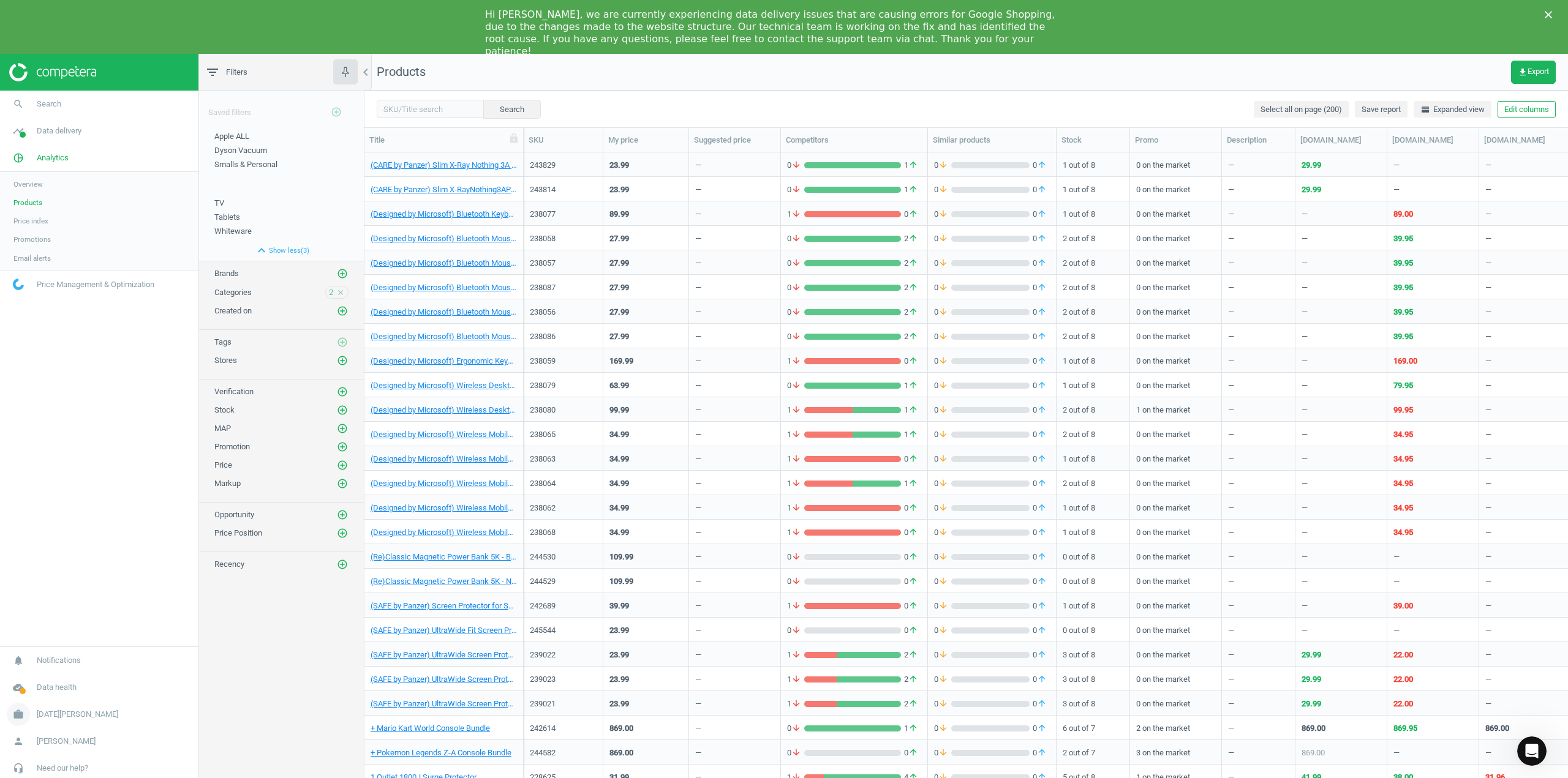
click at [61, 715] on span "[DATE][PERSON_NAME]" at bounding box center [77, 715] width 81 height 11
click at [231, 647] on div "Saved filters add_circle_outline Apple ALL edit delete Dyson Vacuum edit delete…" at bounding box center [281, 444] width 164 height 707
click at [121, 531] on nav "search Search timeline Data delivery Overview Matches dashboard Matches Rematch…" at bounding box center [99, 347] width 198 height 512
click at [232, 221] on span "Tablets" at bounding box center [227, 217] width 25 height 9
click at [333, 292] on div "3 close" at bounding box center [337, 292] width 23 height 13
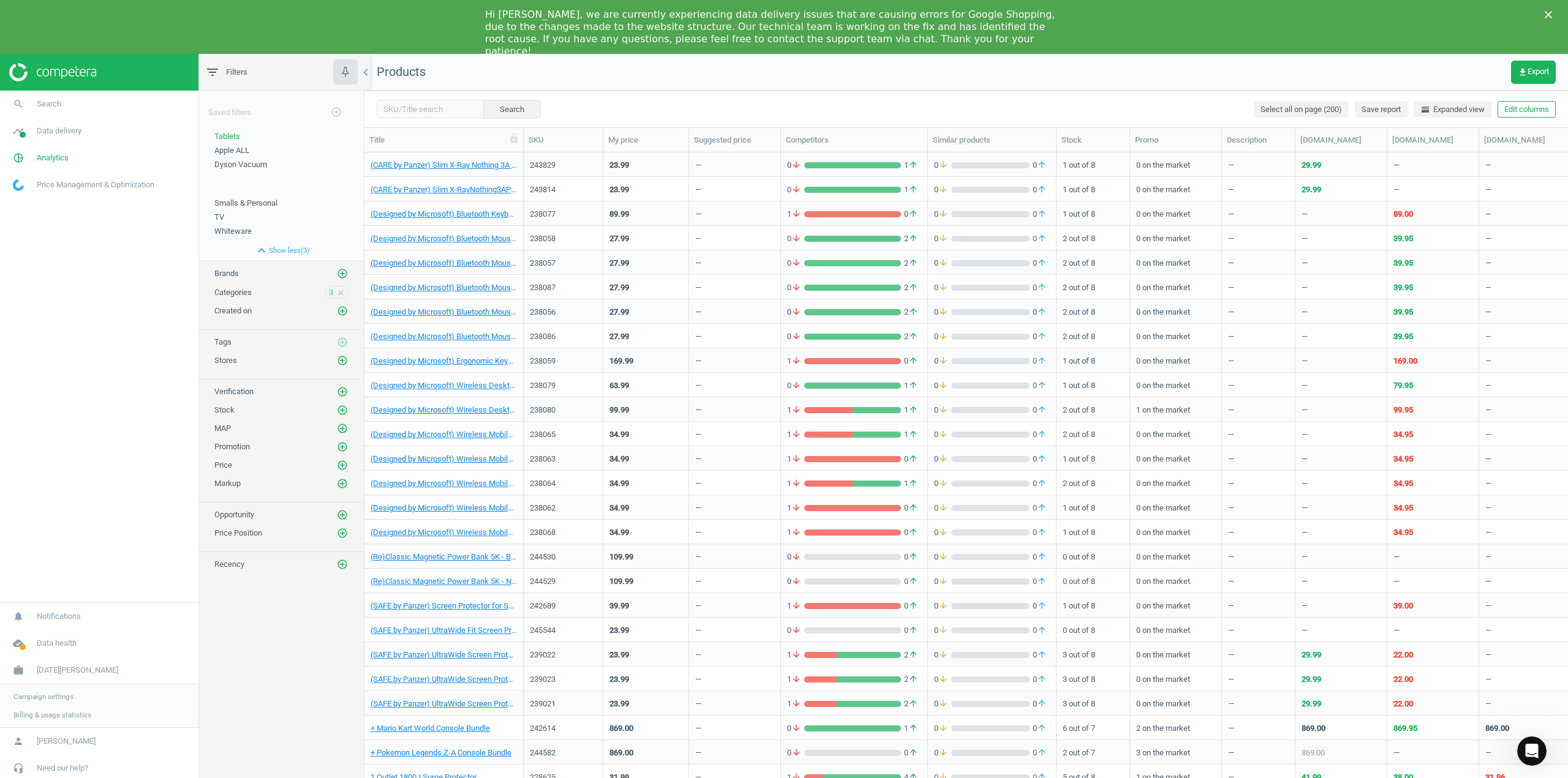
click at [337, 294] on icon "close" at bounding box center [341, 292] width 8 height 8
click at [341, 292] on icon "add_circle_outline" at bounding box center [343, 292] width 11 height 11
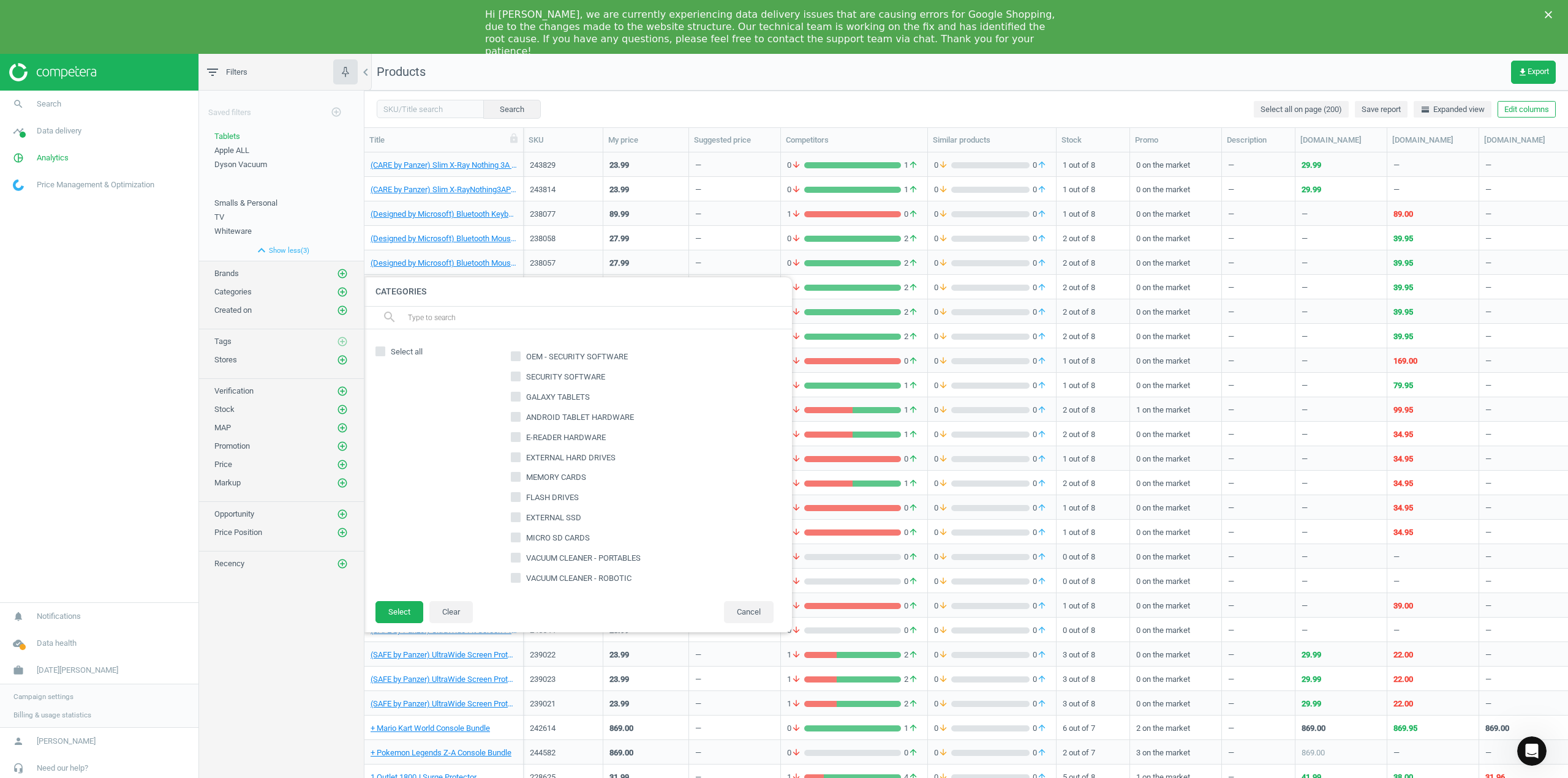
click at [57, 321] on nav "search Search timeline Data delivery Overview Matches dashboard Matches Rematch…" at bounding box center [99, 347] width 198 height 512
click at [232, 149] on span "Apple ALL" at bounding box center [232, 150] width 35 height 9
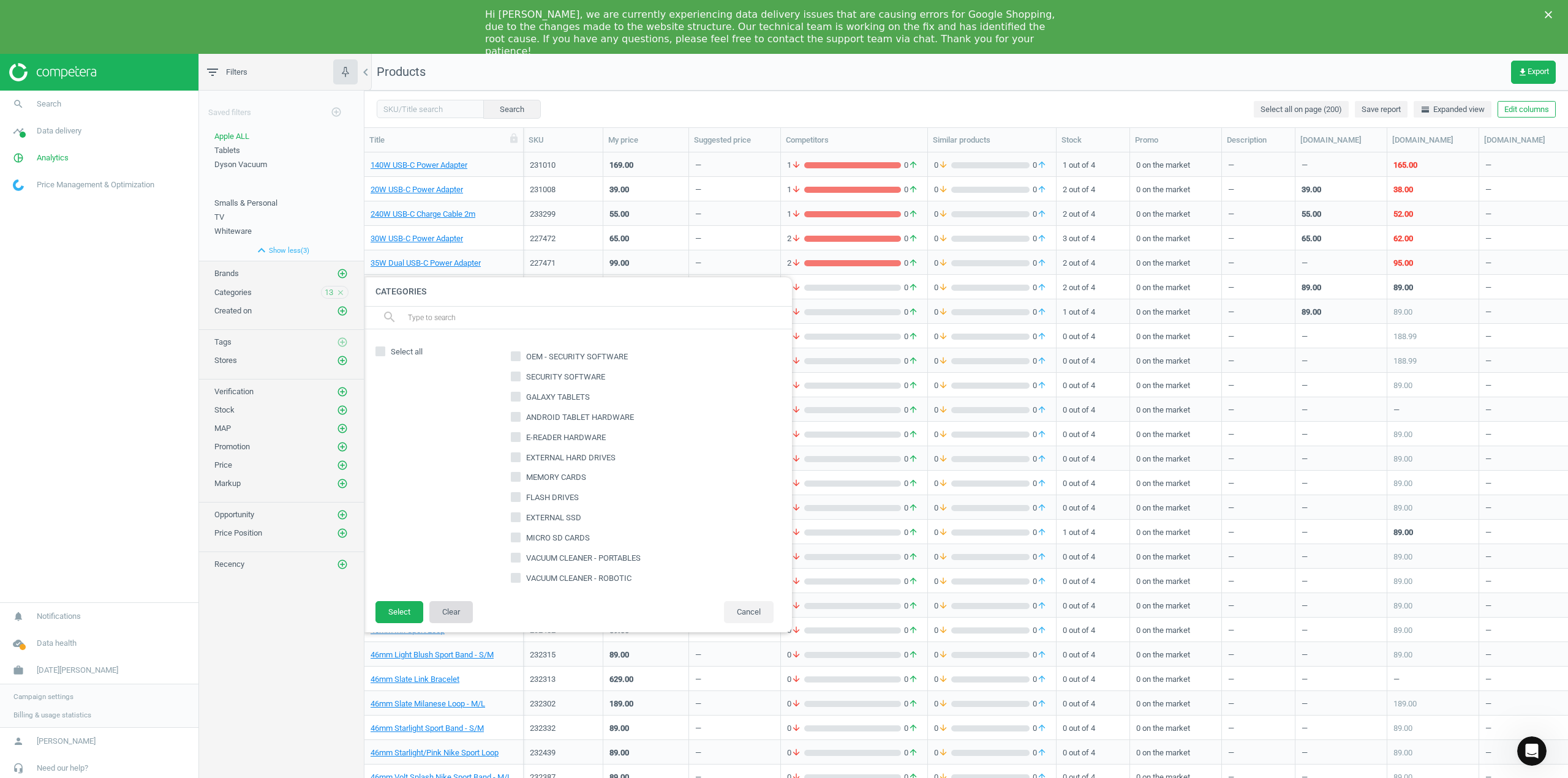
click at [447, 611] on button "Clear" at bounding box center [451, 612] width 43 height 22
click at [438, 610] on button "Clear" at bounding box center [451, 612] width 43 height 22
click at [740, 612] on button "Cancel" at bounding box center [749, 612] width 50 height 22
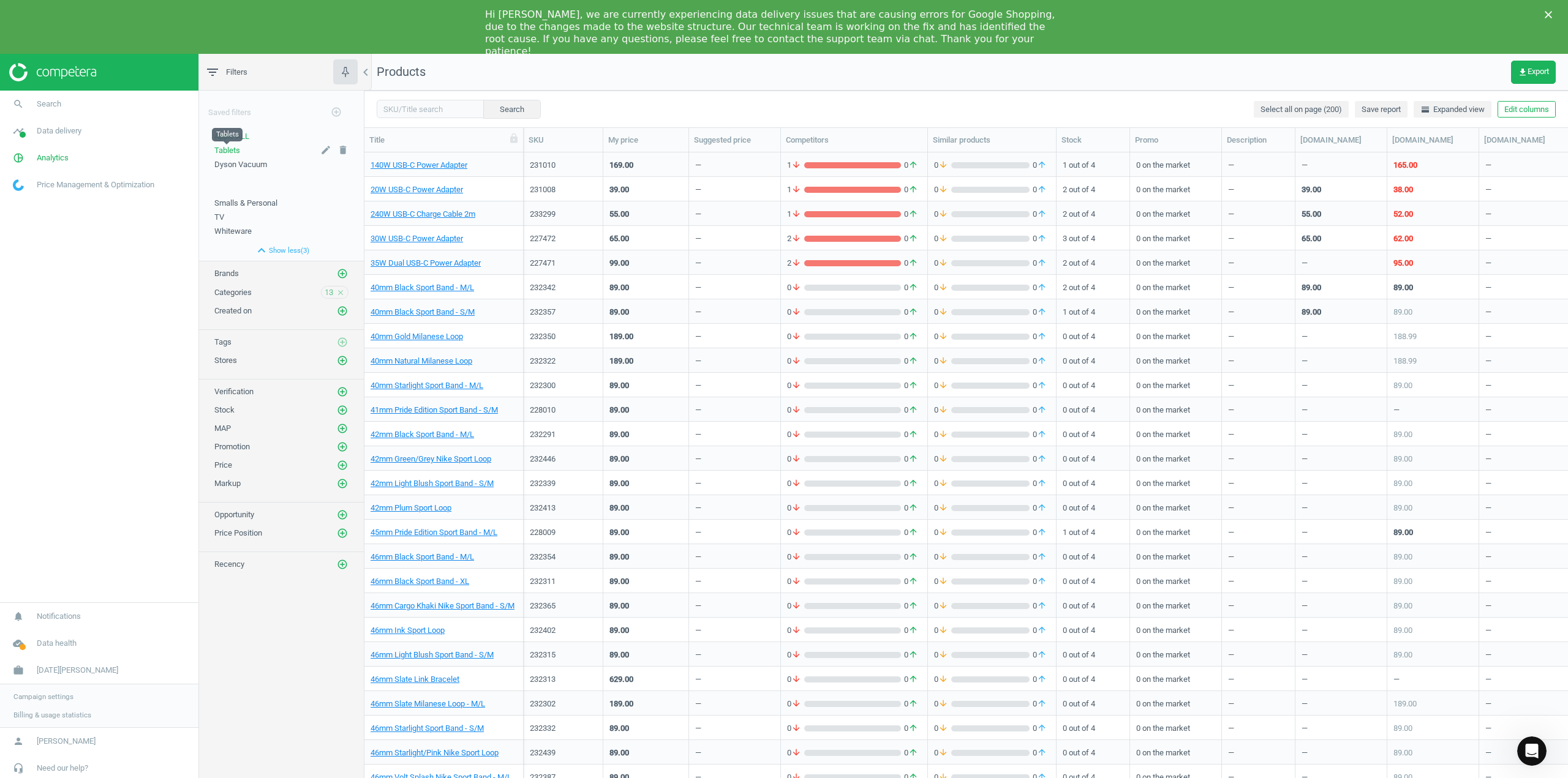
click at [236, 151] on span "Tablets" at bounding box center [227, 150] width 25 height 9
click at [237, 165] on span "Dyson Vacuum" at bounding box center [241, 164] width 53 height 9
click at [230, 200] on span "Smalls & Personal" at bounding box center [246, 202] width 63 height 9
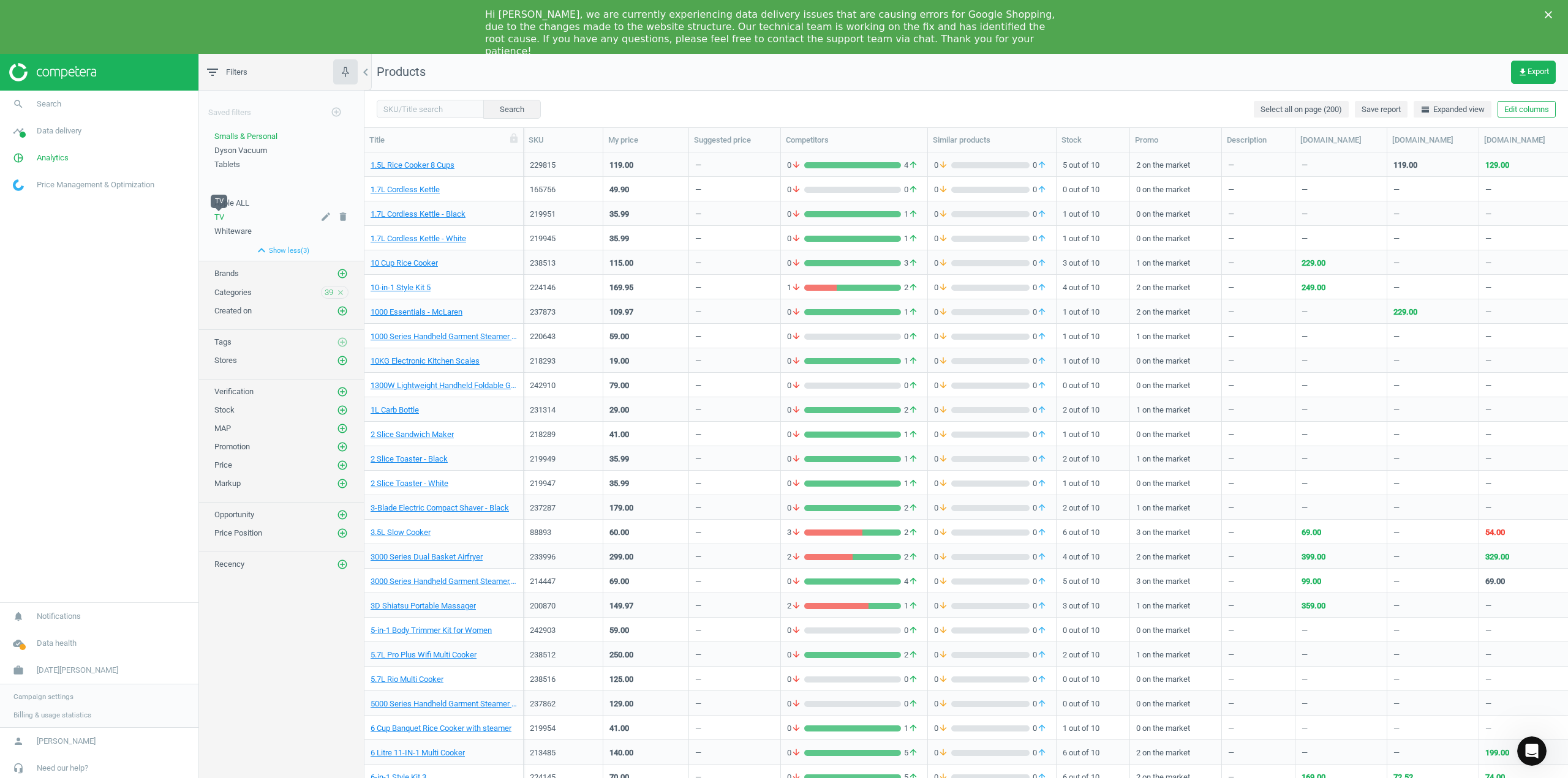
click at [223, 215] on span "TV" at bounding box center [219, 217] width 10 height 9
click at [343, 360] on icon "close" at bounding box center [341, 360] width 8 height 8
click at [348, 290] on div "Categories add_circle_outline" at bounding box center [281, 289] width 164 height 19
click at [344, 287] on icon "add_circle_outline" at bounding box center [343, 292] width 11 height 11
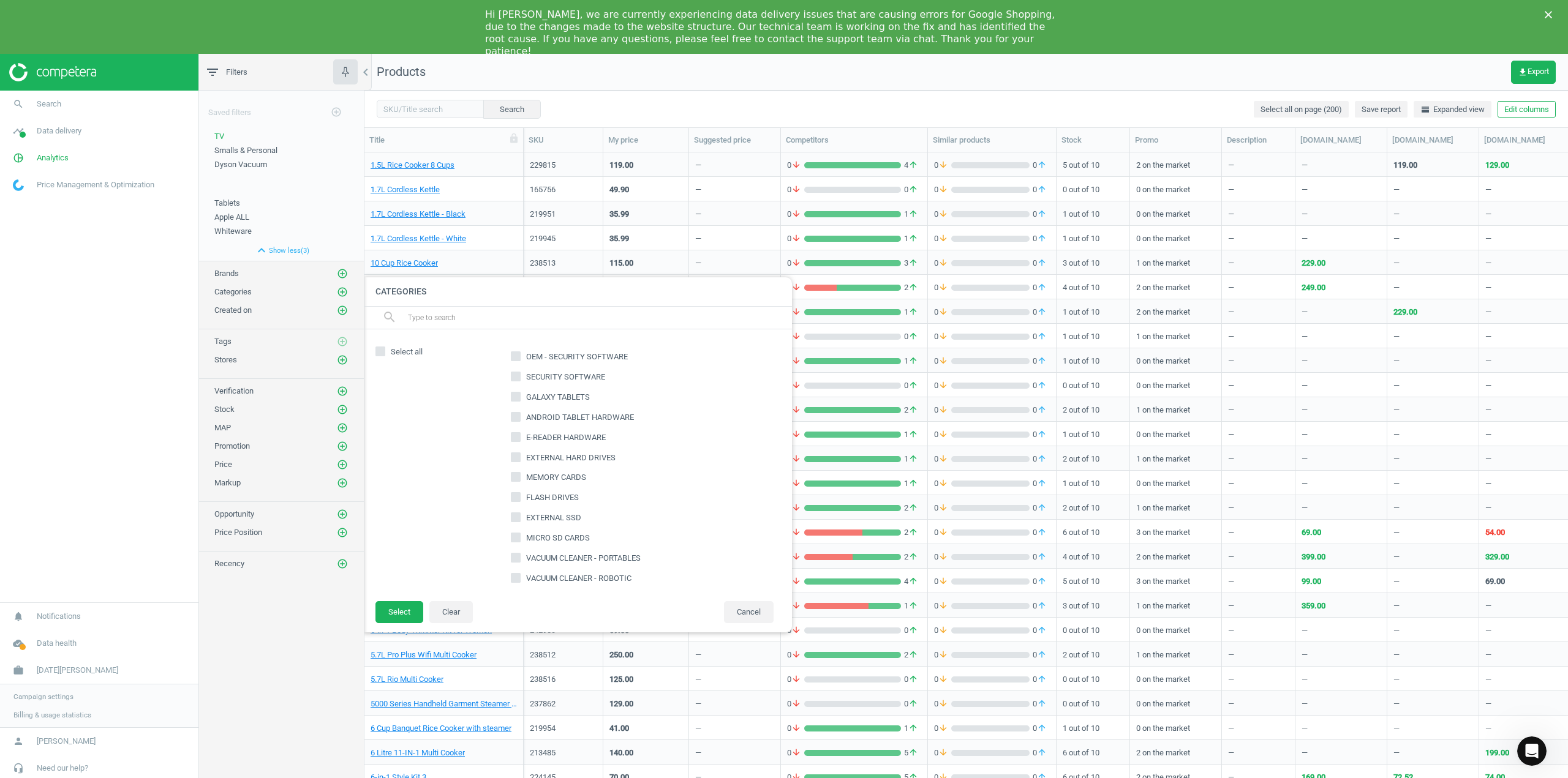
click at [504, 314] on input "text" at bounding box center [594, 318] width 376 height 19
type input "a"
click at [496, 316] on input "text" at bounding box center [594, 318] width 376 height 19
type input "compu"
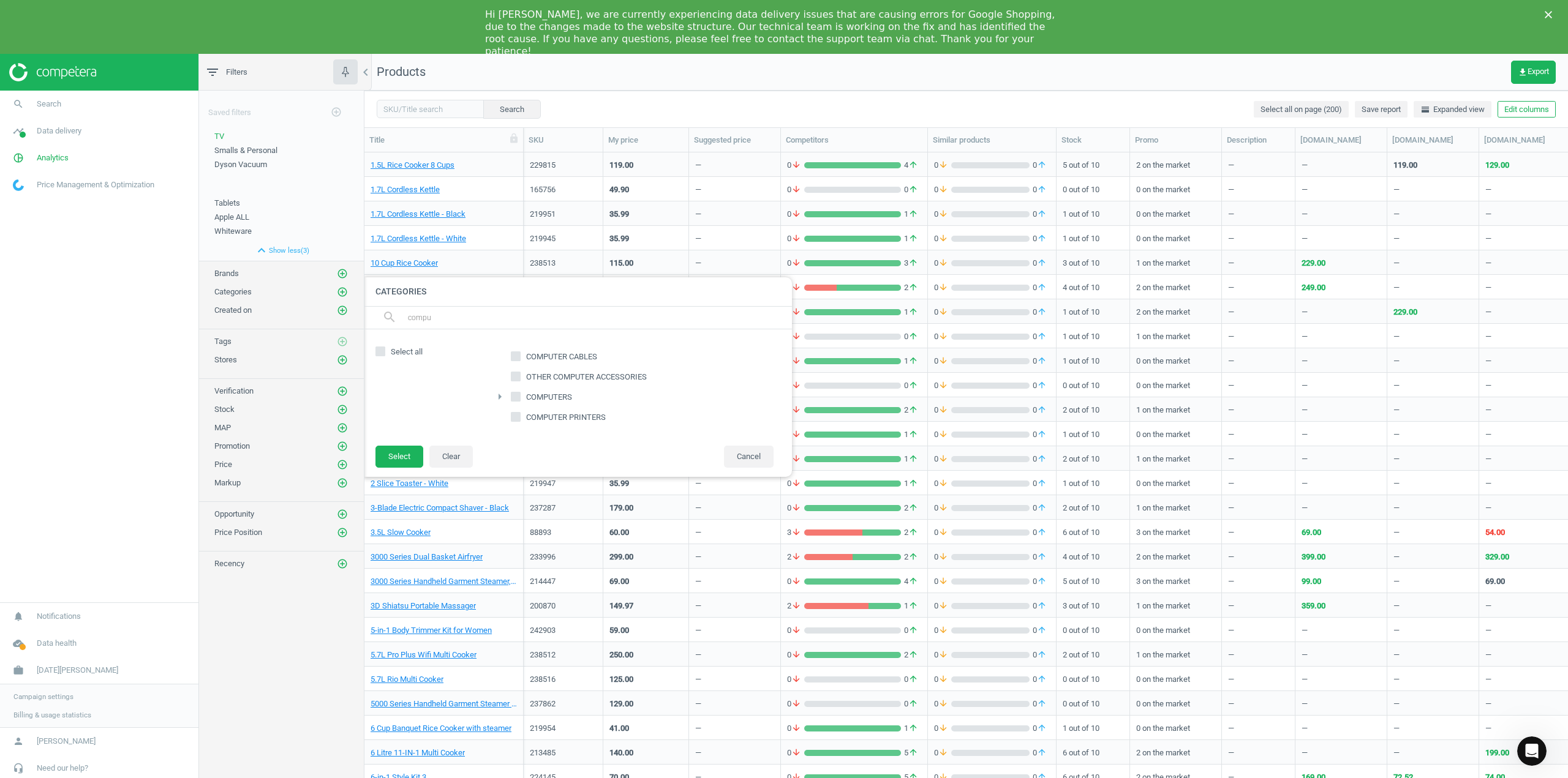
click at [517, 396] on input "COMPUTERS" at bounding box center [516, 397] width 8 height 8
checkbox input "true"
click at [504, 397] on icon "arrow_right" at bounding box center [500, 396] width 14 height 14
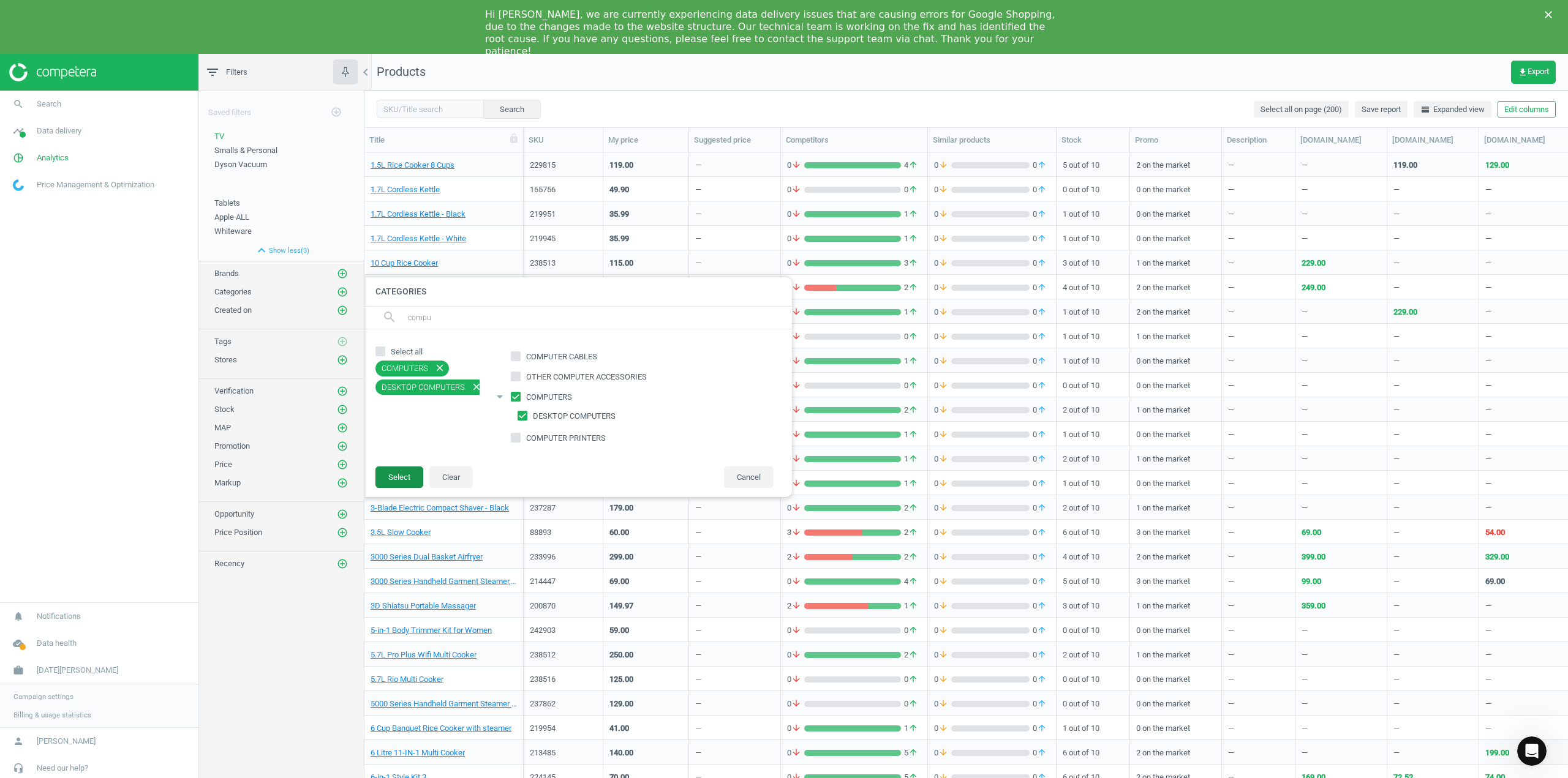
click at [402, 472] on button "Select" at bounding box center [399, 477] width 47 height 22
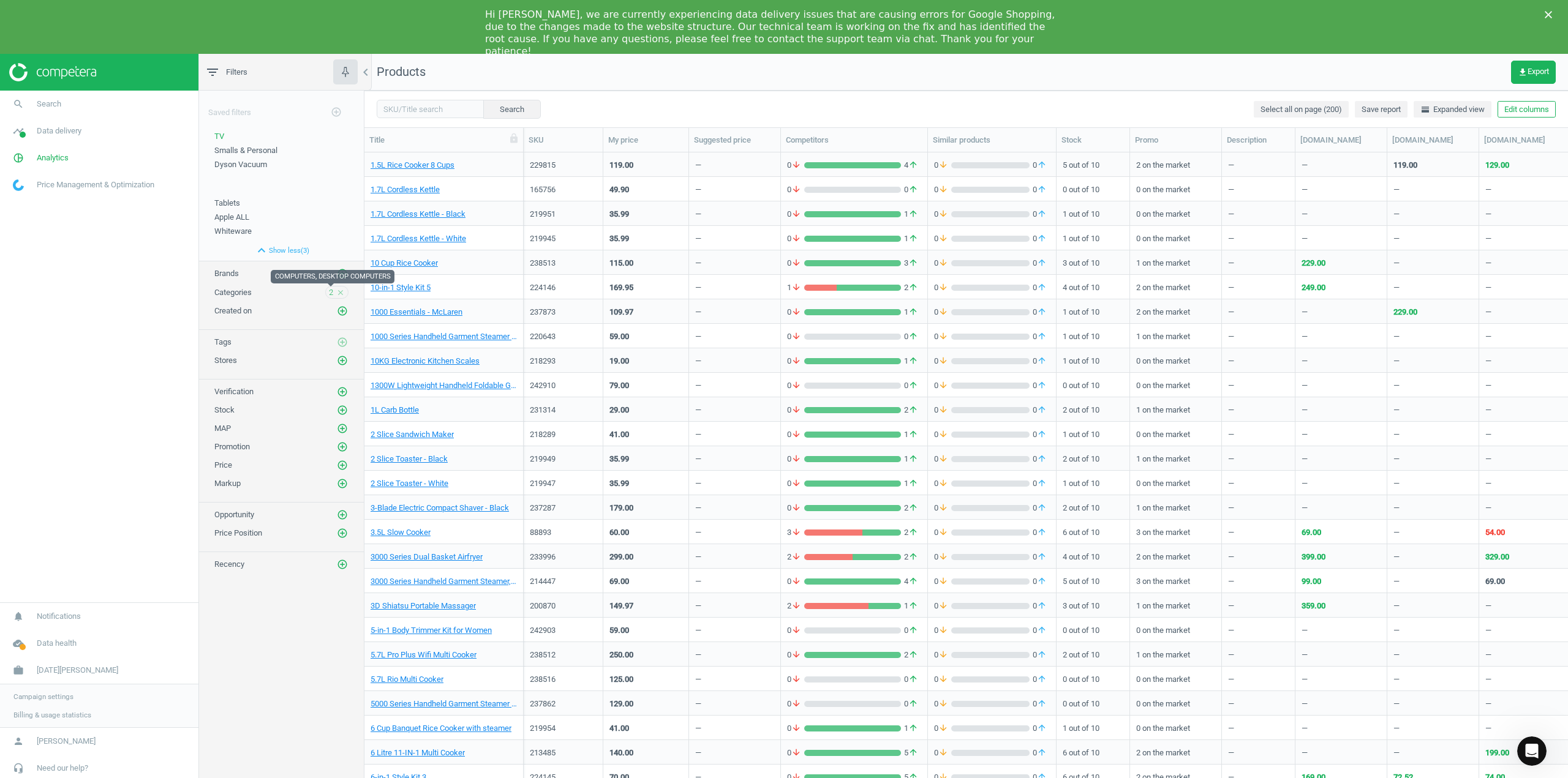
click at [332, 296] on span "2" at bounding box center [331, 292] width 4 height 11
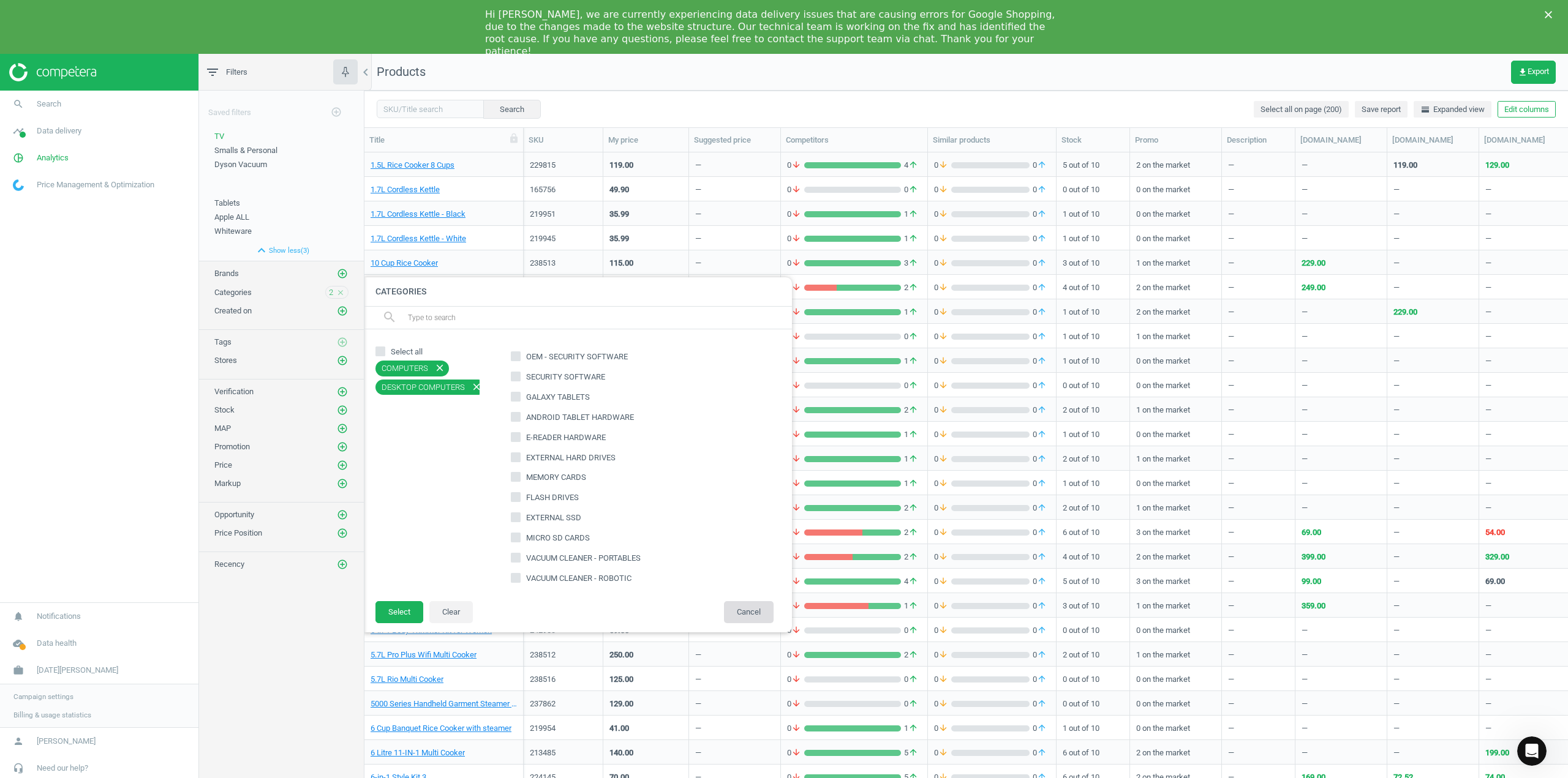
click at [738, 609] on button "Cancel" at bounding box center [749, 612] width 50 height 22
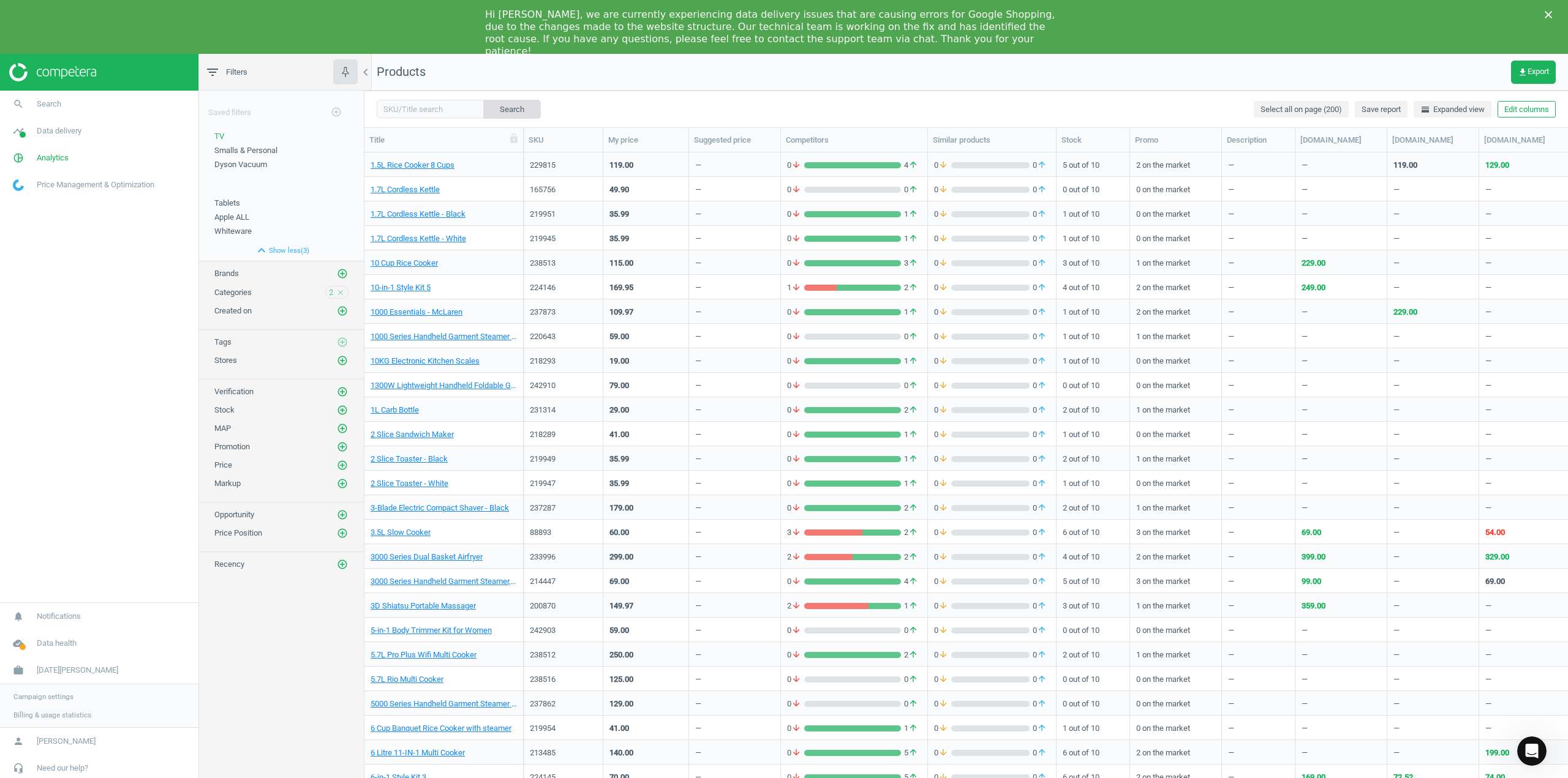
click at [487, 100] on button "Search" at bounding box center [512, 109] width 58 height 19
click at [492, 104] on button "Search" at bounding box center [512, 109] width 58 height 19
click at [504, 105] on button "Search" at bounding box center [512, 109] width 58 height 19
click at [505, 114] on button "Search" at bounding box center [512, 109] width 58 height 19
click at [421, 113] on input "text" at bounding box center [430, 109] width 107 height 19
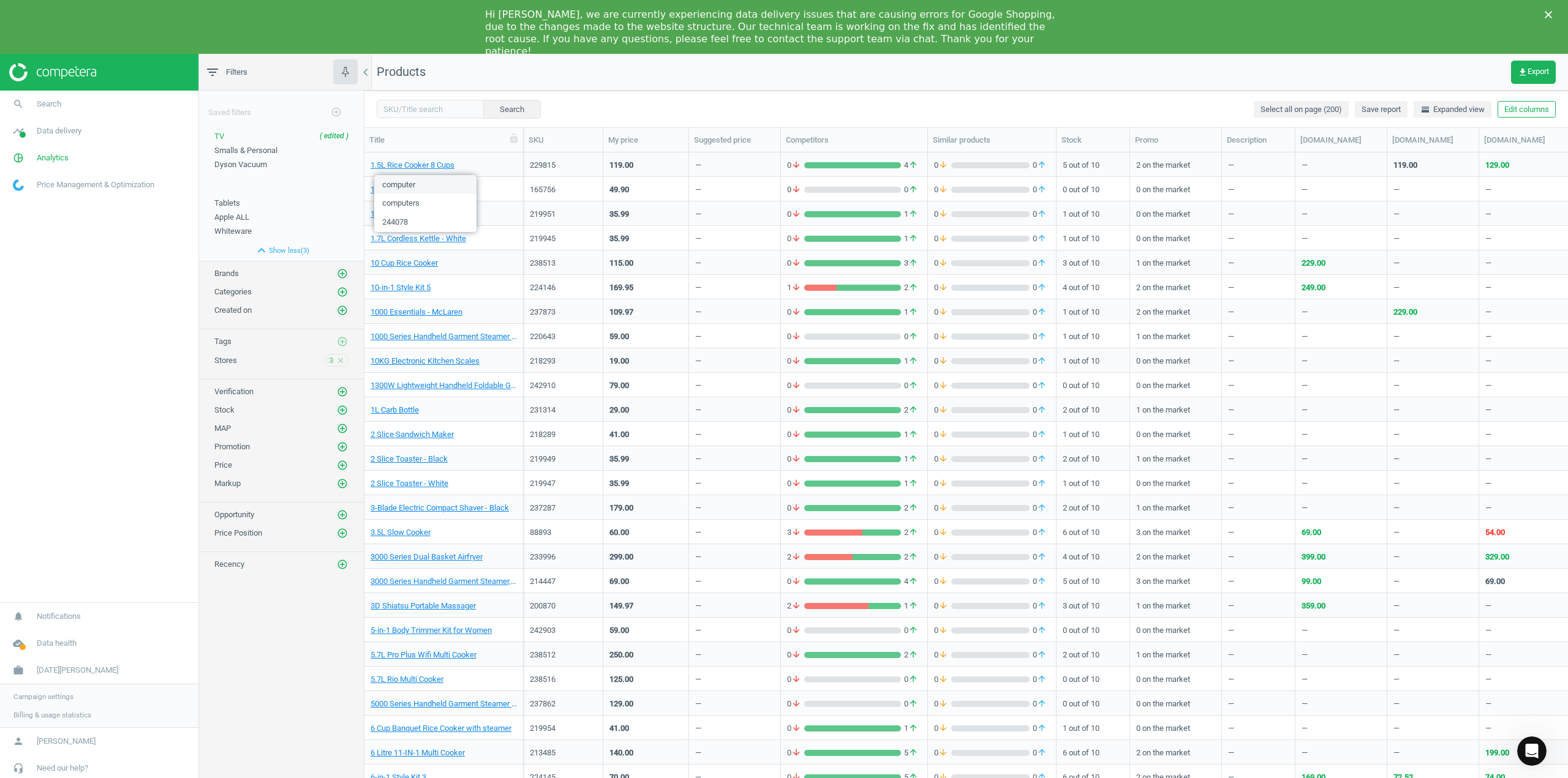
click at [403, 186] on span "computer" at bounding box center [425, 185] width 103 height 19
type input "computer"
click at [486, 105] on button "Search" at bounding box center [511, 109] width 58 height 19
click at [521, 107] on button "Search" at bounding box center [511, 109] width 58 height 19
click at [246, 160] on span "Dyson Vacuum" at bounding box center [241, 164] width 53 height 9
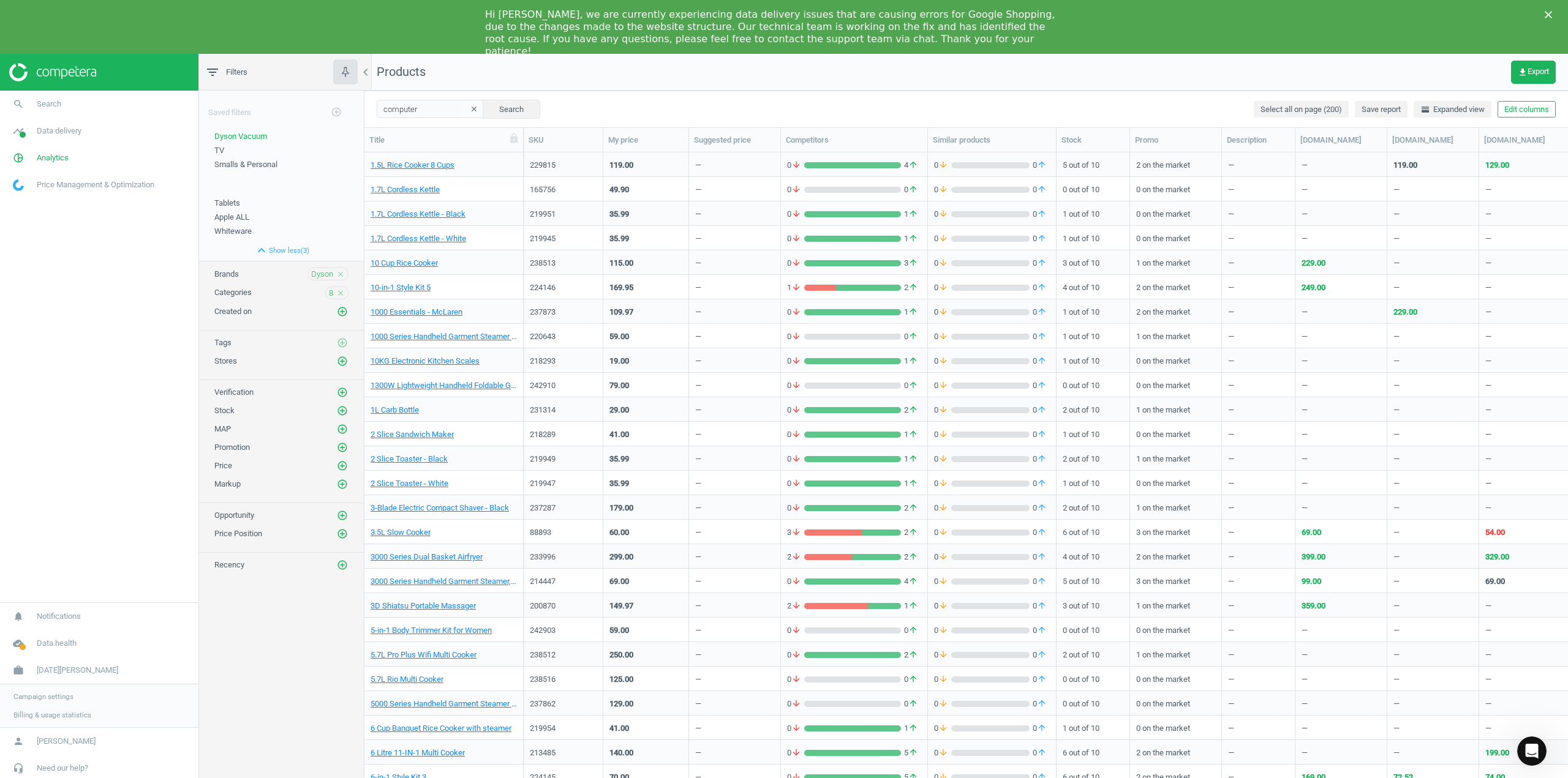
click at [303, 640] on div "Saved filters add_circle_outline Dyson Vacuum edit delete TV edit delete Smalls…" at bounding box center [281, 444] width 164 height 707
click at [343, 290] on icon "close" at bounding box center [341, 293] width 8 height 8
click at [343, 273] on icon "close" at bounding box center [341, 274] width 8 height 8
click at [178, 307] on nav "search Search timeline Data delivery Overview Matches dashboard Matches Rematch…" at bounding box center [99, 347] width 198 height 512
click at [337, 114] on icon "add_circle_outline" at bounding box center [336, 112] width 11 height 11
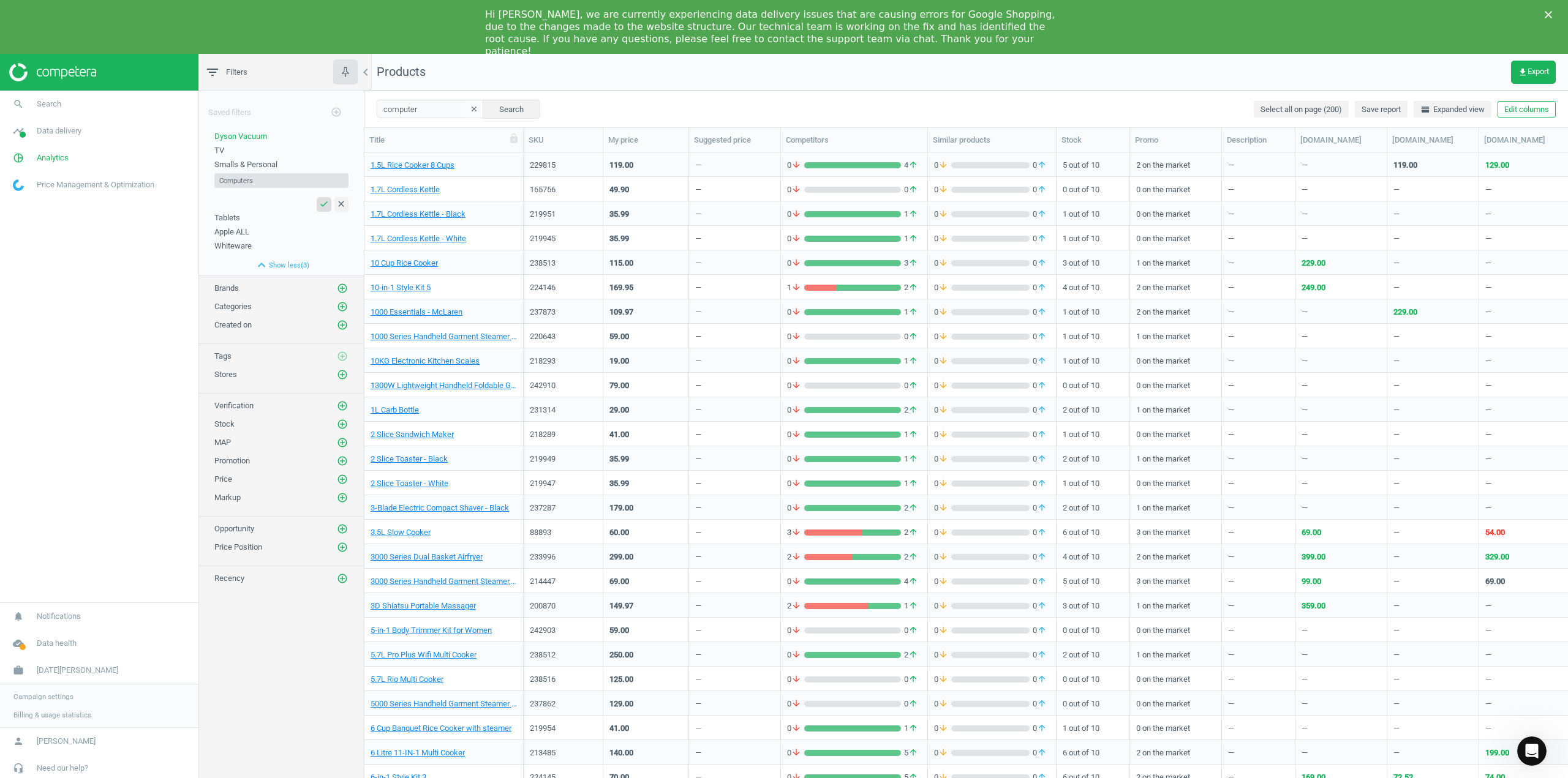
type input "Computers"
click at [321, 203] on icon "check" at bounding box center [324, 204] width 10 height 10
click at [237, 233] on span "Computers" at bounding box center [233, 230] width 38 height 9
click at [338, 305] on icon "close" at bounding box center [341, 307] width 8 height 8
click at [341, 285] on icon "close" at bounding box center [341, 288] width 8 height 8
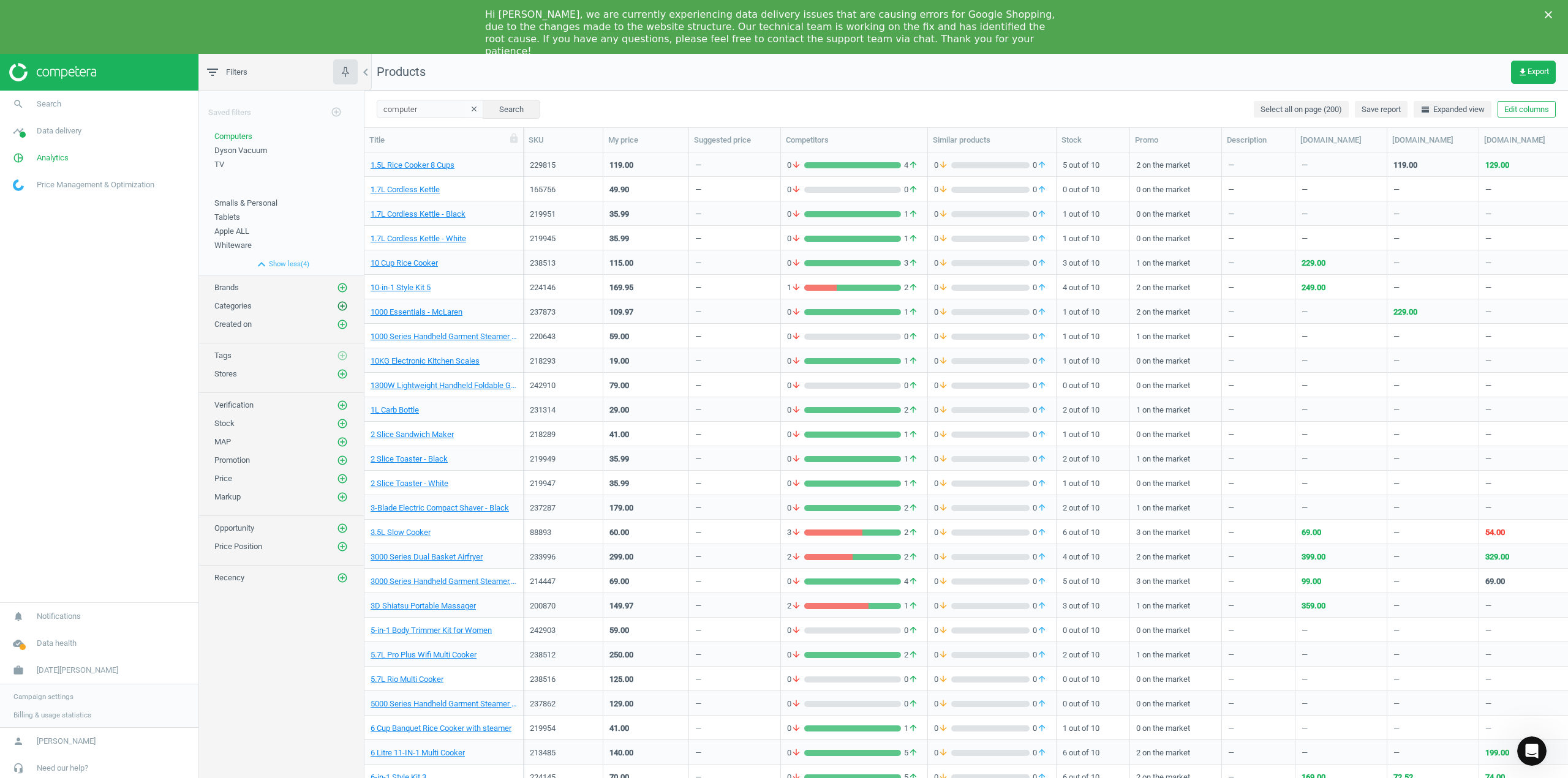
click at [339, 308] on icon "add_circle_outline" at bounding box center [343, 306] width 11 height 11
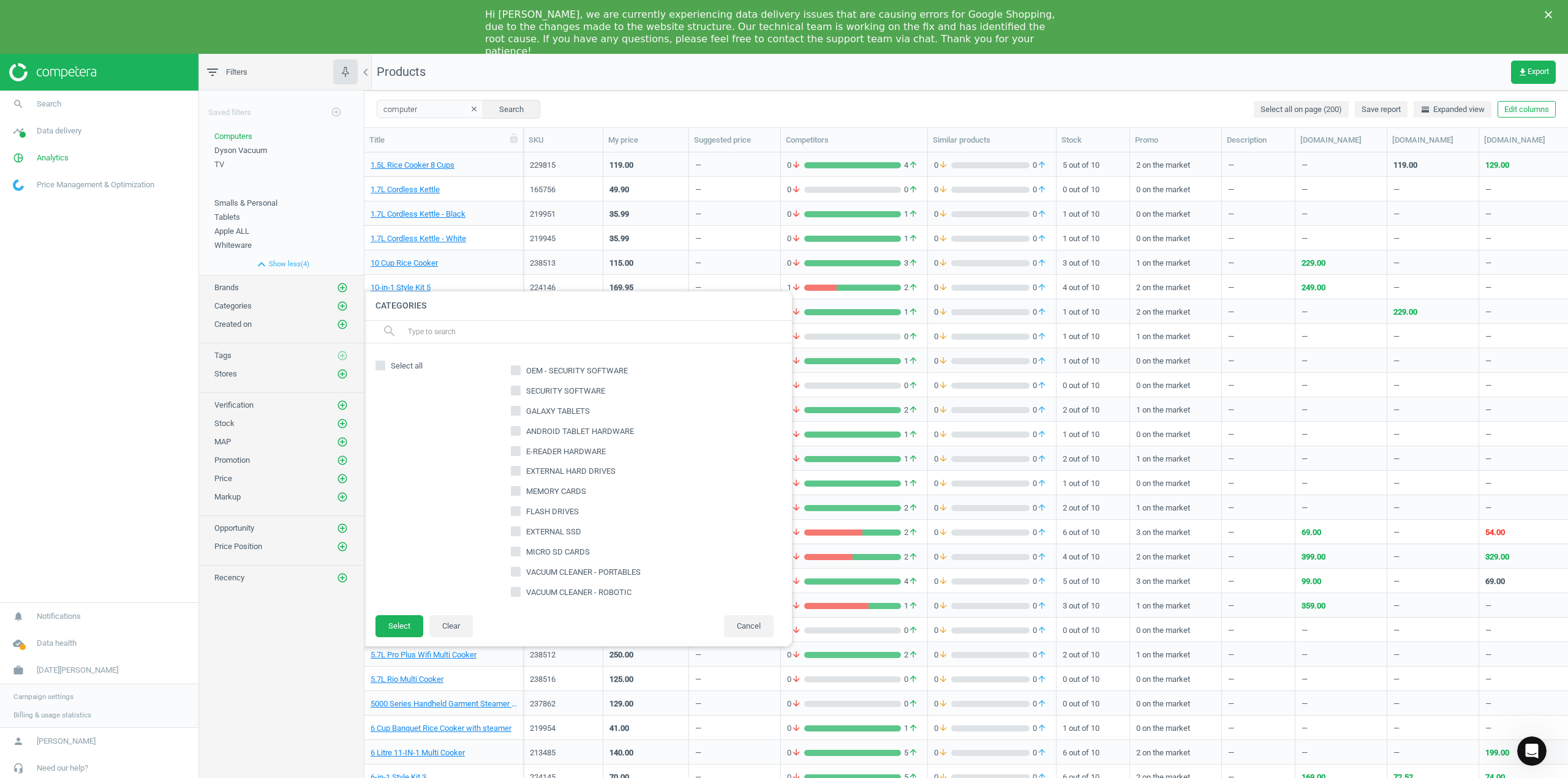
click at [456, 332] on input "text" at bounding box center [594, 332] width 376 height 19
type input "compu"
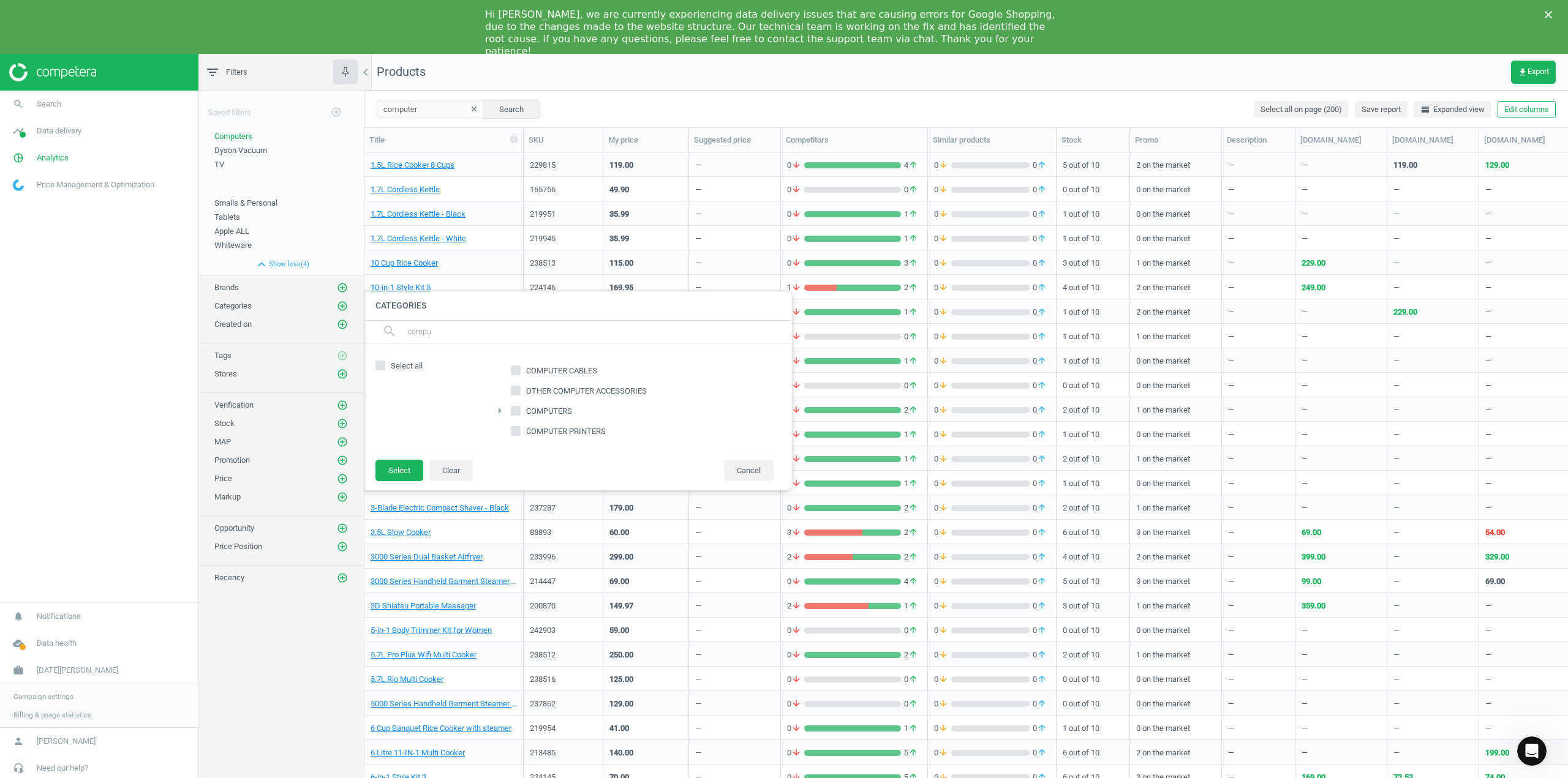
click at [519, 411] on input "COMPUTERS" at bounding box center [516, 411] width 8 height 8
checkbox input "true"
click at [404, 482] on button "Select" at bounding box center [399, 471] width 47 height 22
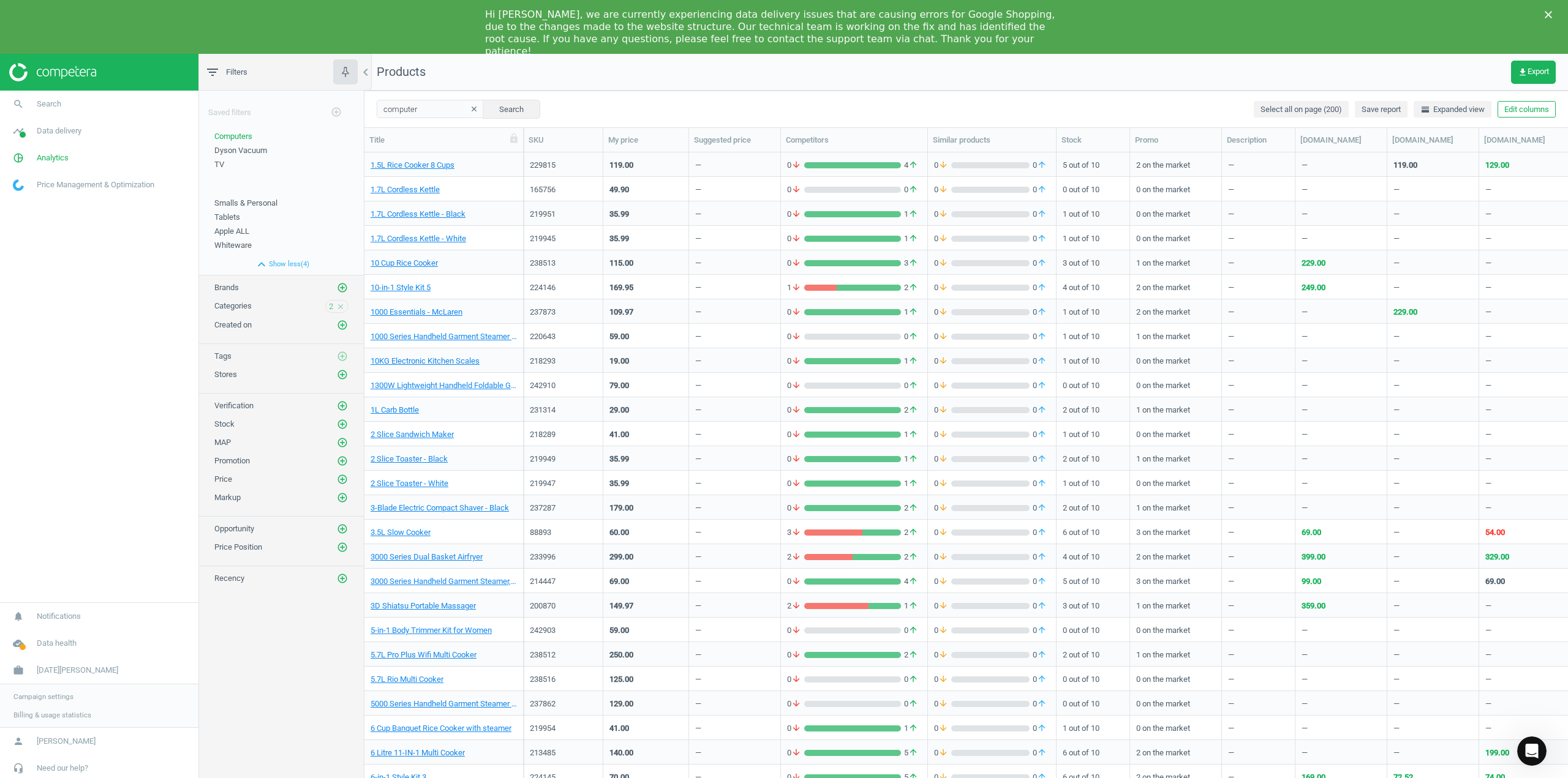
click at [253, 637] on div "Saved filters add_circle_outline Computers edit delete Dyson Vacuum edit delete…" at bounding box center [281, 444] width 164 height 707
click at [298, 623] on div "Saved filters add_circle_outline Computers edit delete Dyson Vacuum edit delete…" at bounding box center [281, 444] width 164 height 707
click at [290, 627] on div "Saved filters add_circle_outline Computers edit delete Dyson Vacuum edit delete…" at bounding box center [281, 444] width 164 height 707
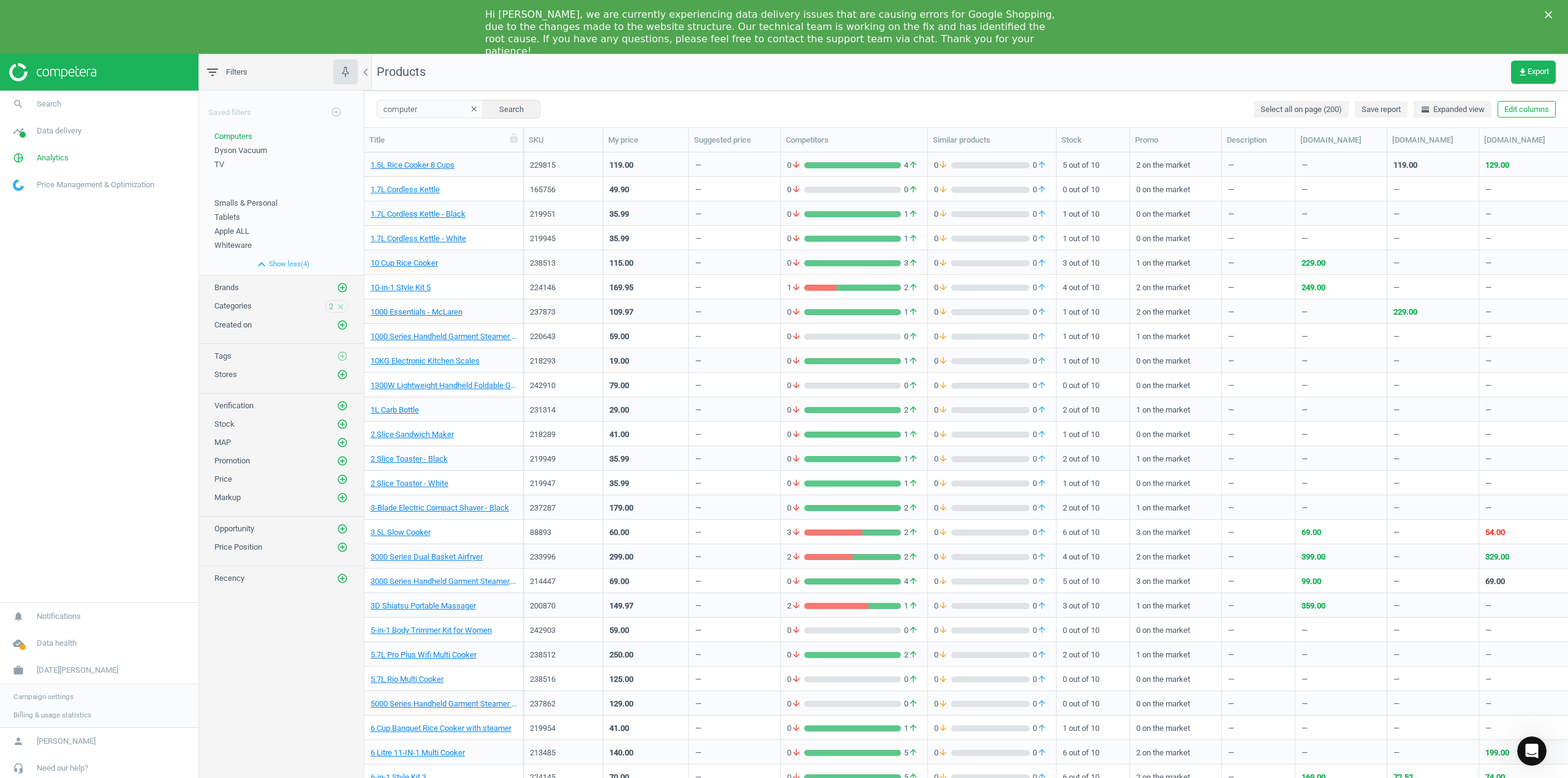
click at [142, 418] on nav "search Search timeline Data delivery Overview Matches dashboard Matches Rematch…" at bounding box center [99, 347] width 198 height 512
click at [75, 460] on nav "search Search timeline Data delivery Overview Matches dashboard Matches Rematch…" at bounding box center [99, 347] width 198 height 512
click at [144, 290] on nav "search Search timeline Data delivery Overview Matches dashboard Matches Rematch…" at bounding box center [99, 347] width 198 height 512
click at [20, 151] on icon "pie_chart_outlined" at bounding box center [19, 158] width 23 height 23
click at [63, 291] on link "Price Management & Optimization" at bounding box center [99, 284] width 198 height 27
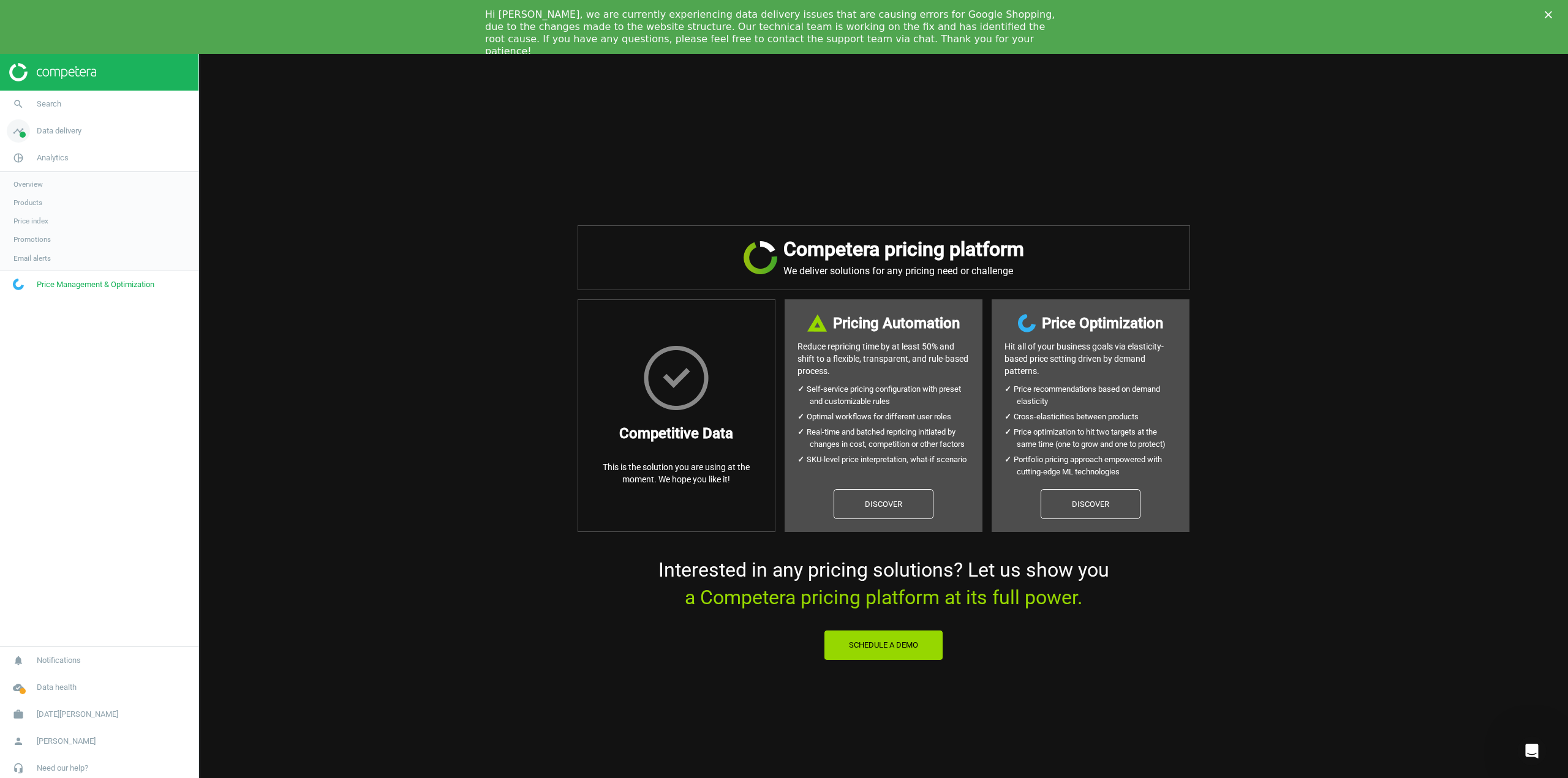
click at [25, 129] on icon "timeline" at bounding box center [19, 131] width 23 height 23
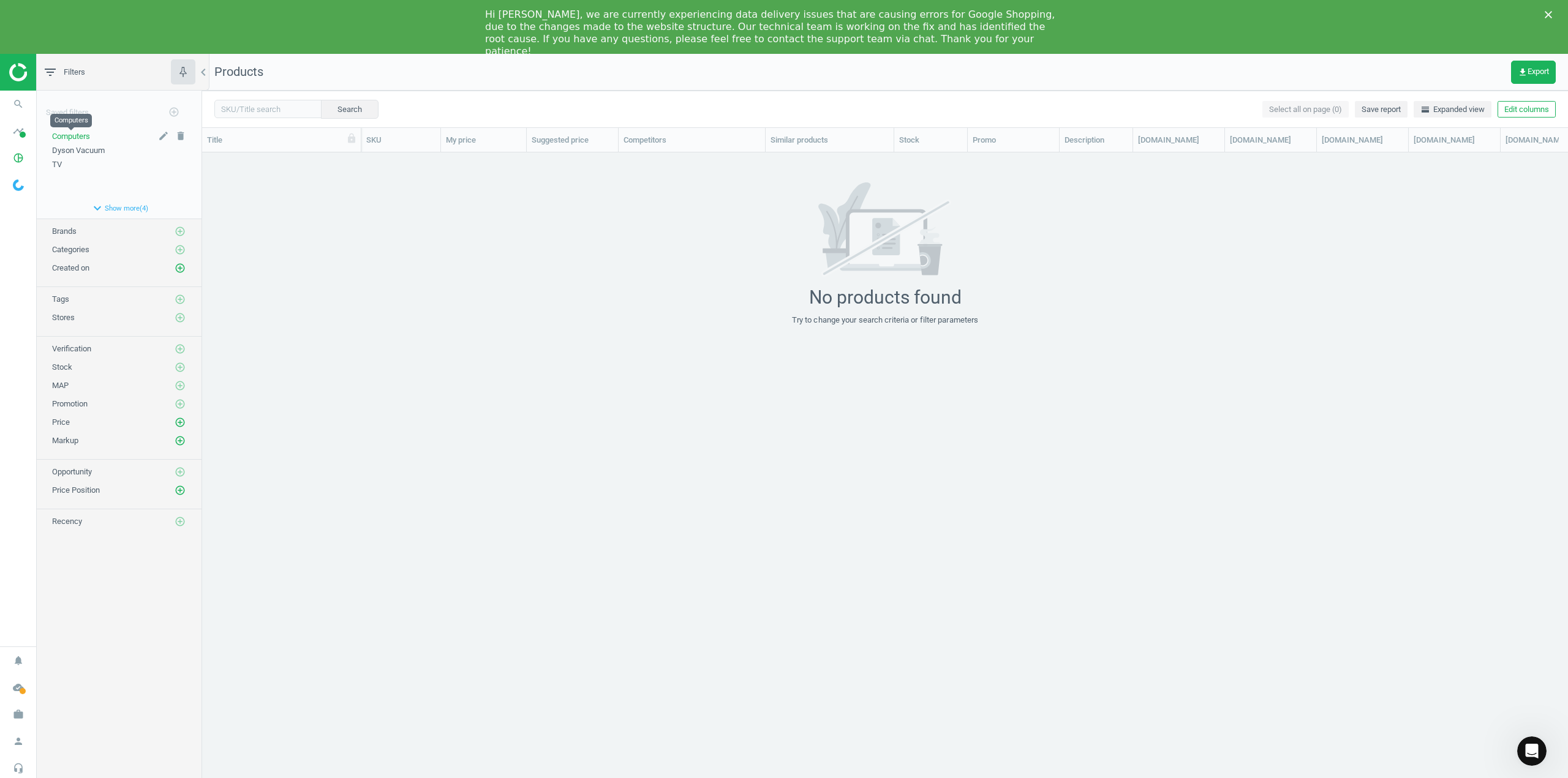
click at [80, 133] on span "Computers" at bounding box center [71, 136] width 38 height 9
click at [85, 147] on span "Dyson Vacuum" at bounding box center [78, 150] width 53 height 9
click at [91, 133] on span "Dyson Vacuum" at bounding box center [78, 136] width 53 height 9
click at [87, 137] on span "Dyson Vacuum" at bounding box center [78, 136] width 53 height 9
click at [56, 164] on span "TV" at bounding box center [57, 164] width 10 height 9
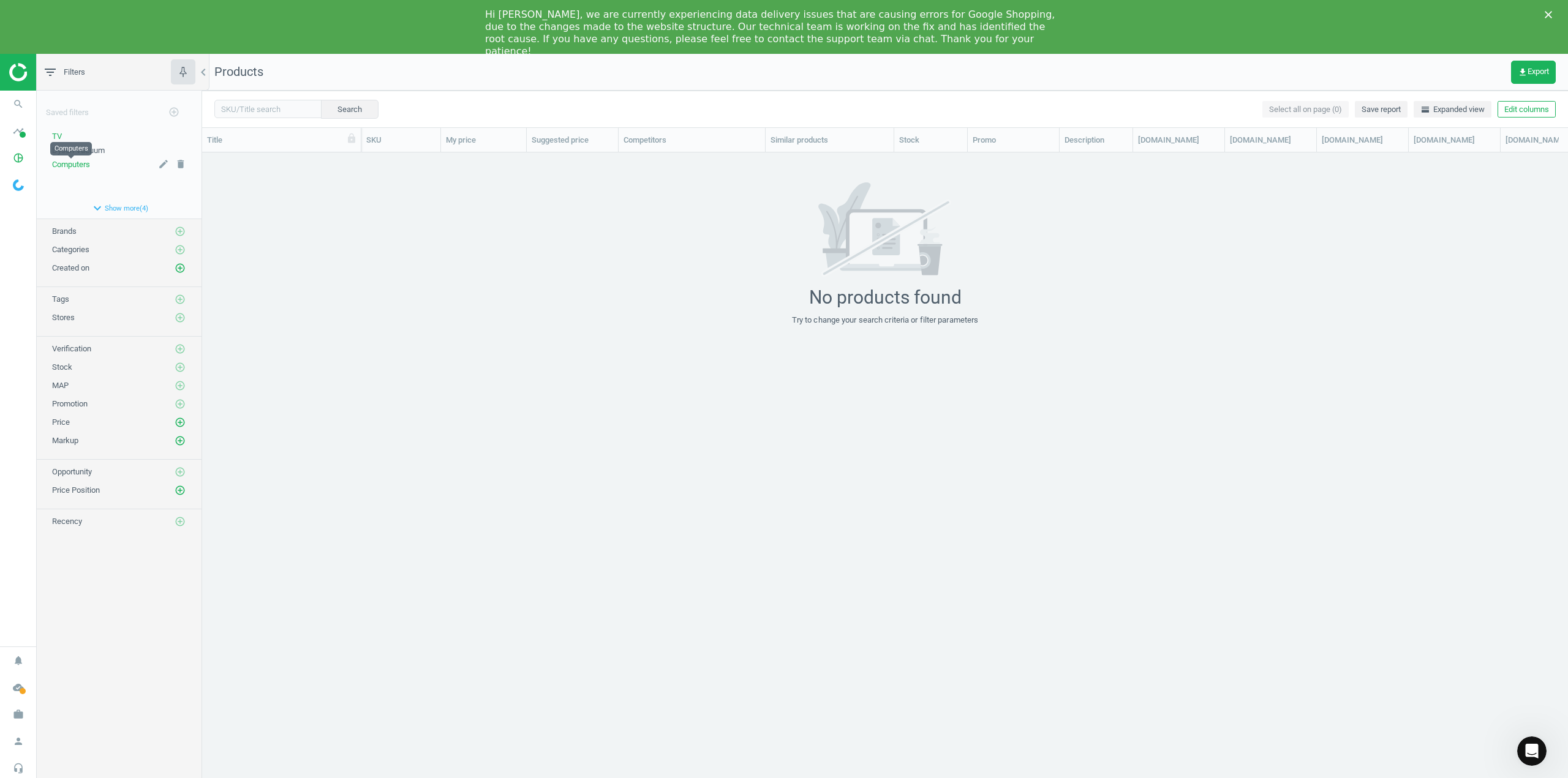
click at [73, 163] on span "Computers" at bounding box center [71, 164] width 38 height 9
click at [79, 252] on span "Categories" at bounding box center [71, 249] width 37 height 9
click at [61, 136] on span "Computers" at bounding box center [71, 136] width 38 height 9
click at [20, 104] on icon "search" at bounding box center [19, 104] width 23 height 23
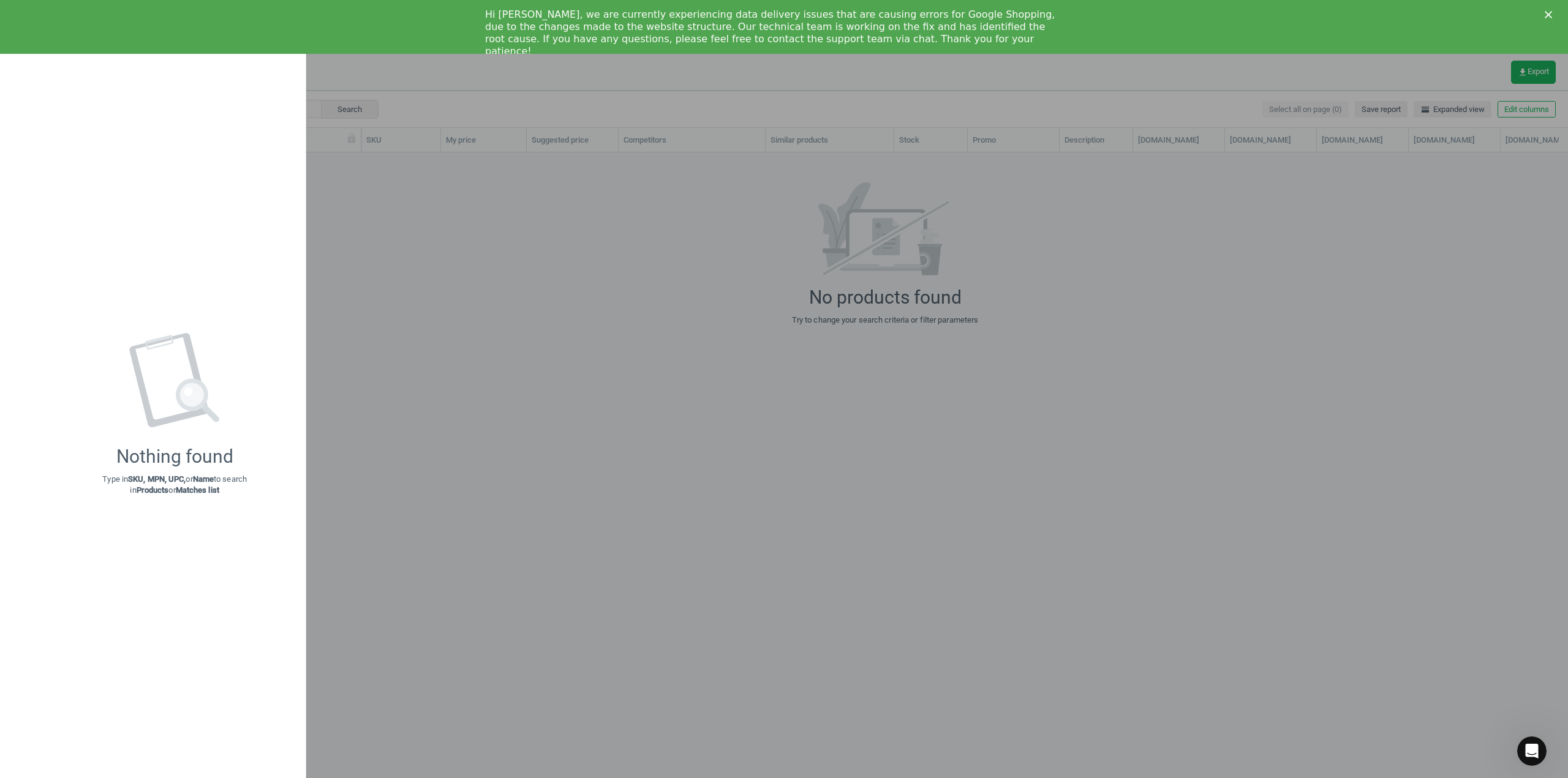
drag, startPoint x: 458, startPoint y: 321, endPoint x: 200, endPoint y: 213, distance: 279.7
click at [453, 319] on div at bounding box center [784, 389] width 1568 height 778
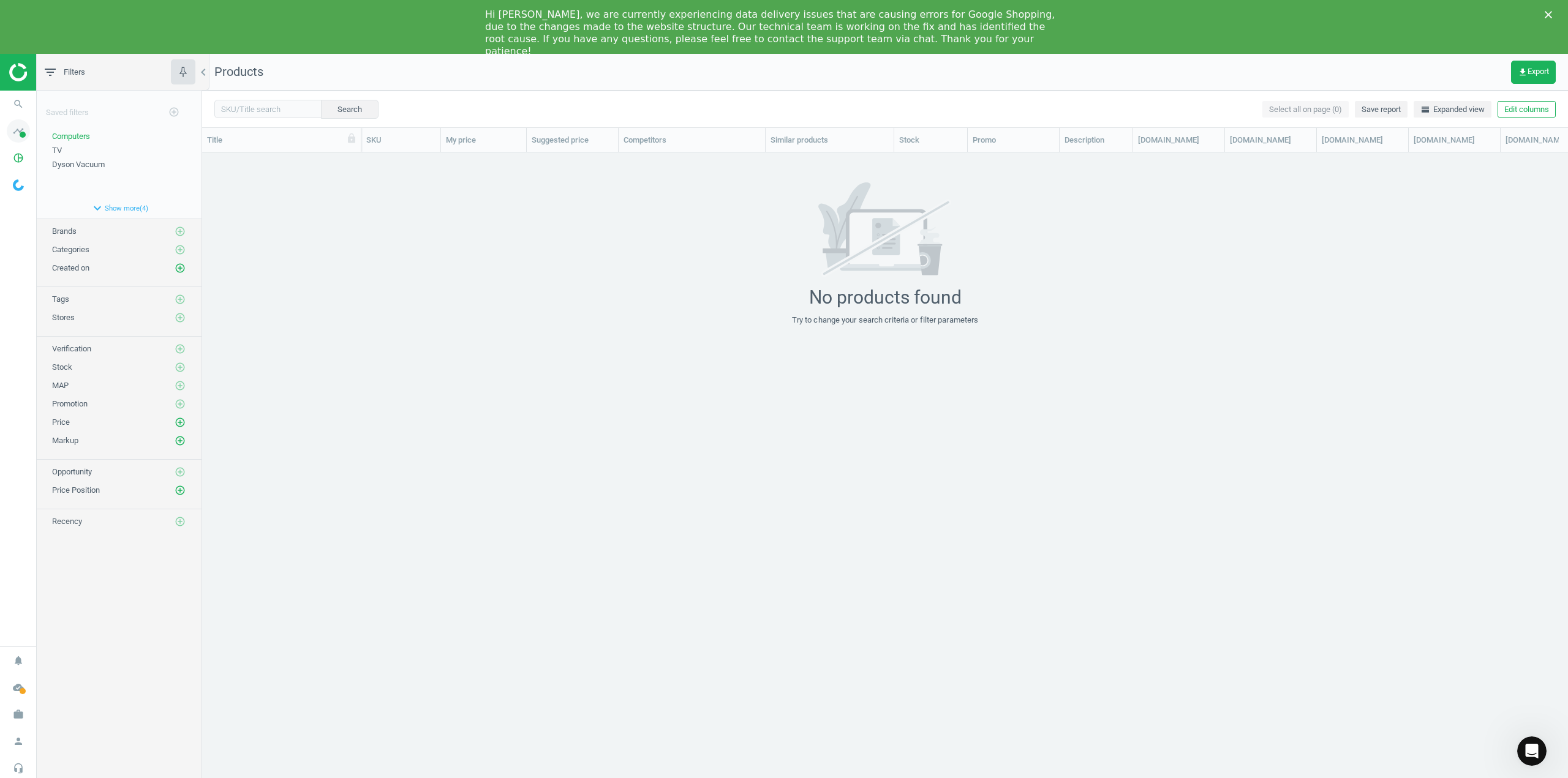
click at [19, 131] on icon "timeline" at bounding box center [19, 131] width 23 height 23
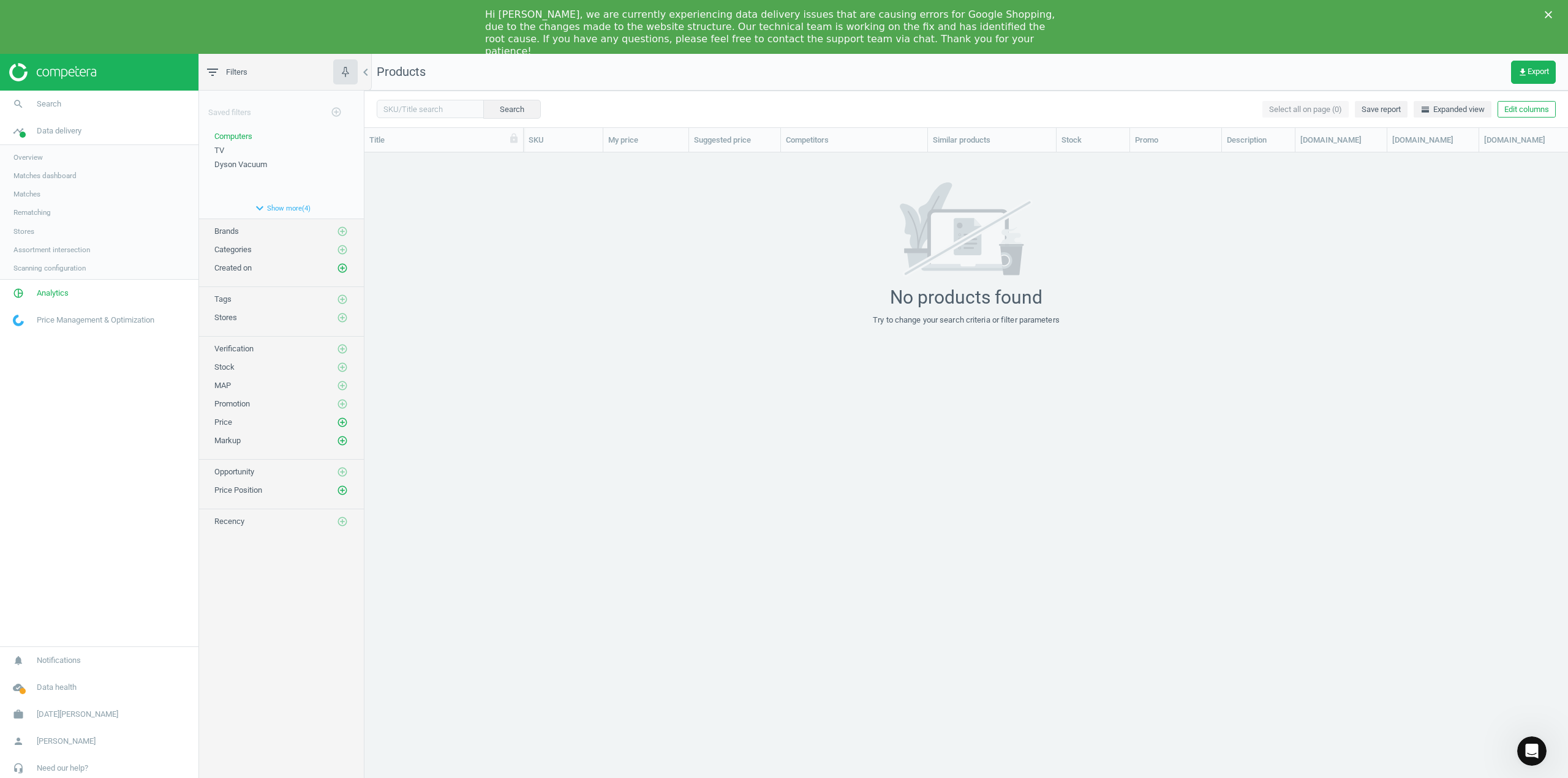
scroll to position [638, 1194]
click at [41, 155] on span "Overview" at bounding box center [28, 158] width 30 height 10
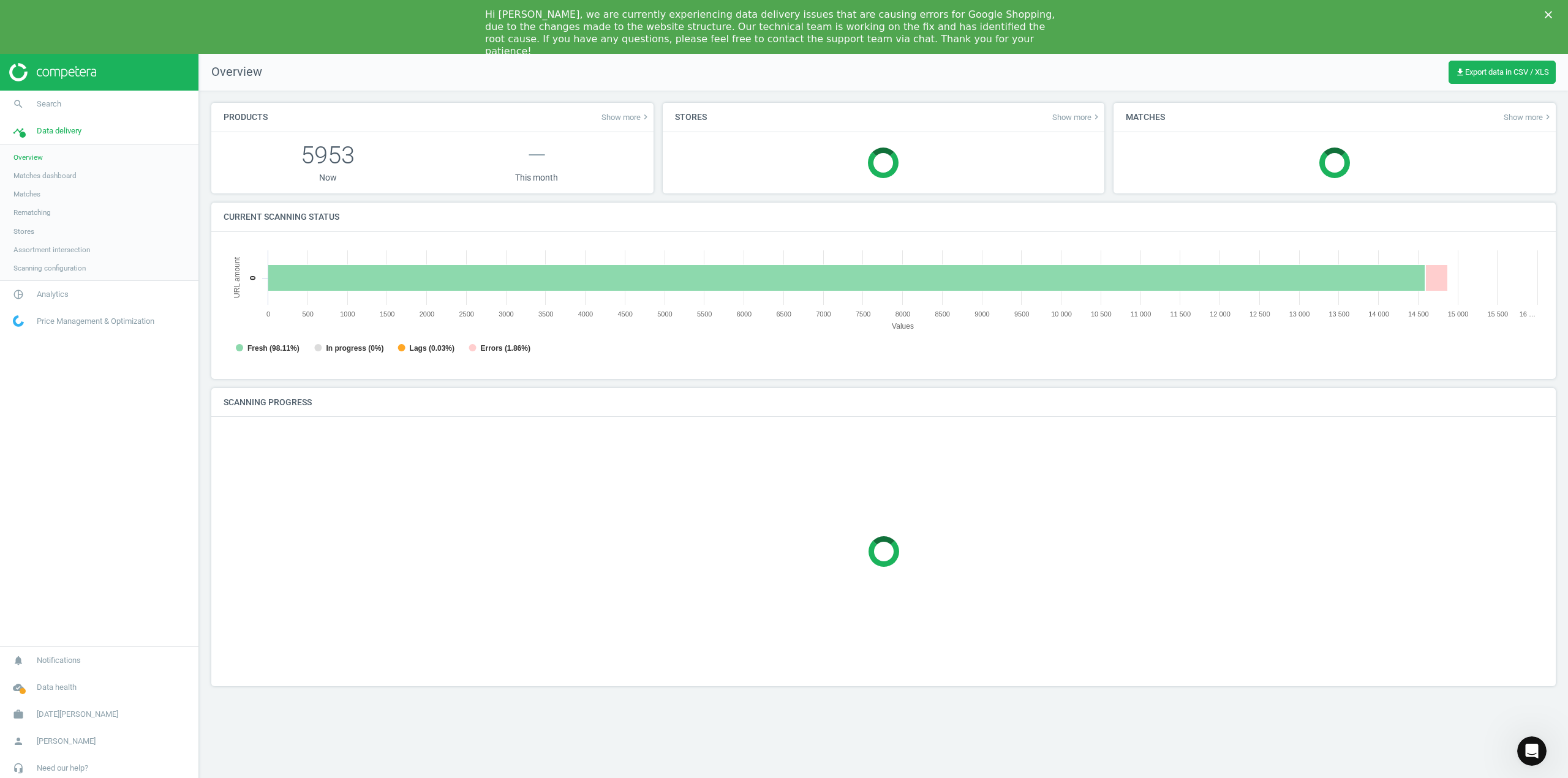
scroll to position [264, 1339]
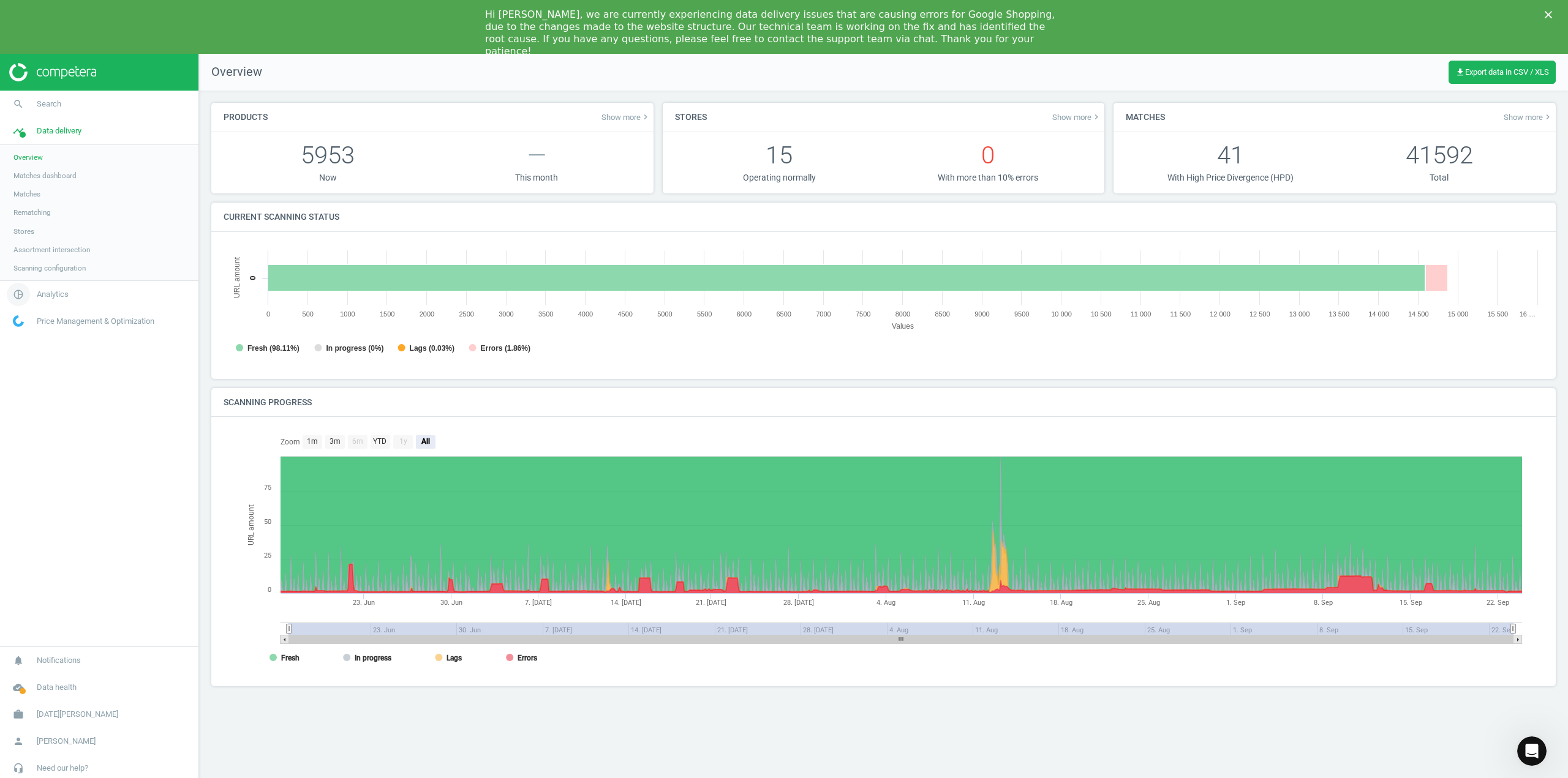
click at [52, 294] on span "Analytics" at bounding box center [52, 294] width 32 height 11
click at [30, 185] on span "Overview" at bounding box center [28, 184] width 30 height 10
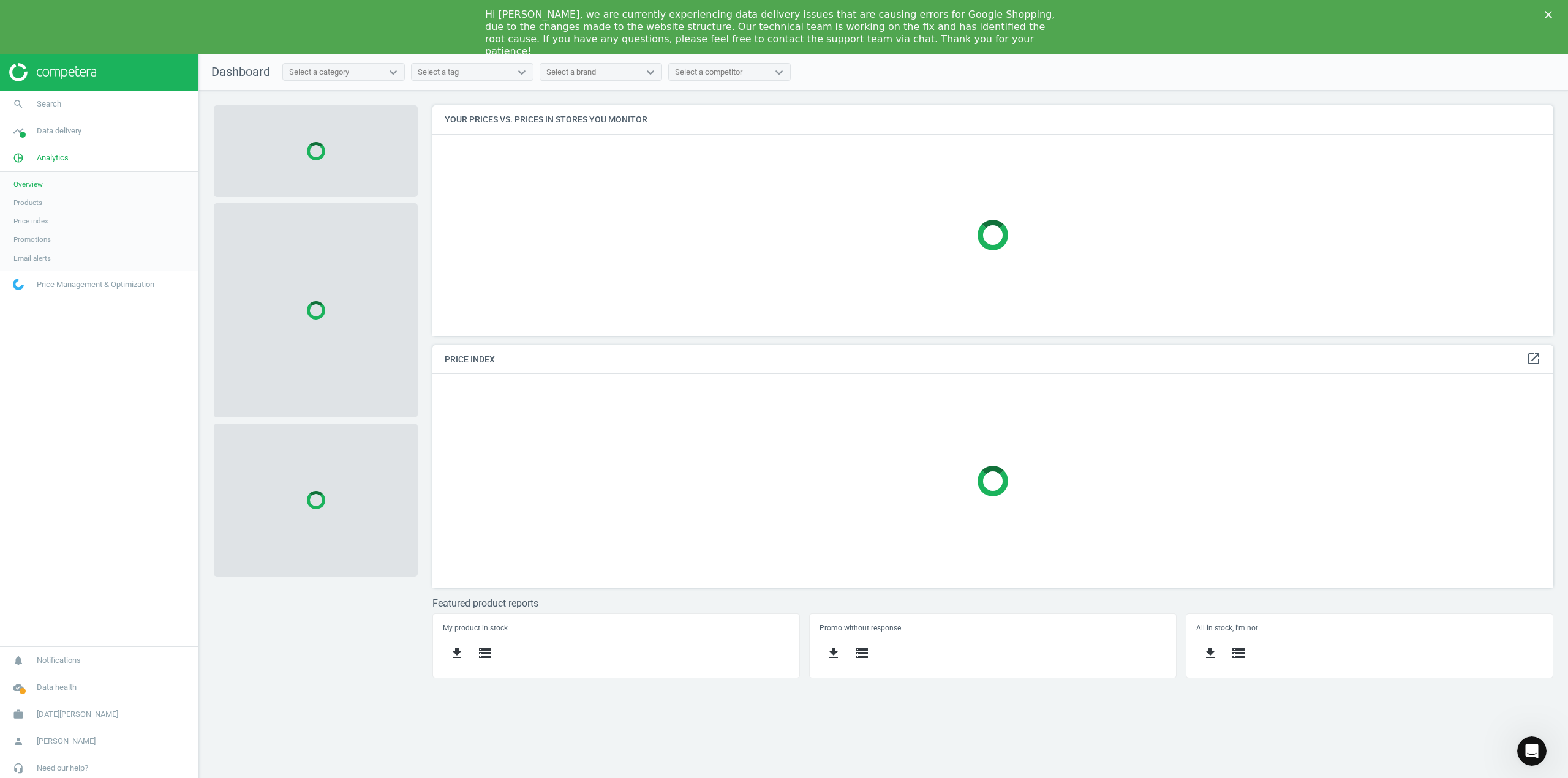
scroll to position [249, 1139]
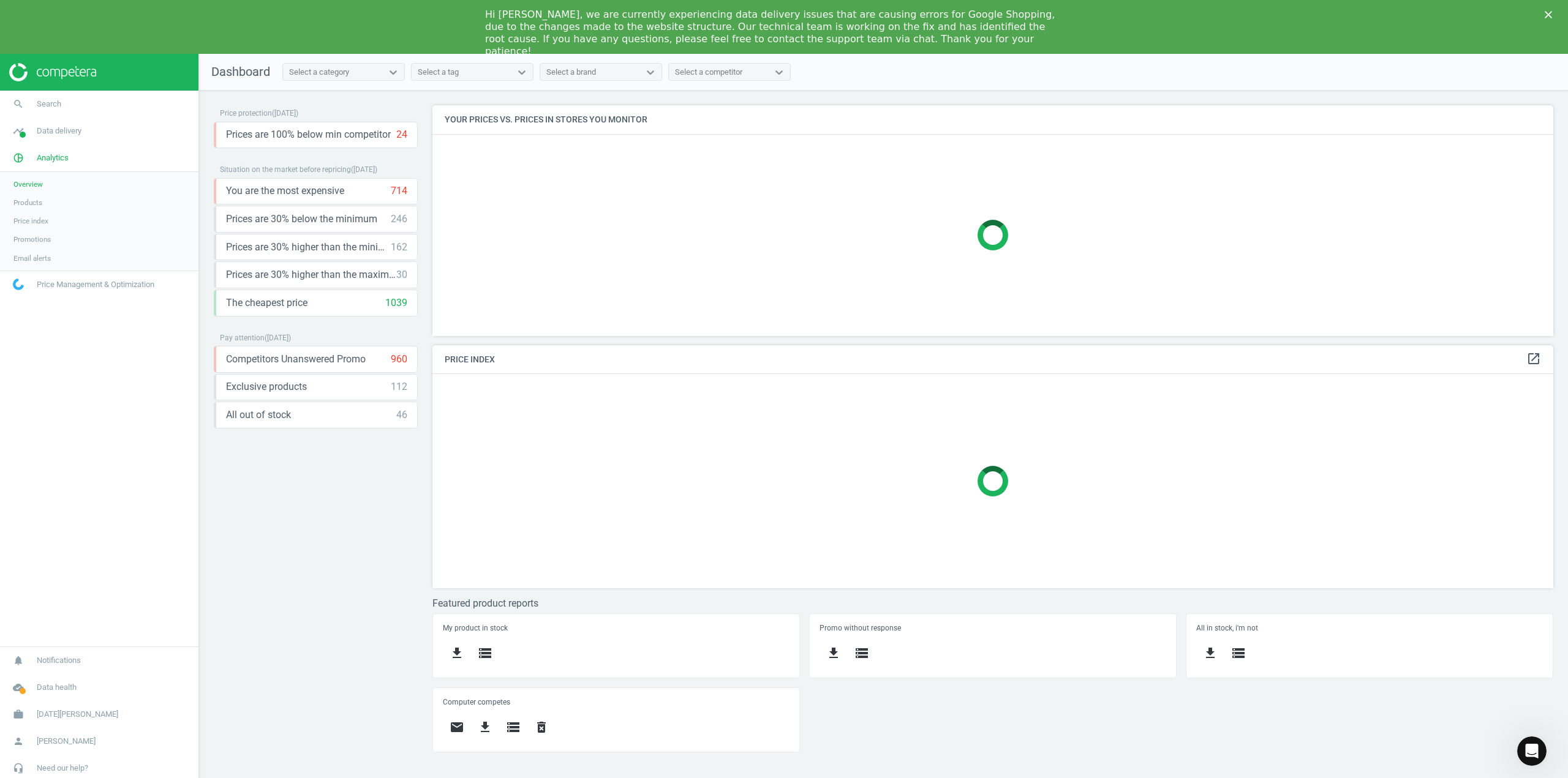
click at [28, 204] on span "Products" at bounding box center [28, 202] width 29 height 10
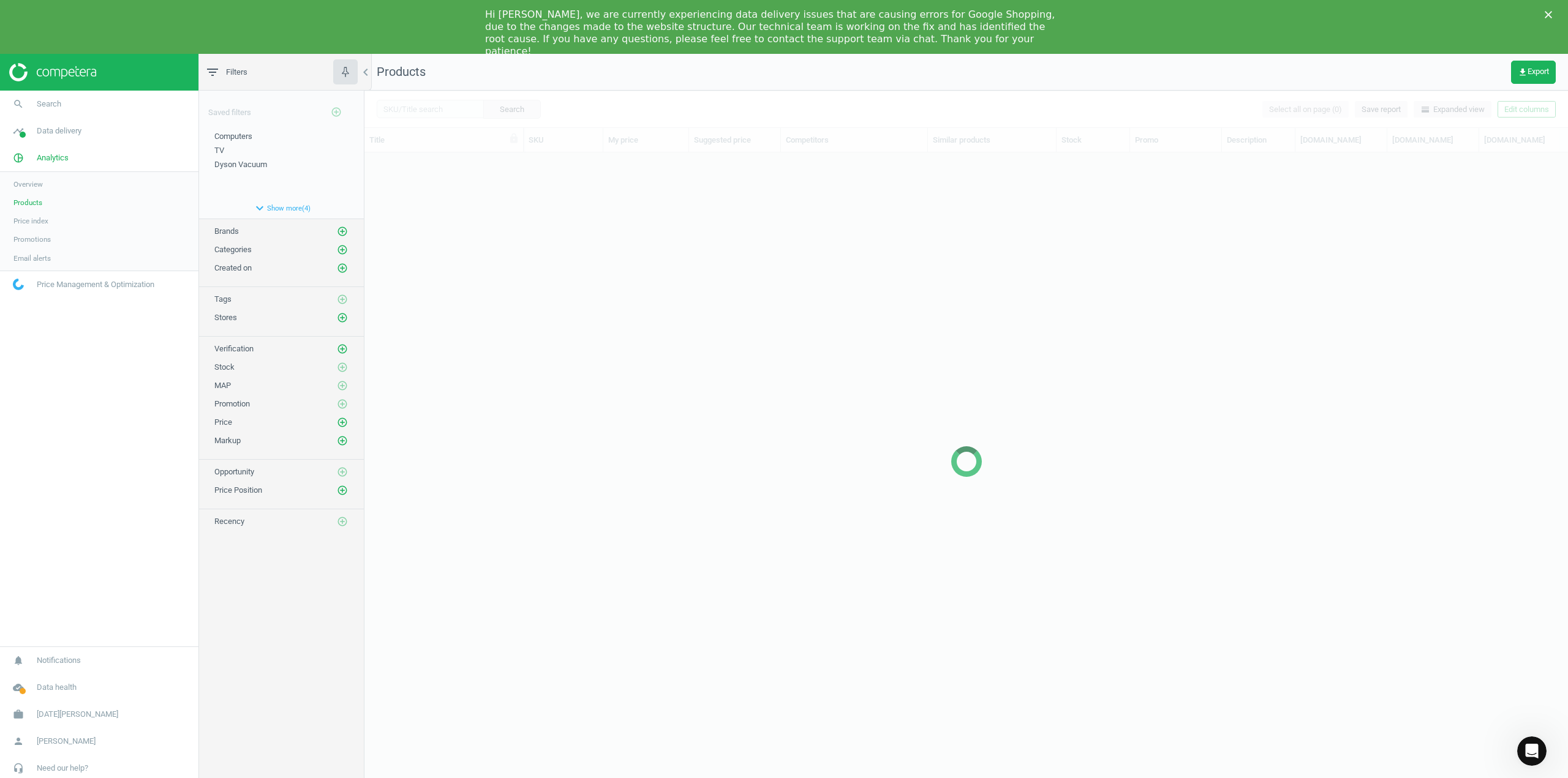
scroll to position [638, 1194]
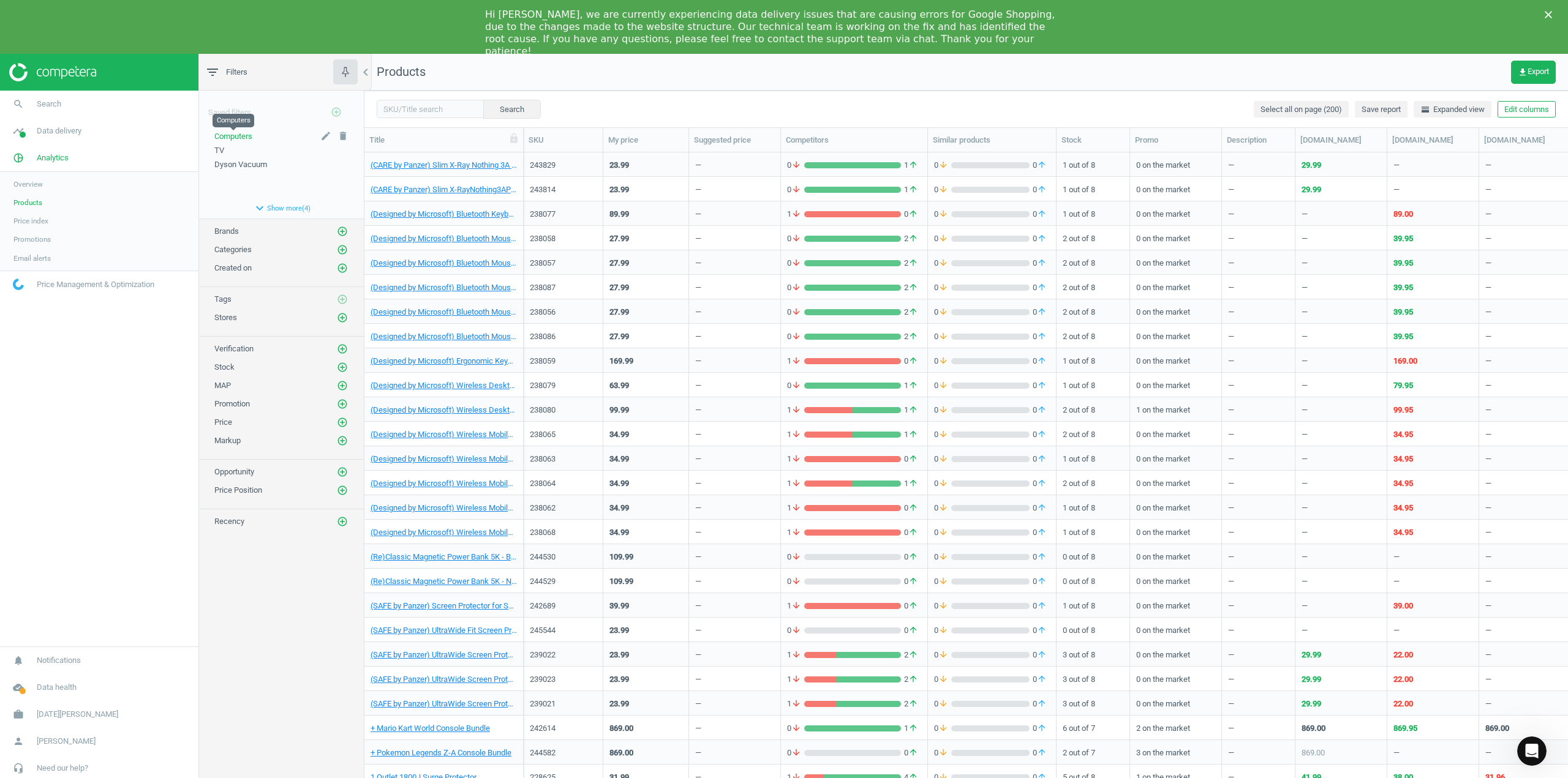
click at [220, 137] on span "Computers" at bounding box center [233, 136] width 38 height 9
click at [235, 151] on div "TV" at bounding box center [281, 151] width 134 height 11
click at [222, 147] on span "TV" at bounding box center [219, 150] width 10 height 9
click at [244, 162] on span "Dyson Vacuum" at bounding box center [241, 164] width 53 height 9
click at [238, 165] on span "Computers" at bounding box center [233, 164] width 38 height 9
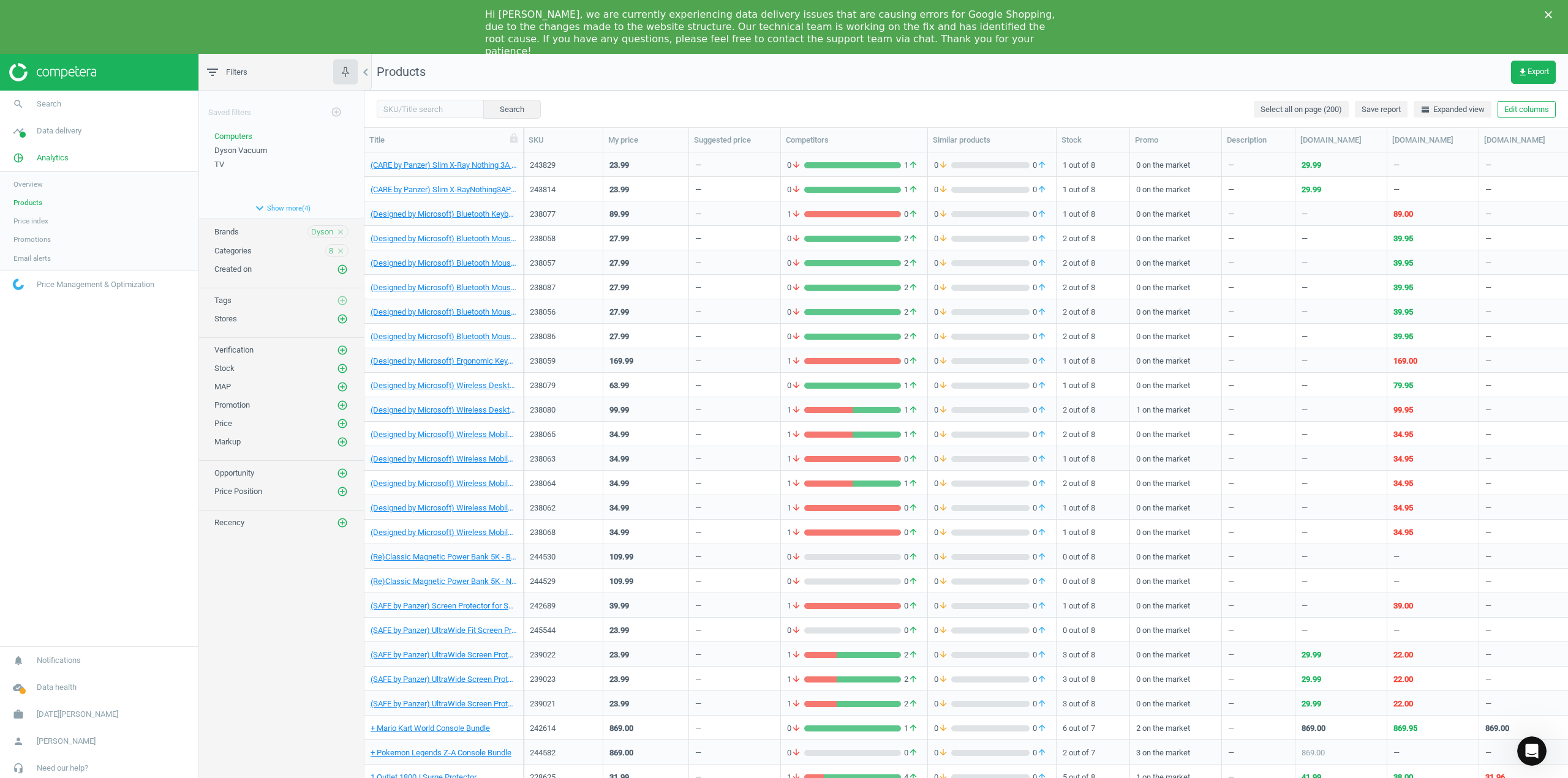
click at [341, 252] on icon "close" at bounding box center [341, 251] width 8 height 8
click at [341, 252] on icon "add_circle_outline" at bounding box center [343, 250] width 11 height 11
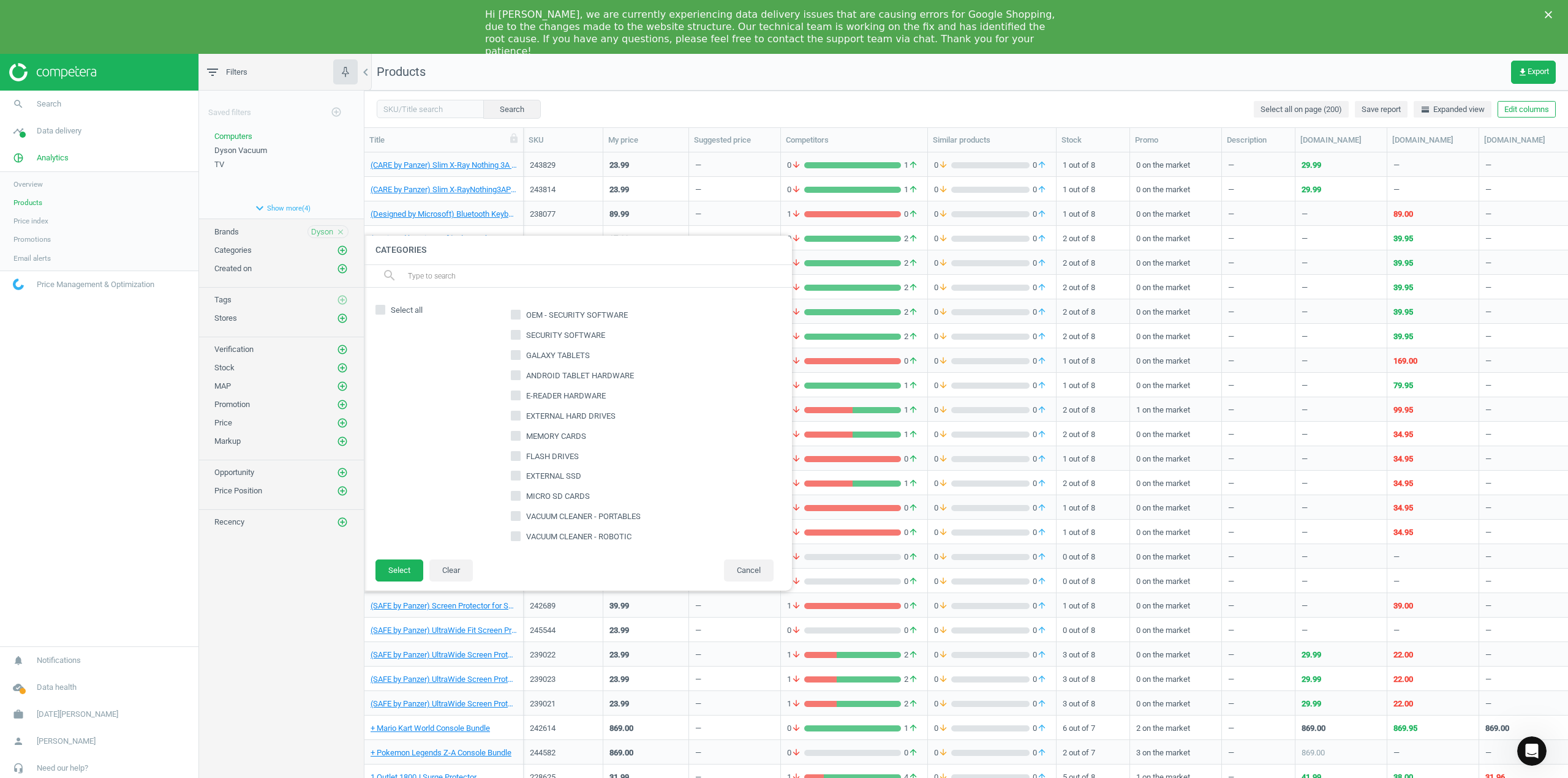
click at [515, 268] on input "text" at bounding box center [594, 276] width 376 height 19
type input "compu"
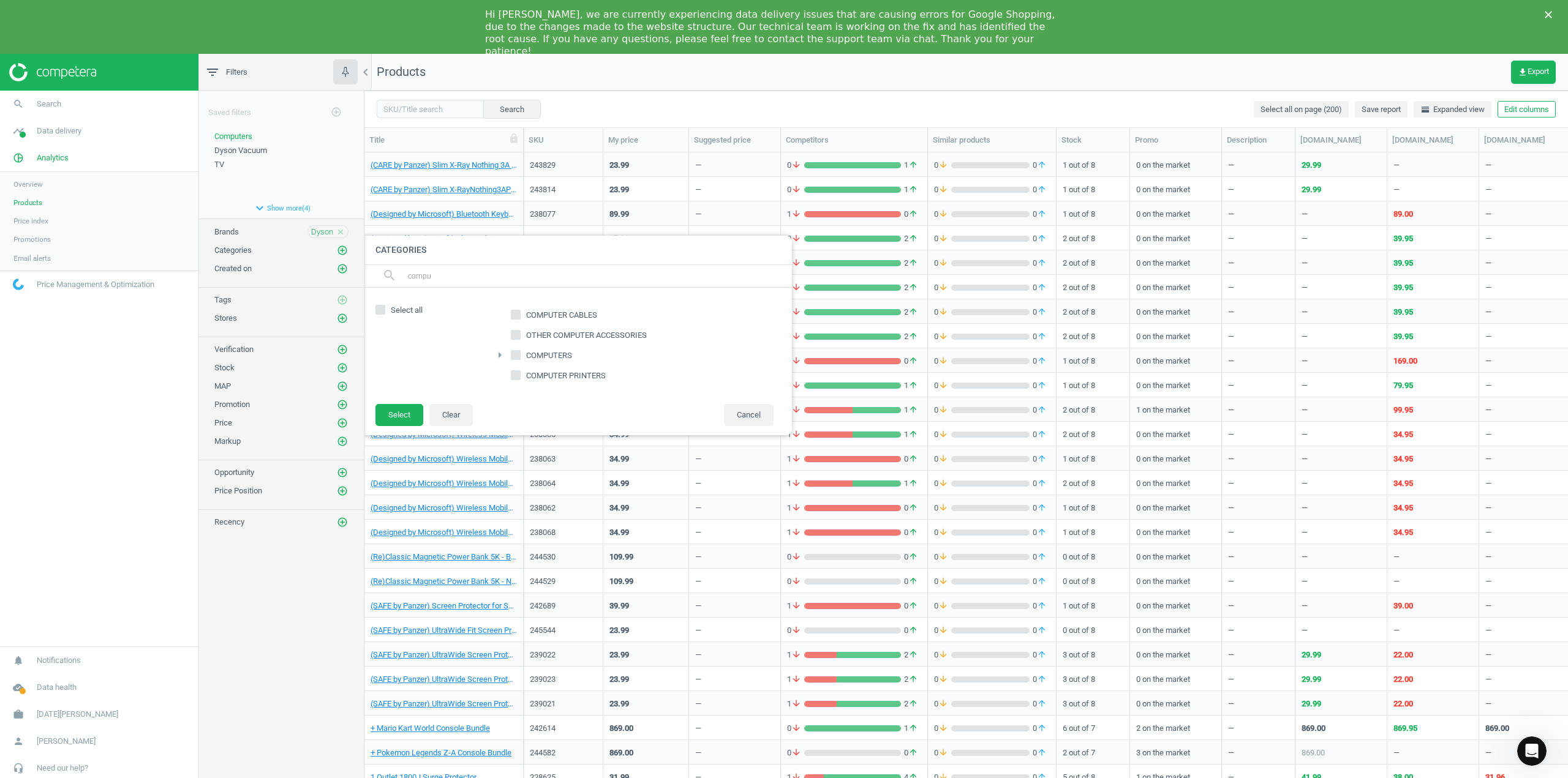
click at [537, 356] on span "COMPUTERS" at bounding box center [549, 356] width 51 height 11
click at [520, 356] on input "COMPUTERS" at bounding box center [516, 355] width 8 height 8
checkbox input "true"
click at [393, 421] on button "Select" at bounding box center [399, 415] width 47 height 22
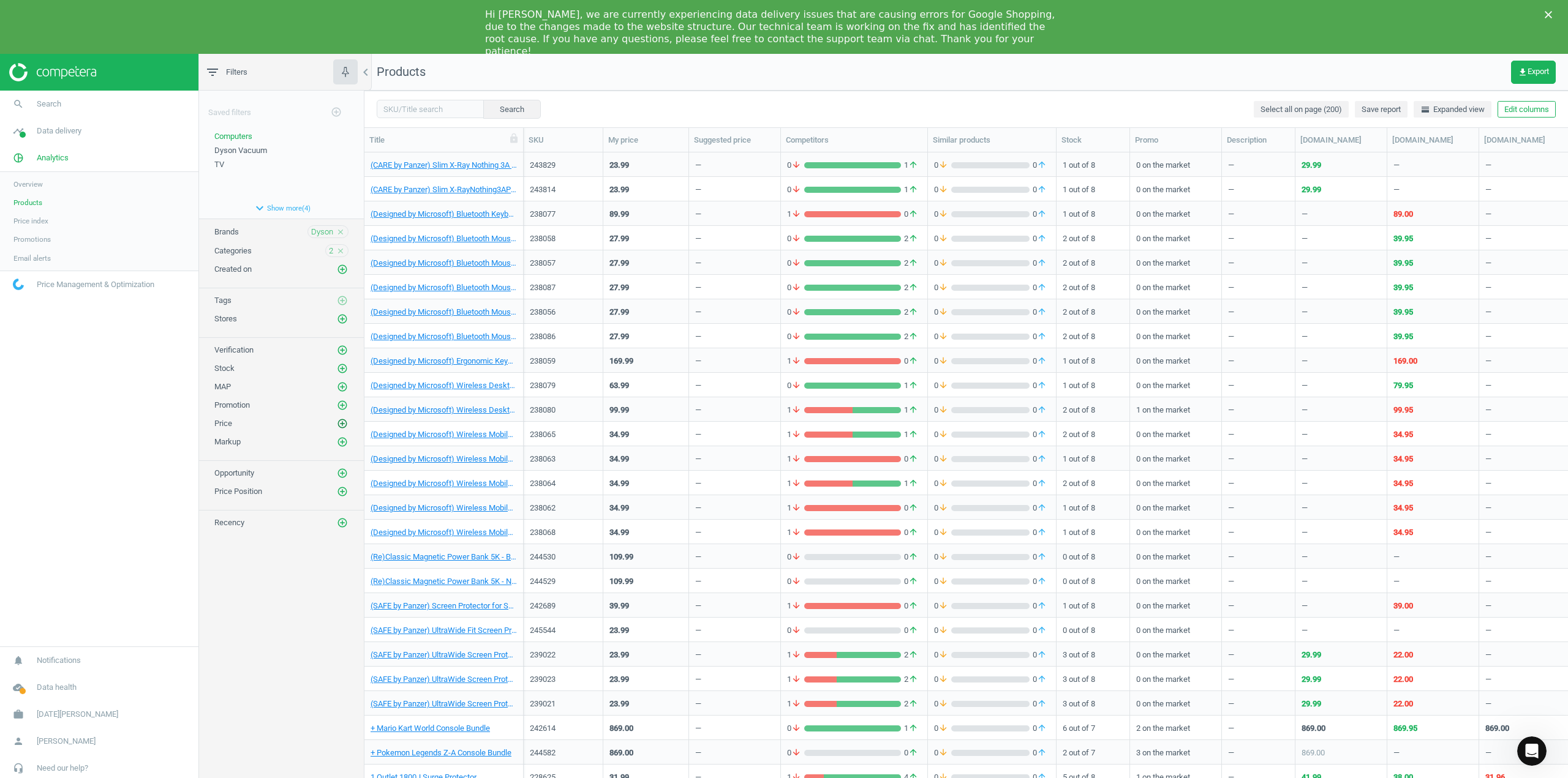
click at [341, 424] on icon "add_circle_outline" at bounding box center [343, 424] width 11 height 11
click at [342, 270] on icon "add_circle_outline" at bounding box center [343, 270] width 11 height 11
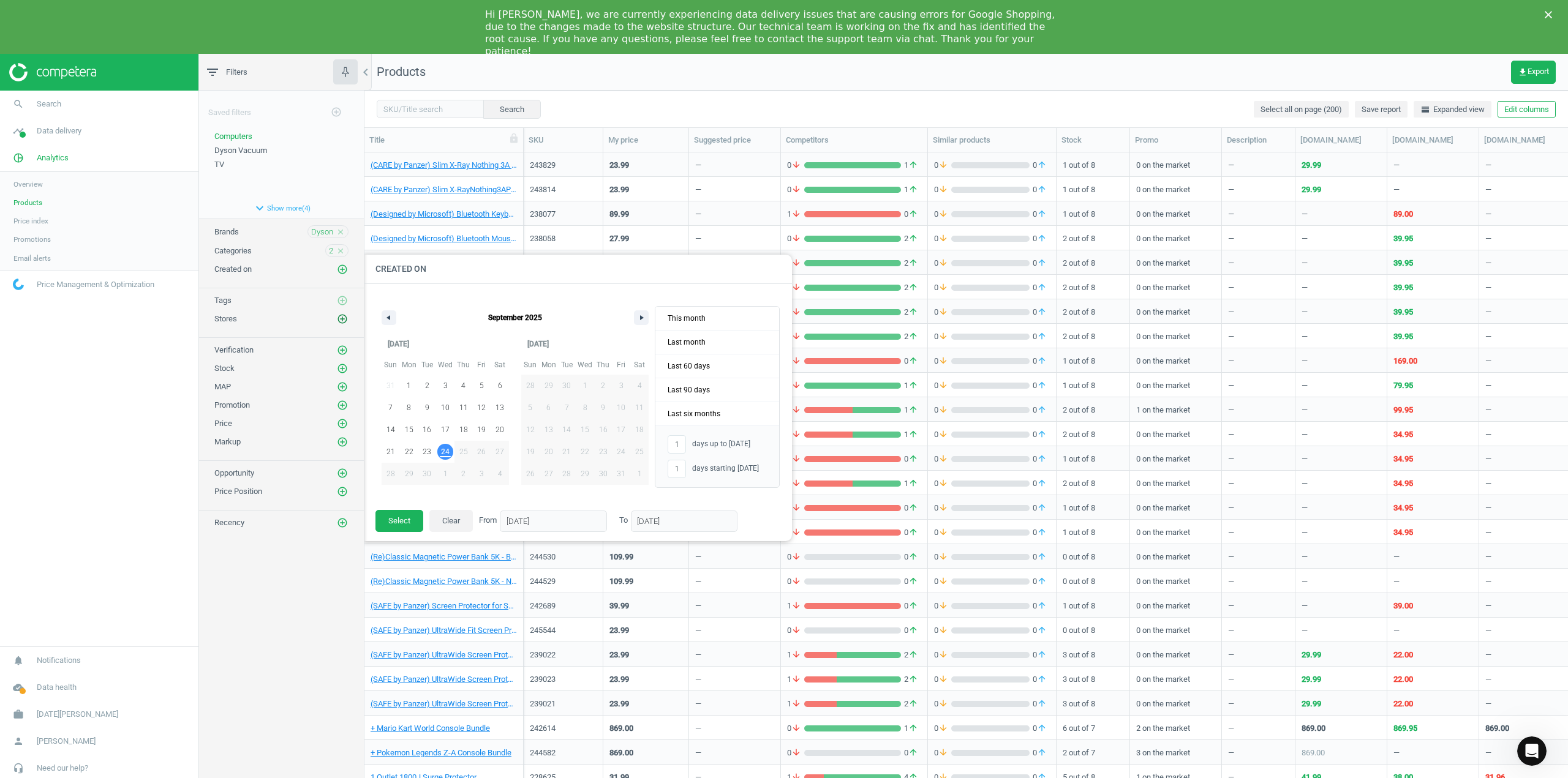
click at [344, 316] on icon "add_circle_outline" at bounding box center [343, 319] width 11 height 11
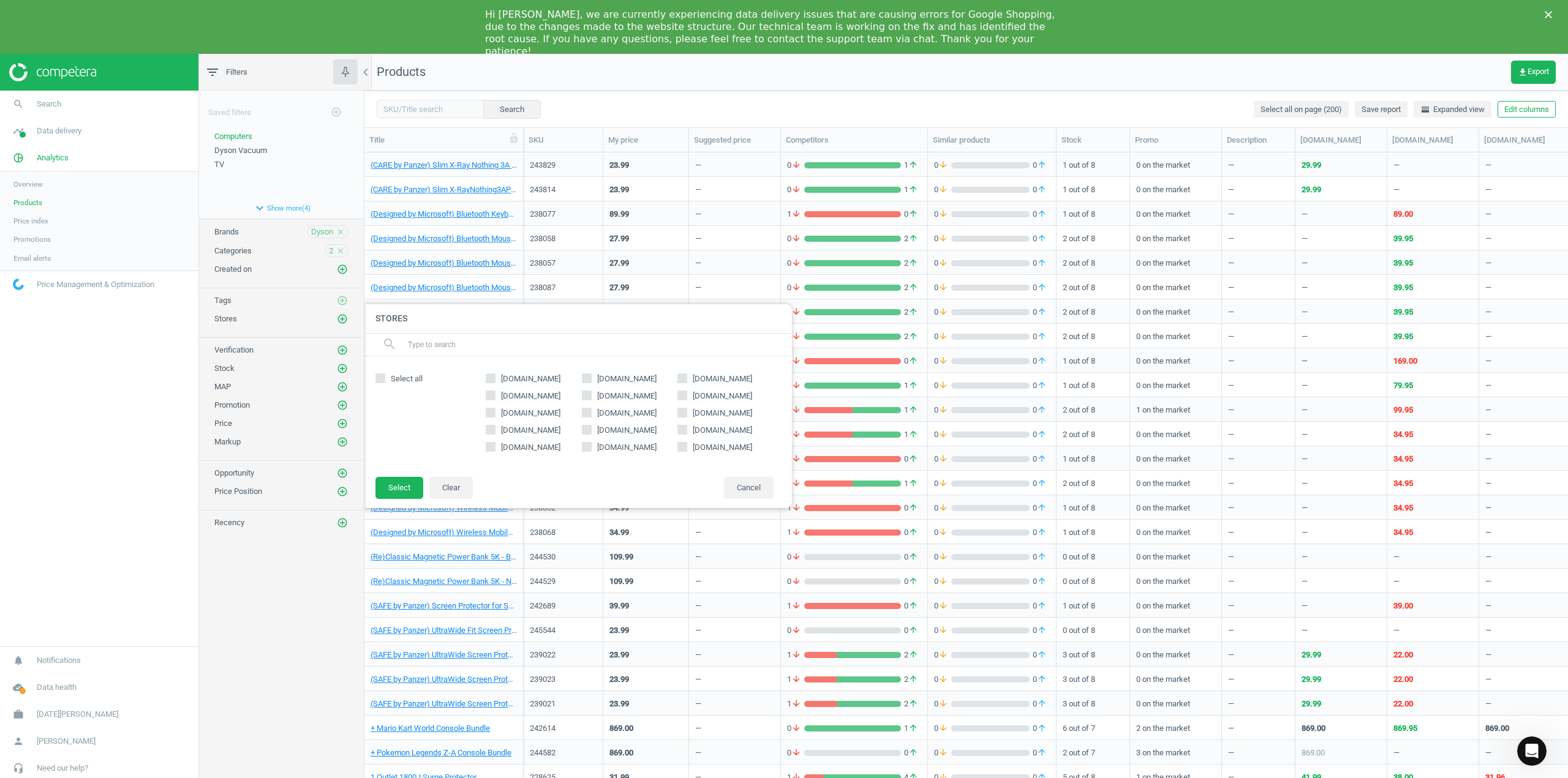
click at [383, 380] on input "Select all" at bounding box center [380, 378] width 8 height 8
checkbox input "true"
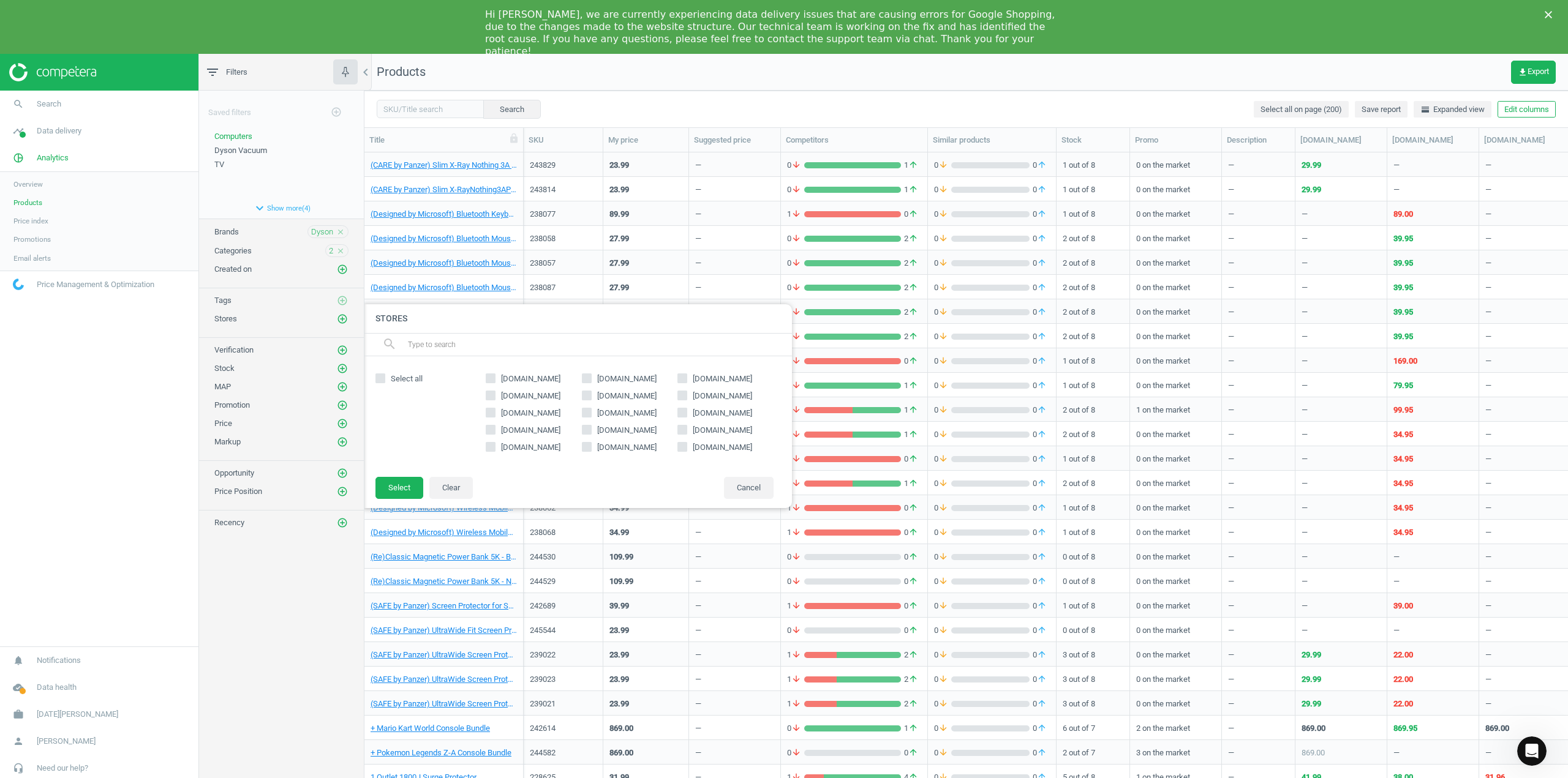
checkbox input "true"
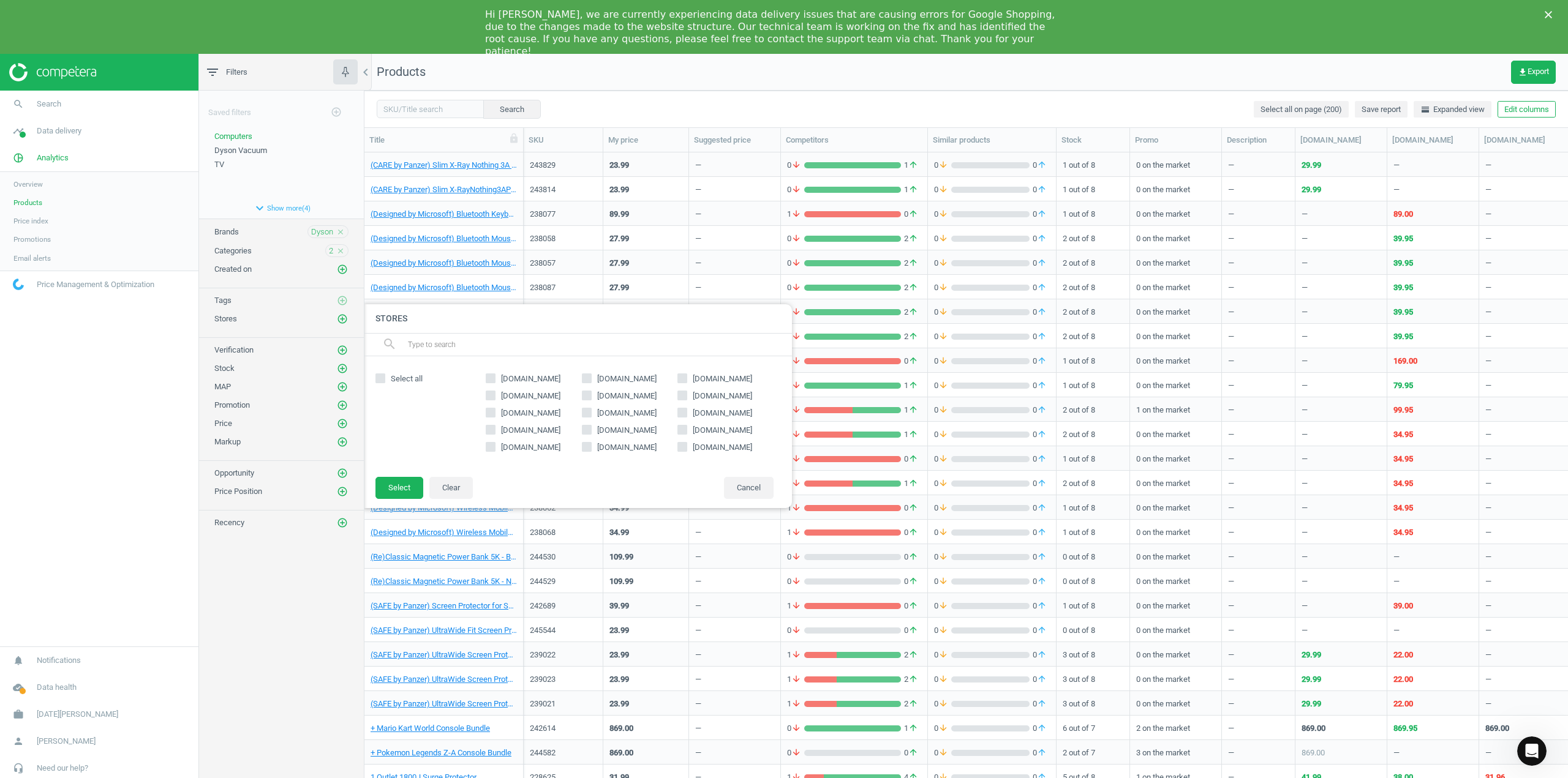
checkbox input "true"
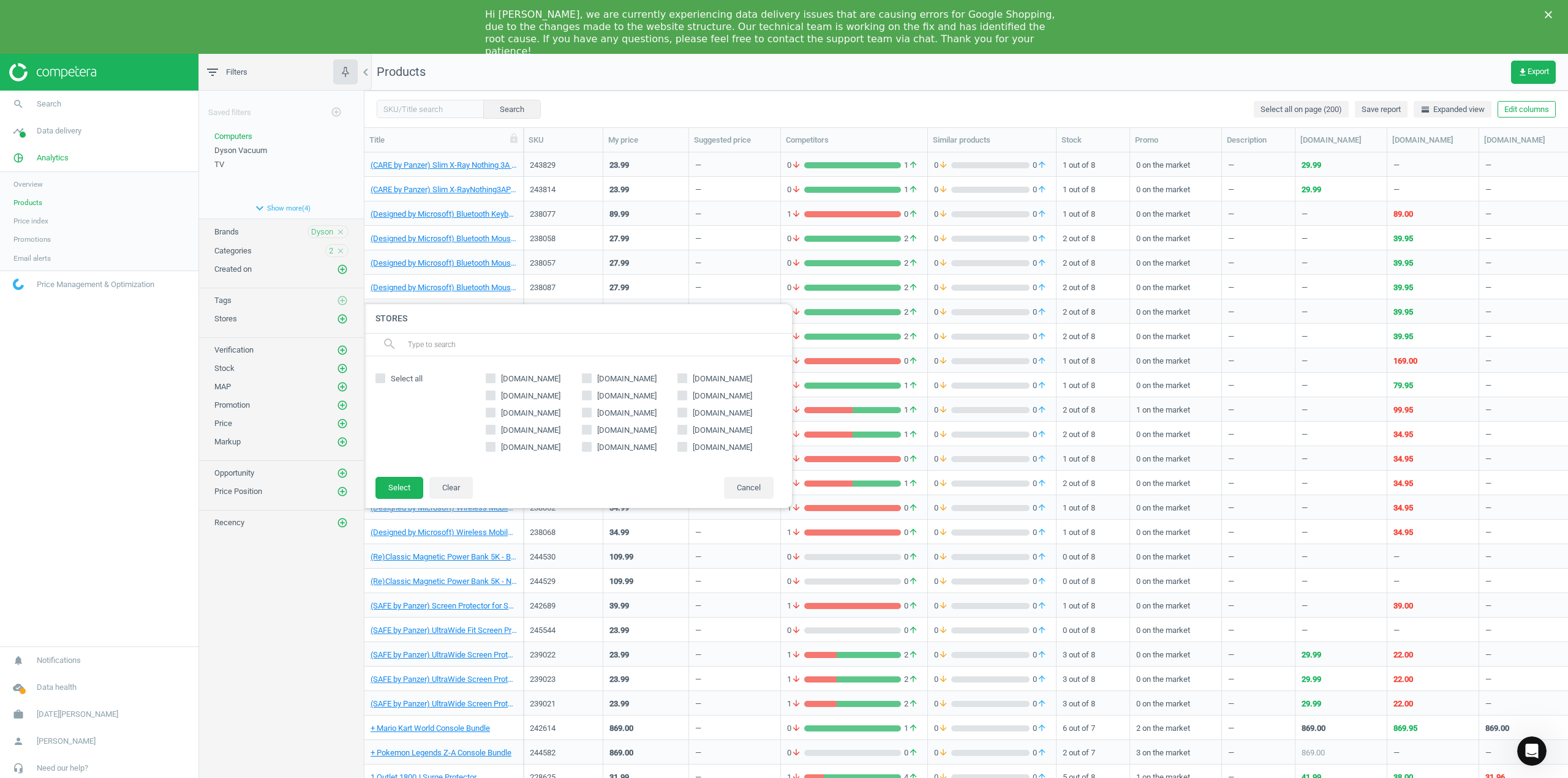
checkbox input "true"
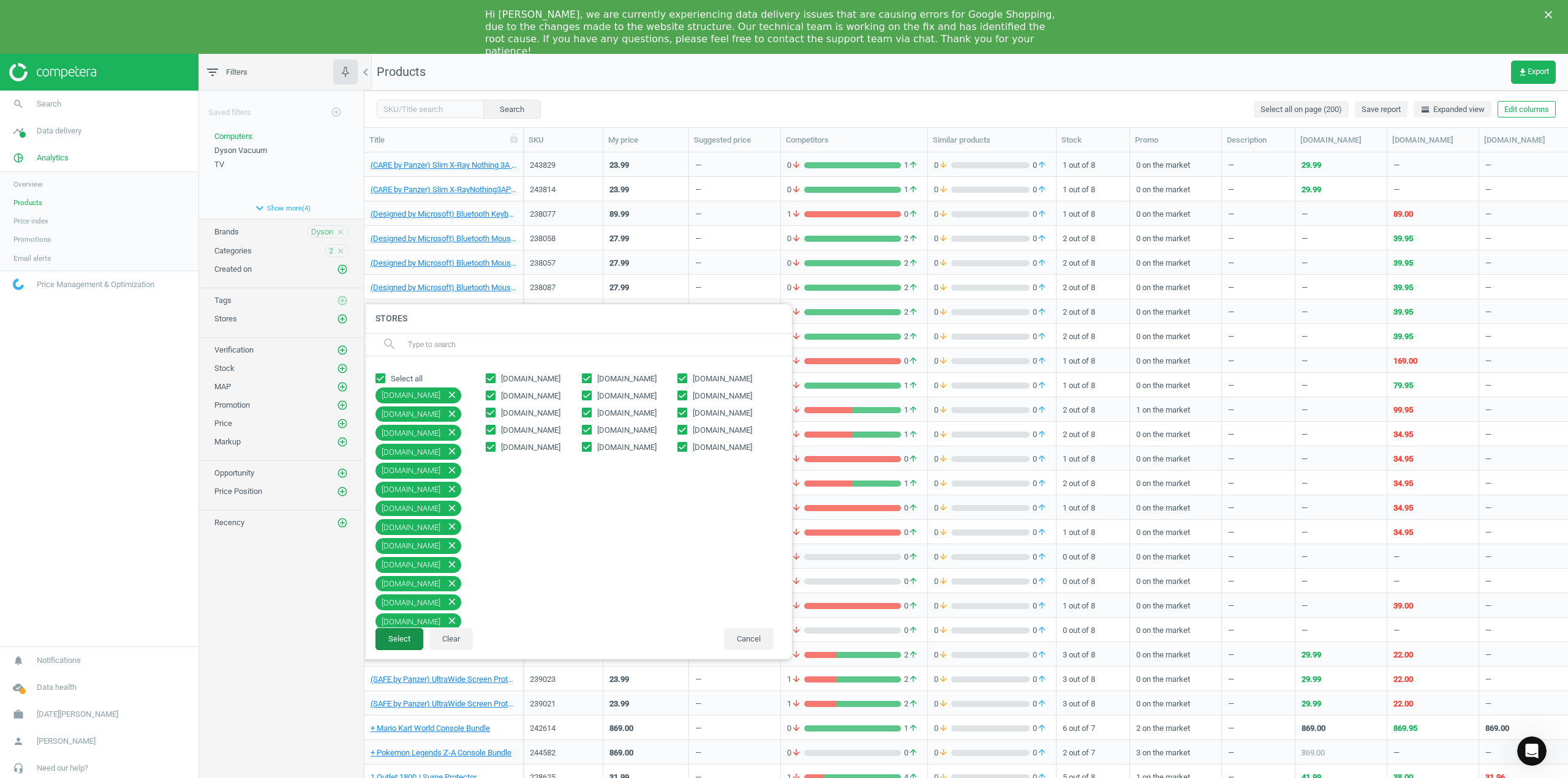
click at [398, 638] on button "Select" at bounding box center [399, 639] width 47 height 22
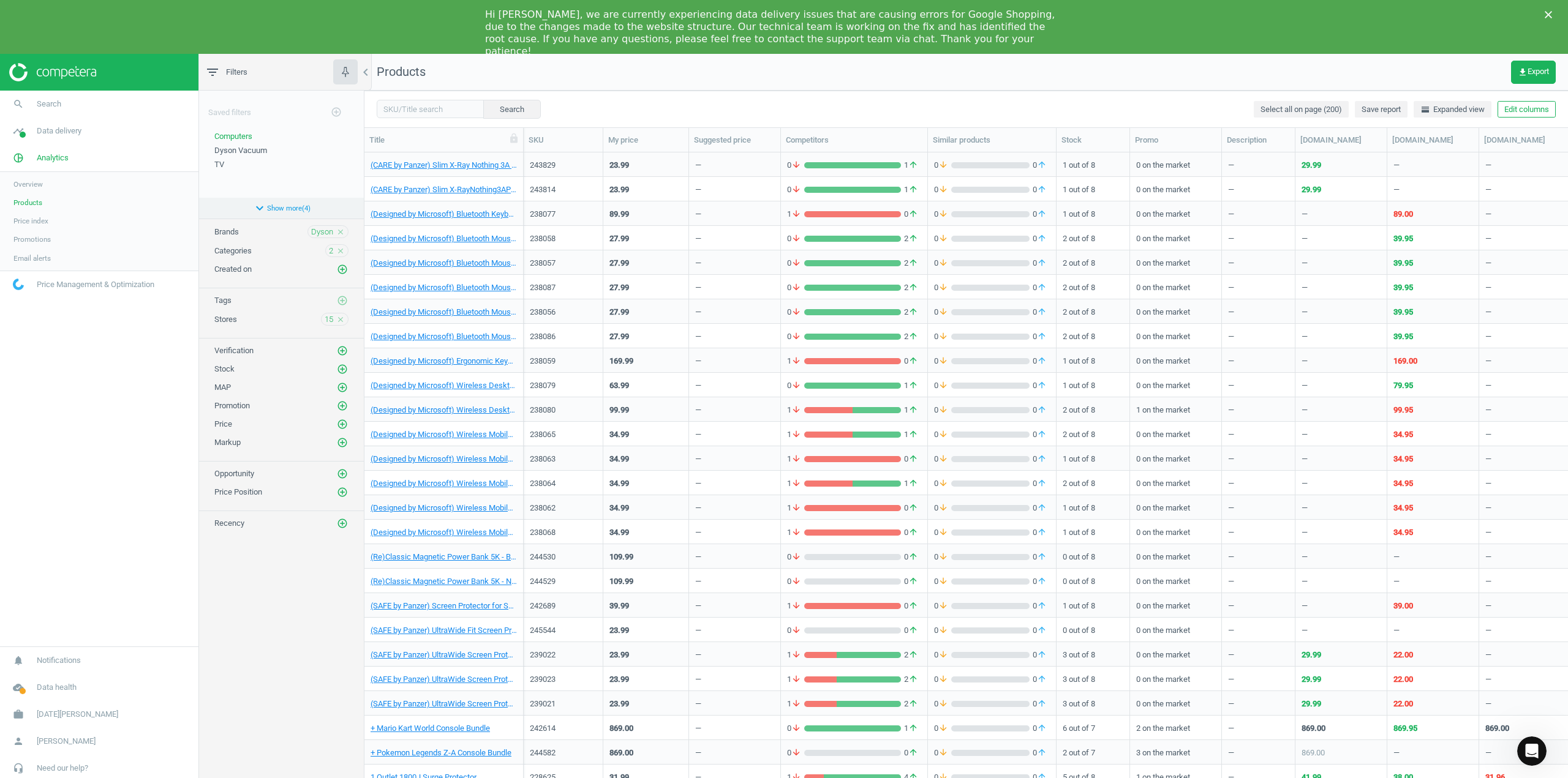
click at [298, 208] on button "expand_more Show more ( 4 )" at bounding box center [281, 208] width 164 height 21
click at [224, 162] on div "TV" at bounding box center [281, 164] width 134 height 11
click at [220, 164] on span "TV" at bounding box center [219, 164] width 10 height 9
